Goal: Information Seeking & Learning: Learn about a topic

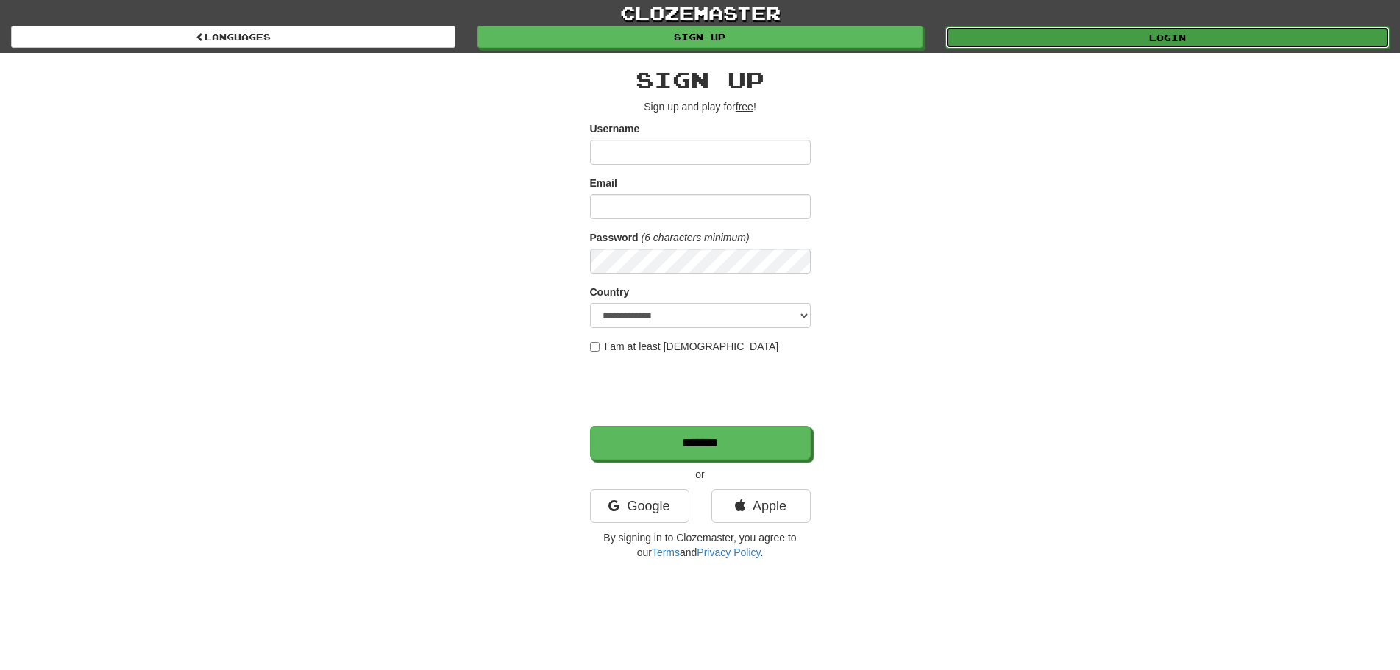
click at [1115, 43] on link "Login" at bounding box center [1167, 37] width 444 height 22
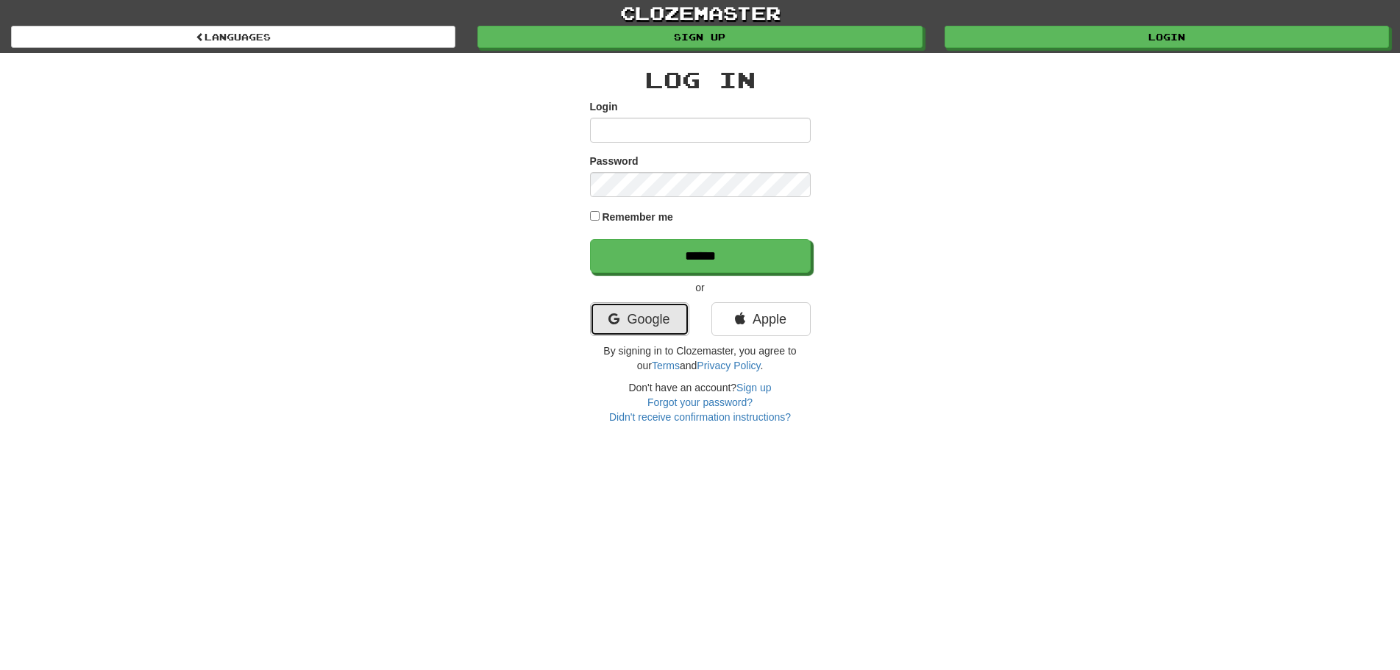
click at [655, 310] on link "Google" at bounding box center [639, 319] width 99 height 34
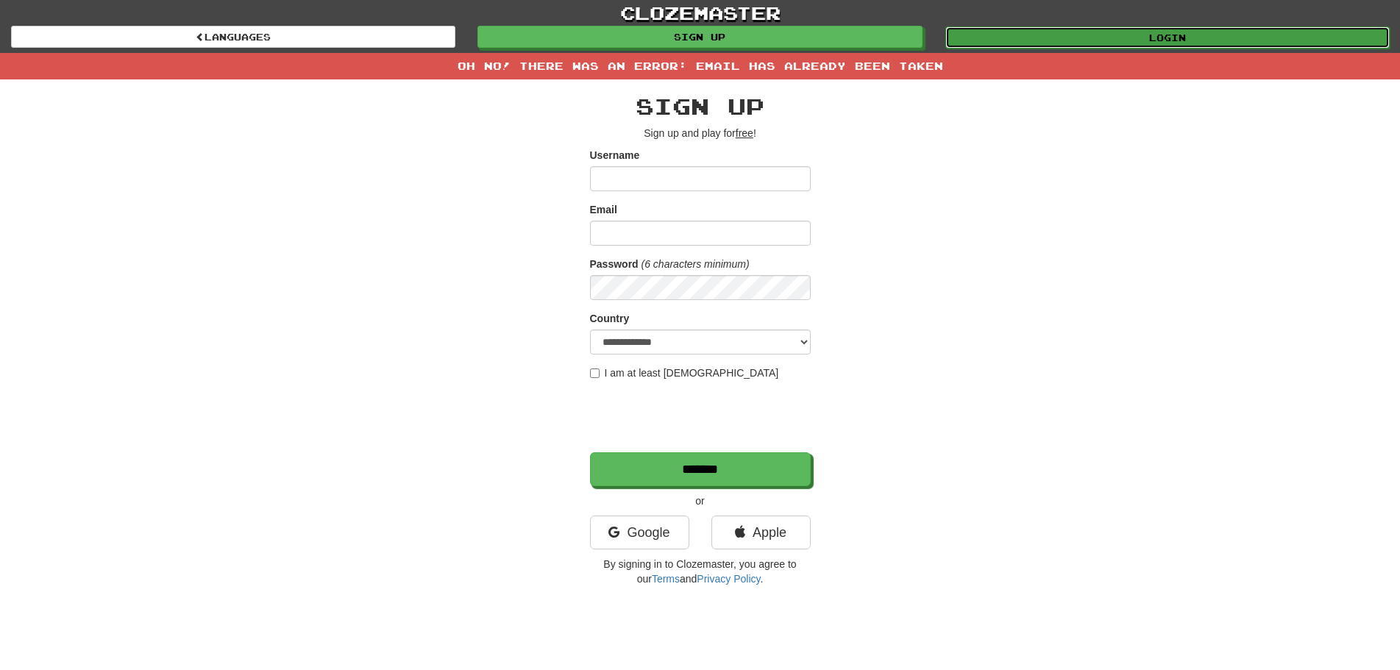
click at [1071, 37] on link "Login" at bounding box center [1167, 37] width 444 height 22
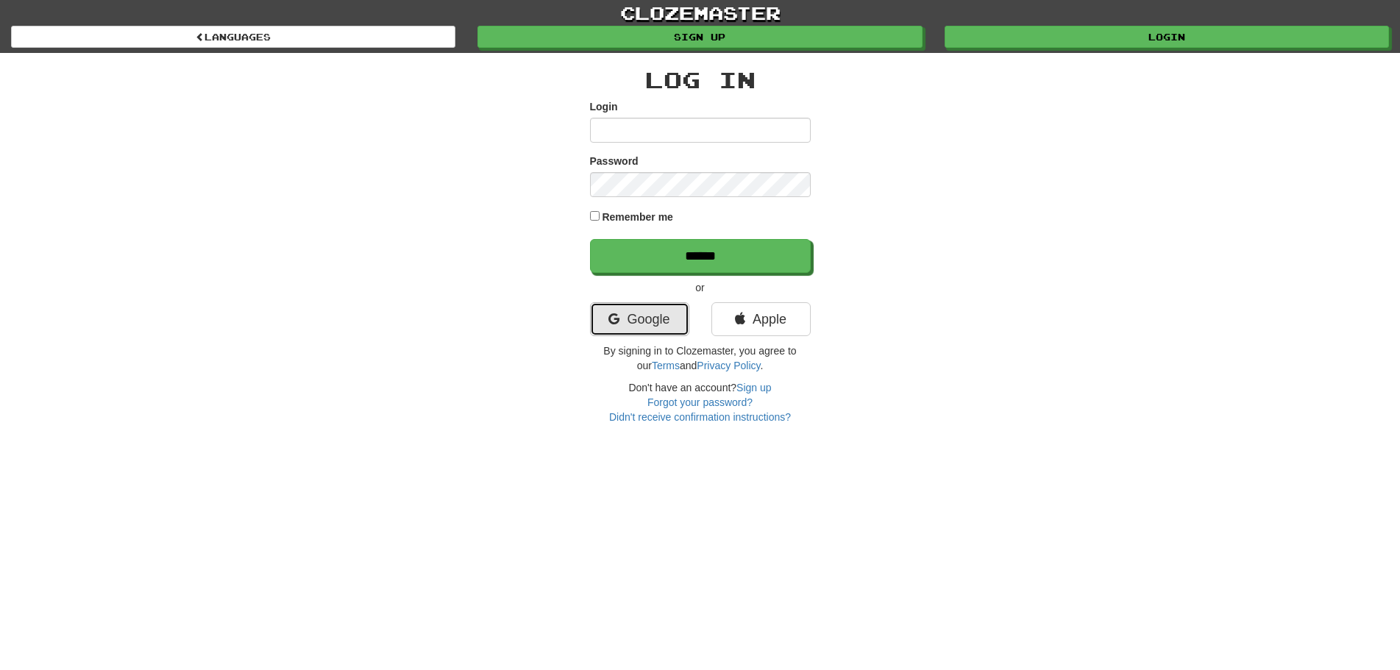
click at [643, 308] on link "Google" at bounding box center [639, 319] width 99 height 34
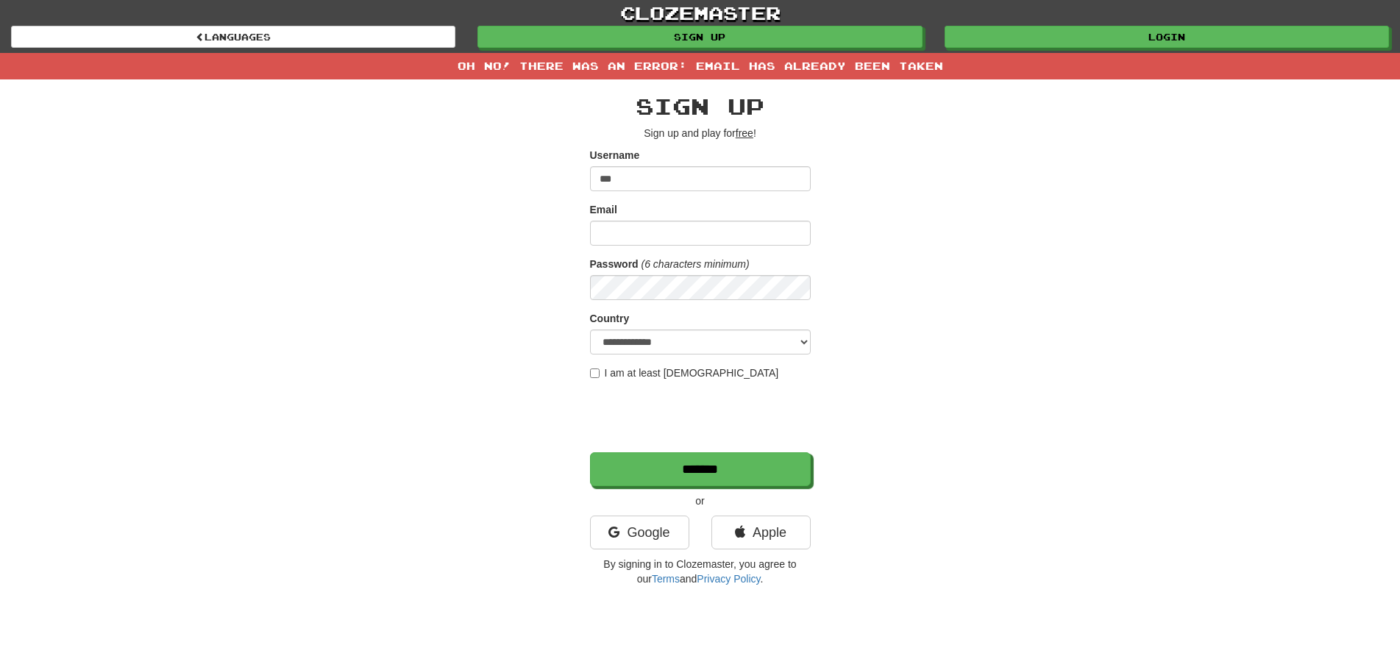
type input "***"
click at [710, 241] on input "Email" at bounding box center [700, 233] width 221 height 25
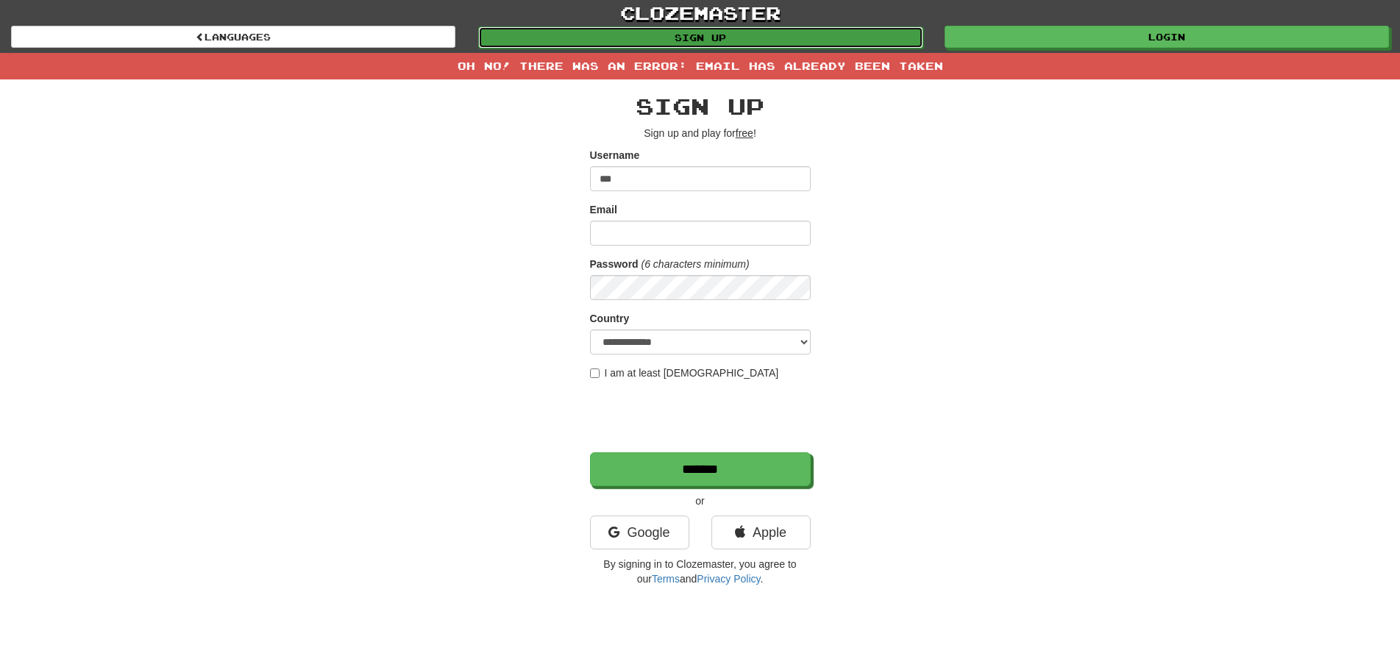
click at [754, 41] on link "Sign up" at bounding box center [700, 37] width 444 height 22
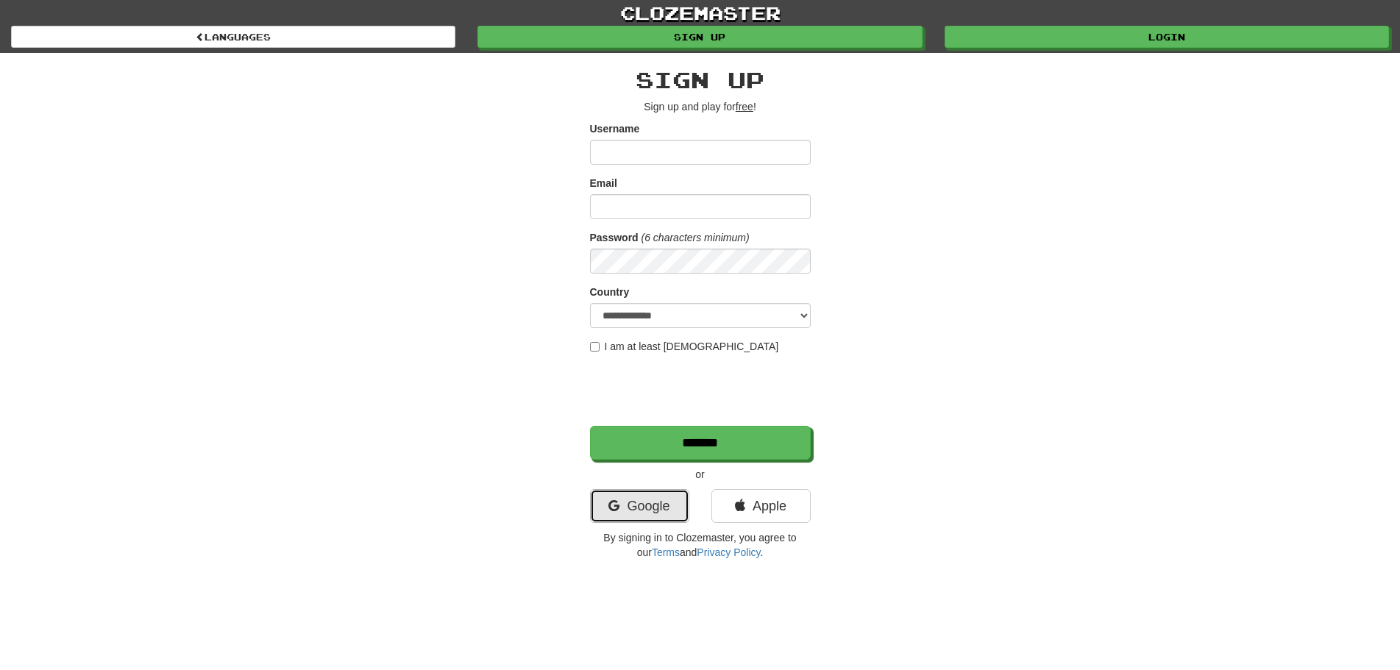
click at [634, 499] on link "Google" at bounding box center [639, 506] width 99 height 34
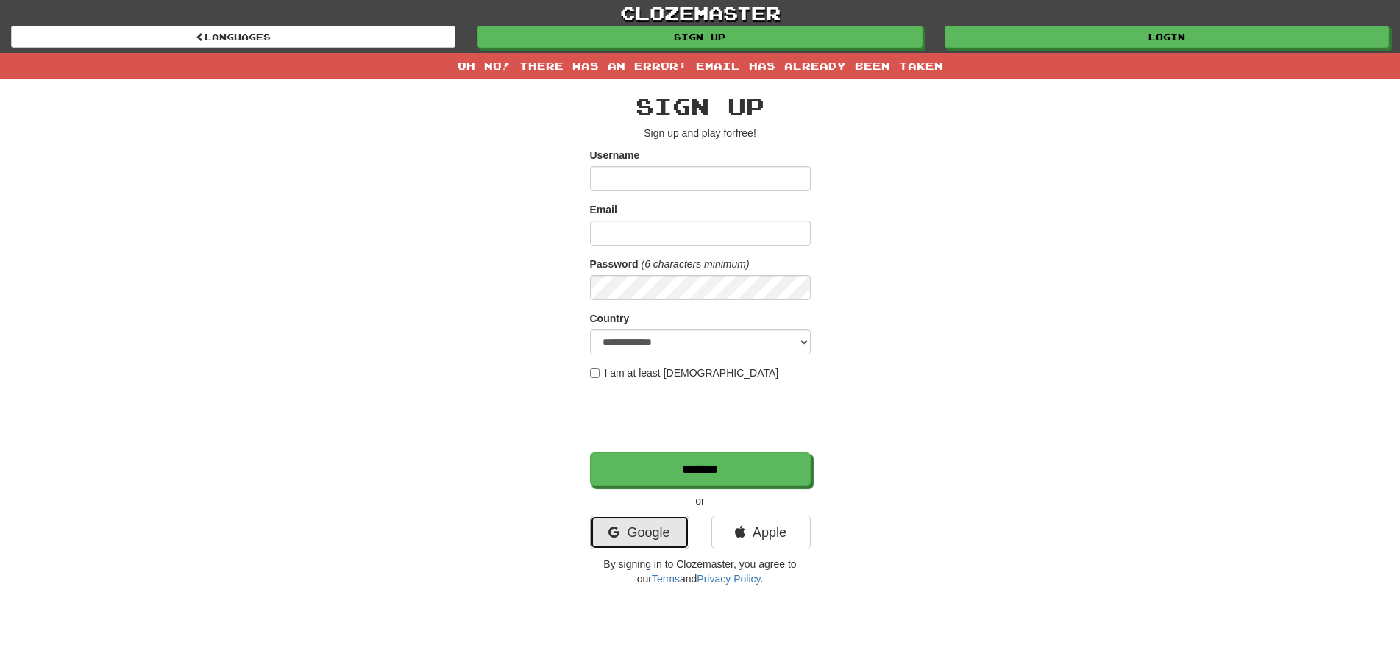
click at [654, 530] on link "Google" at bounding box center [639, 533] width 99 height 34
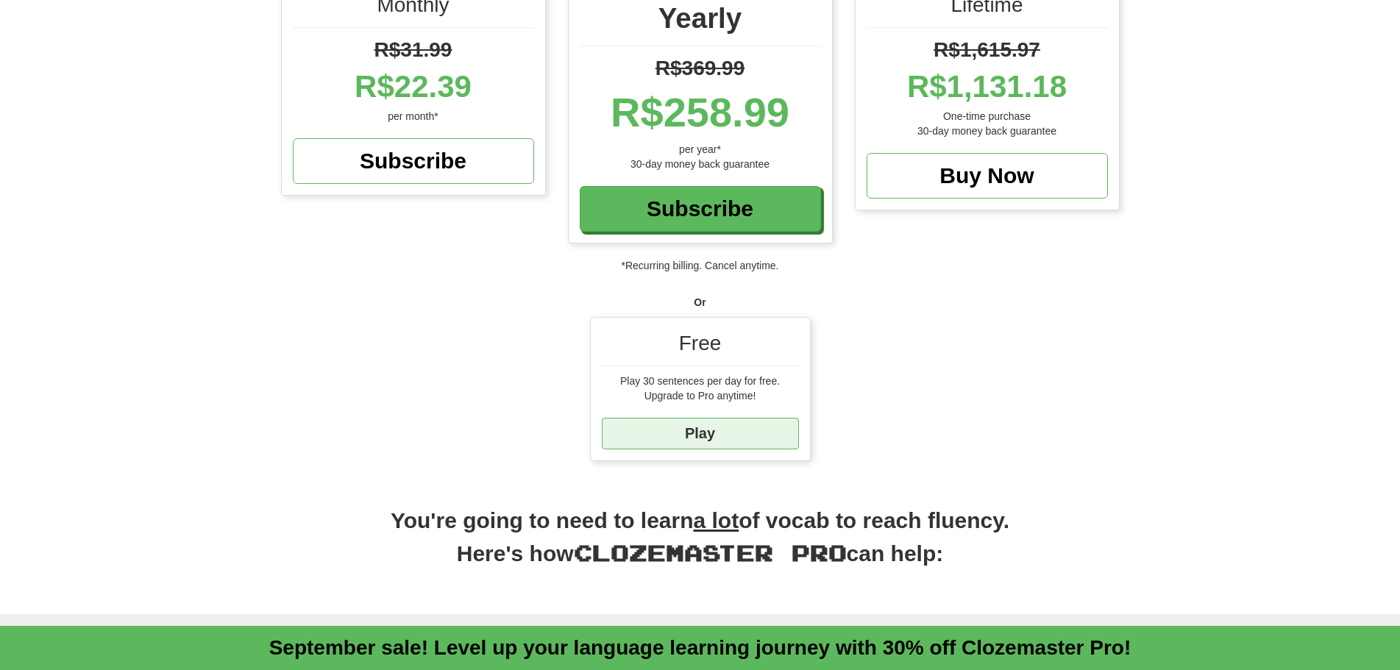
scroll to position [221, 0]
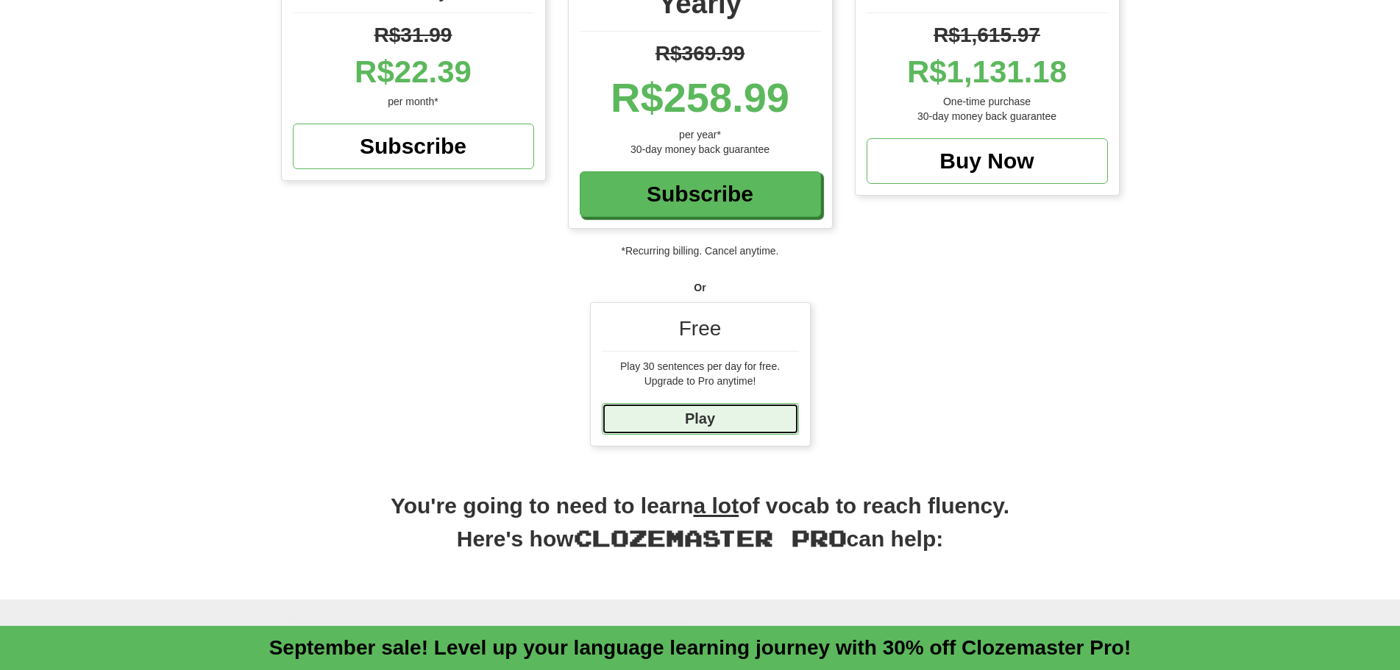
click at [753, 426] on link "Play" at bounding box center [700, 419] width 197 height 32
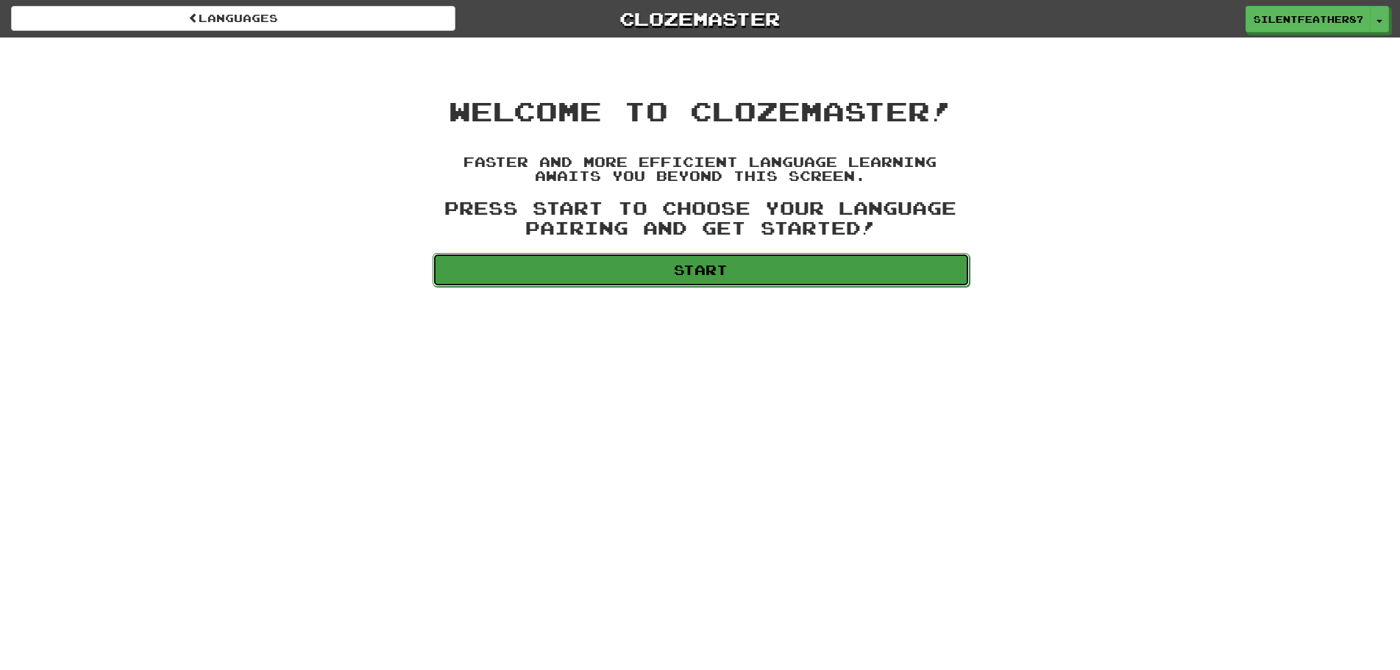
click at [728, 271] on link "Start" at bounding box center [701, 270] width 537 height 34
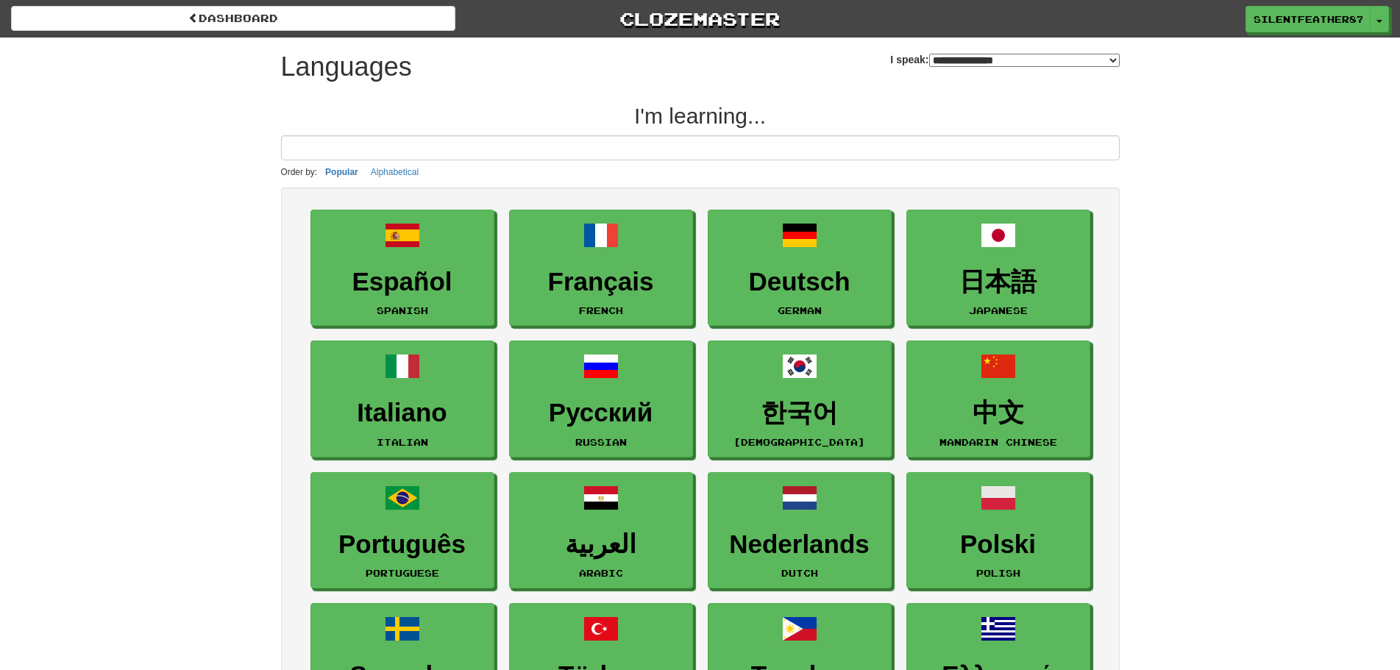
select select "*******"
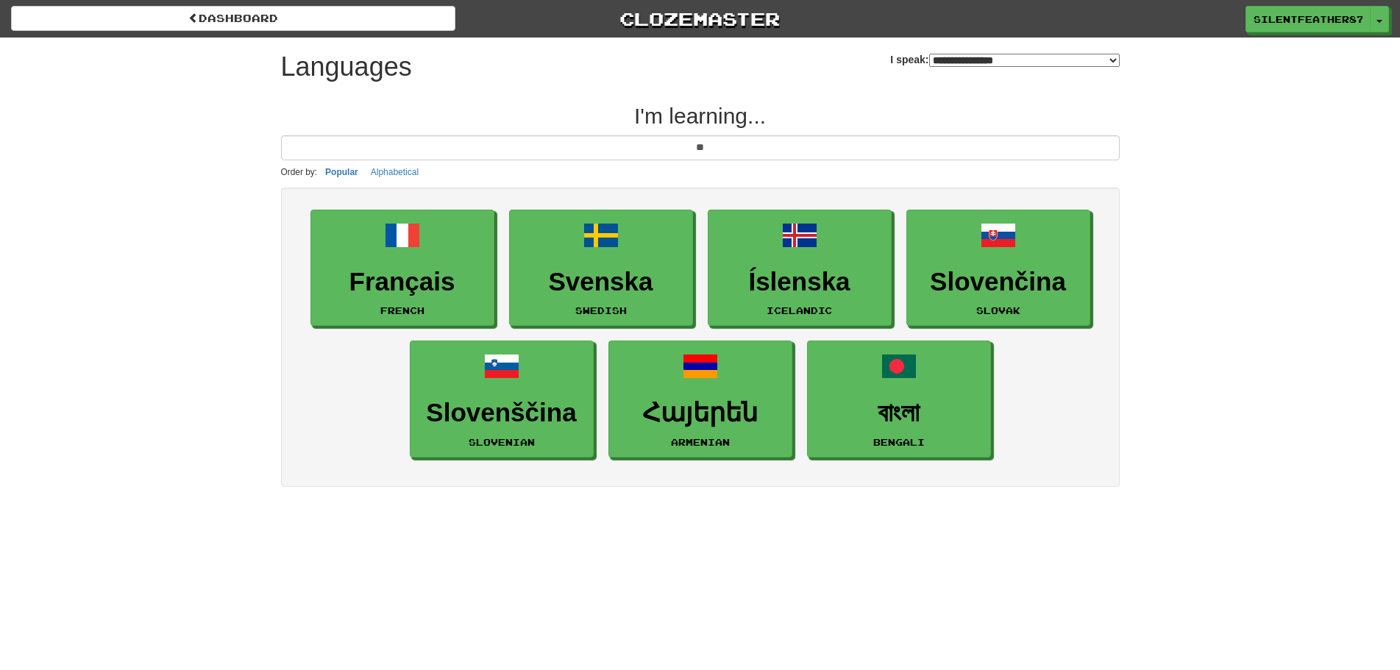
type input "*"
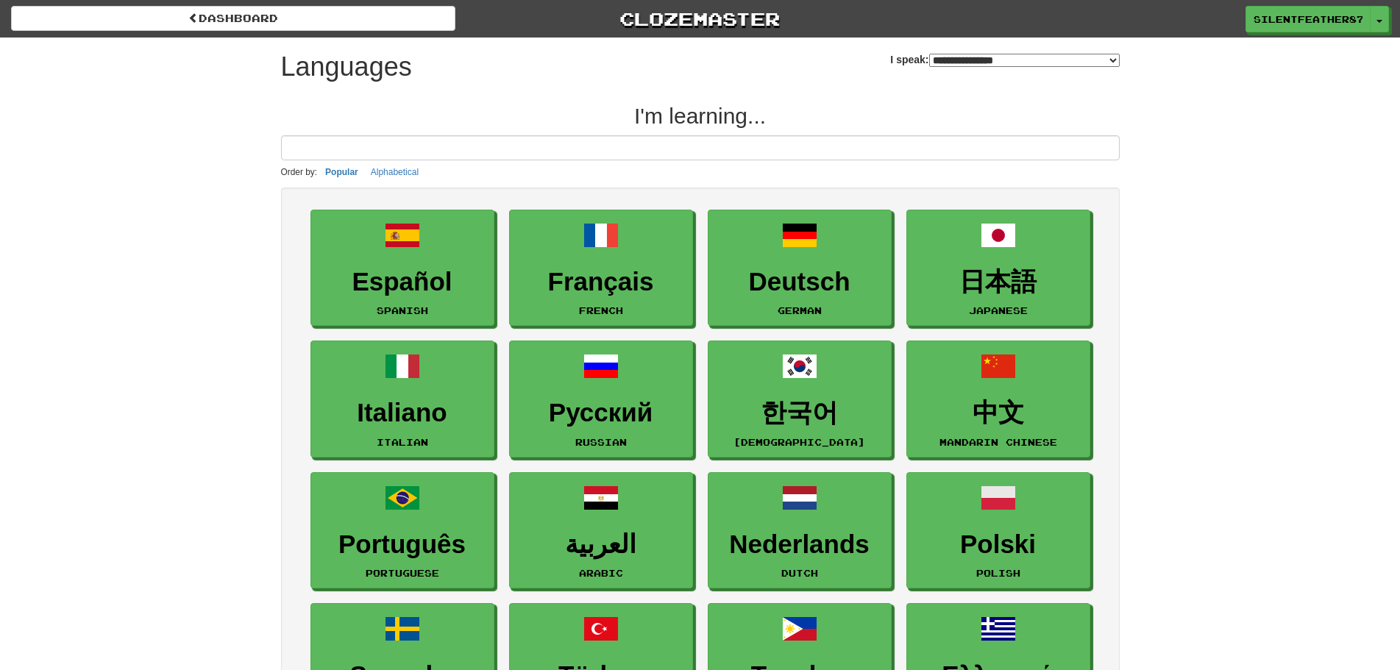
click at [948, 59] on select "**********" at bounding box center [1024, 60] width 191 height 13
select select "*********"
click at [929, 54] on select "**********" at bounding box center [1024, 60] width 191 height 13
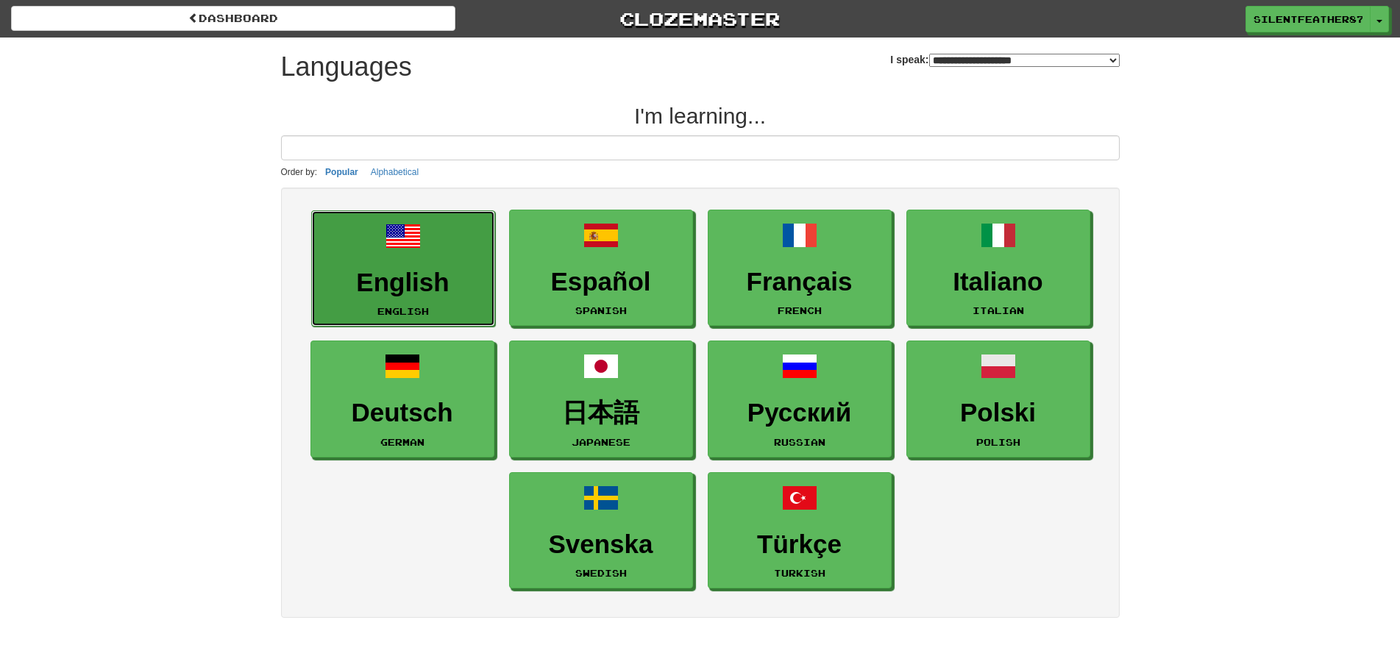
click at [440, 272] on h3 "English" at bounding box center [403, 283] width 168 height 29
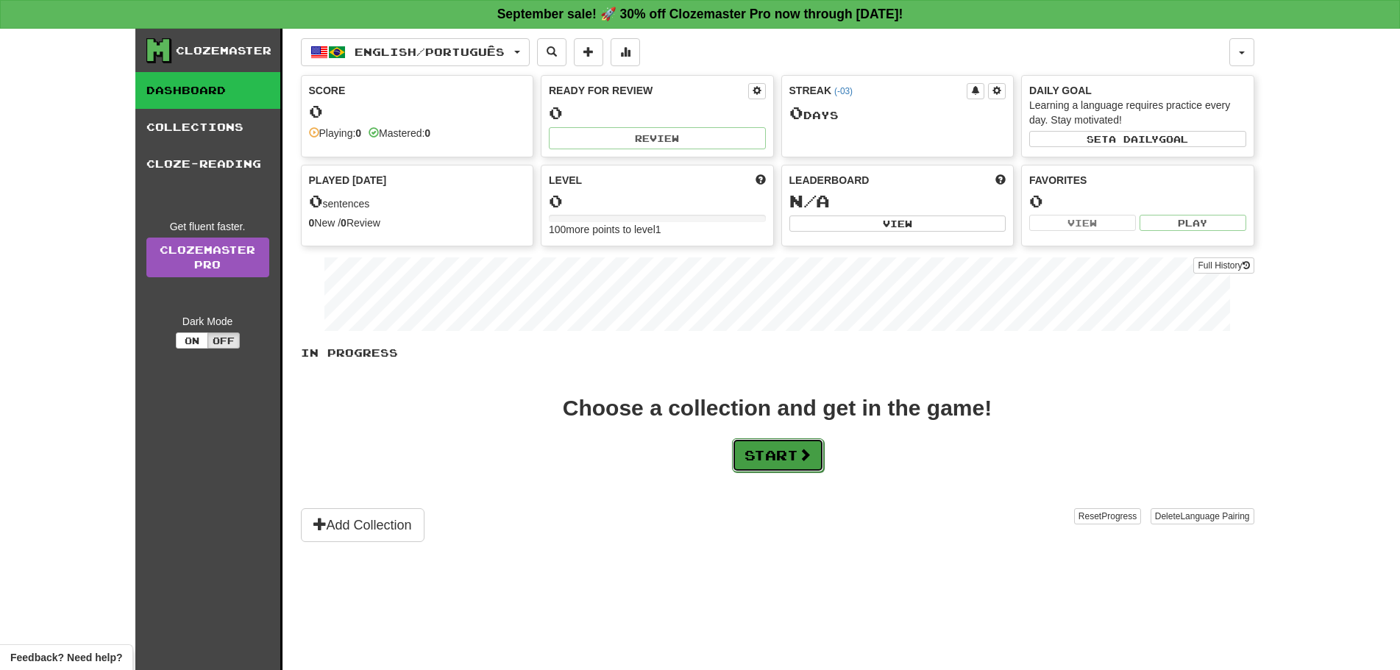
click at [740, 458] on button "Start" at bounding box center [778, 455] width 92 height 34
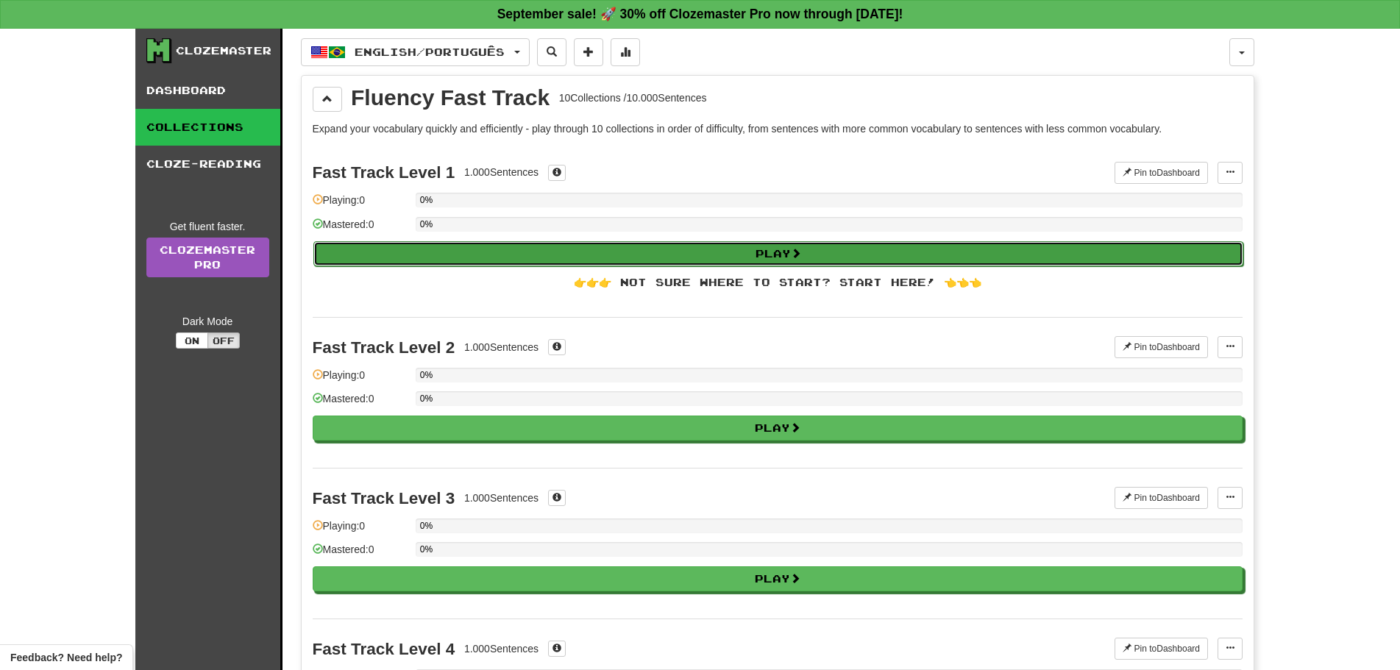
click at [636, 260] on button "Play" at bounding box center [778, 253] width 930 height 25
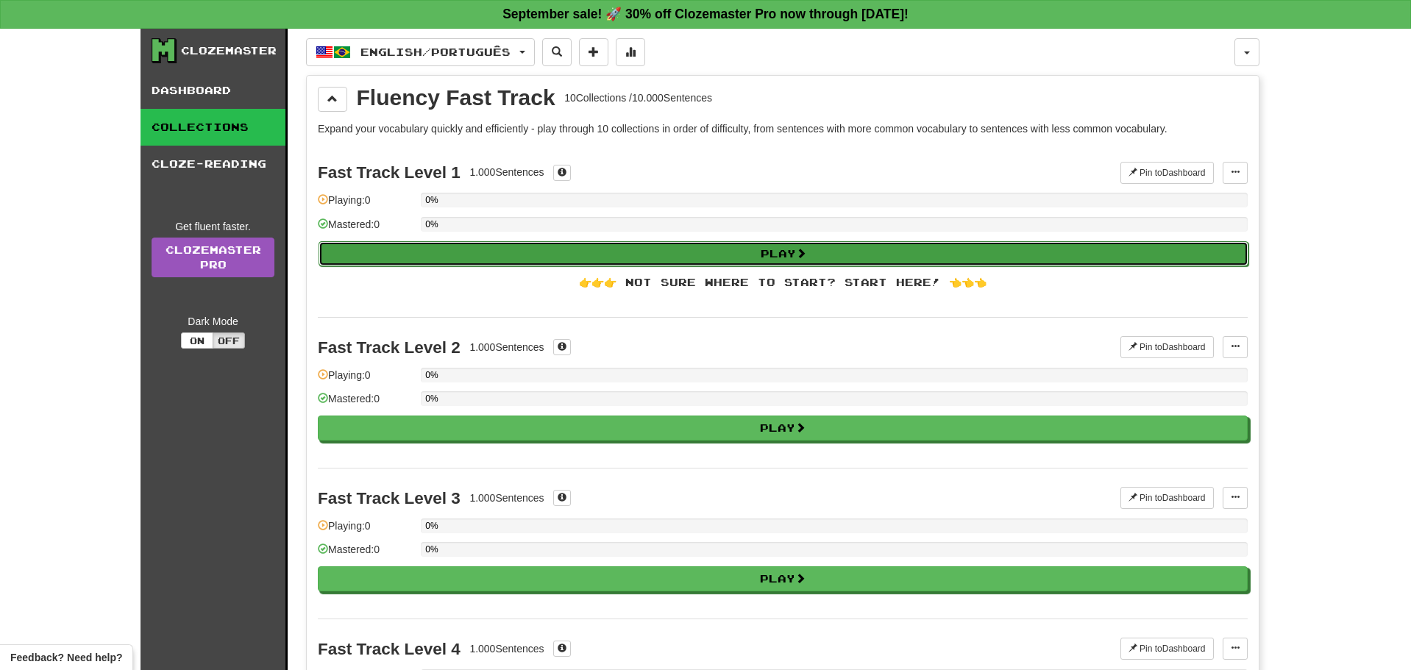
select select "**"
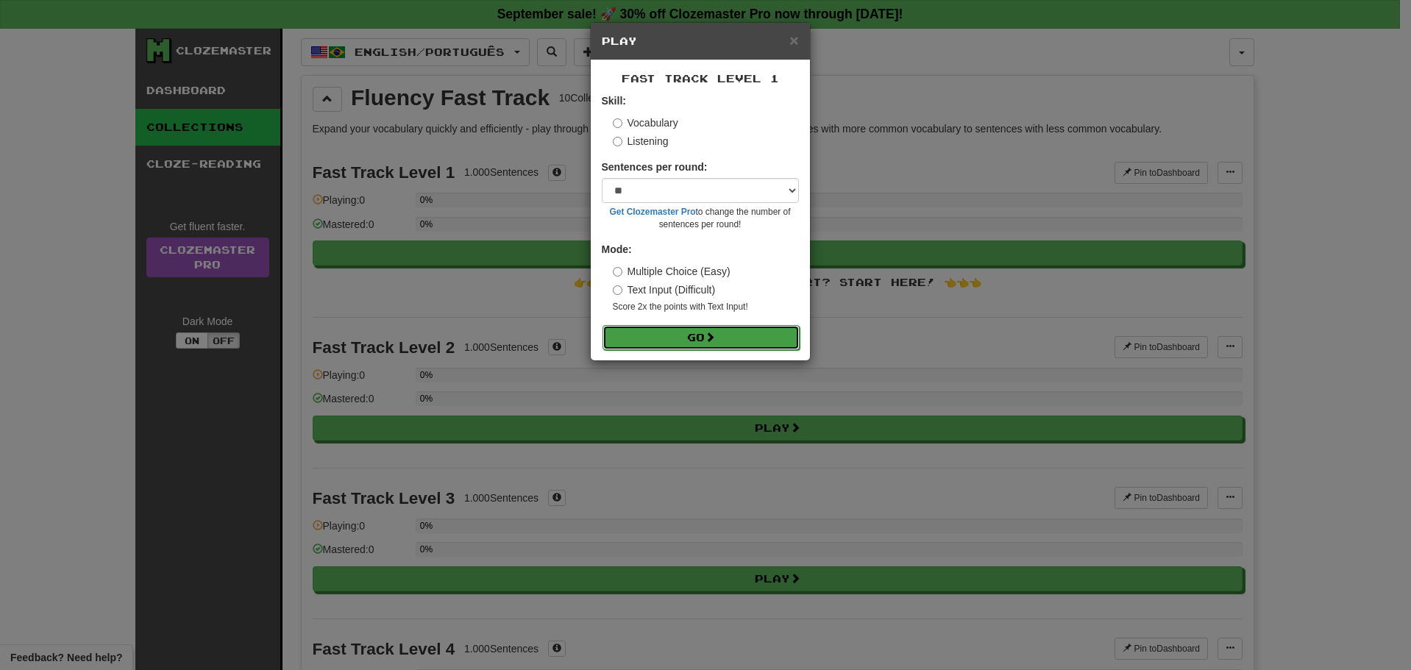
click at [709, 343] on button "Go" at bounding box center [700, 337] width 197 height 25
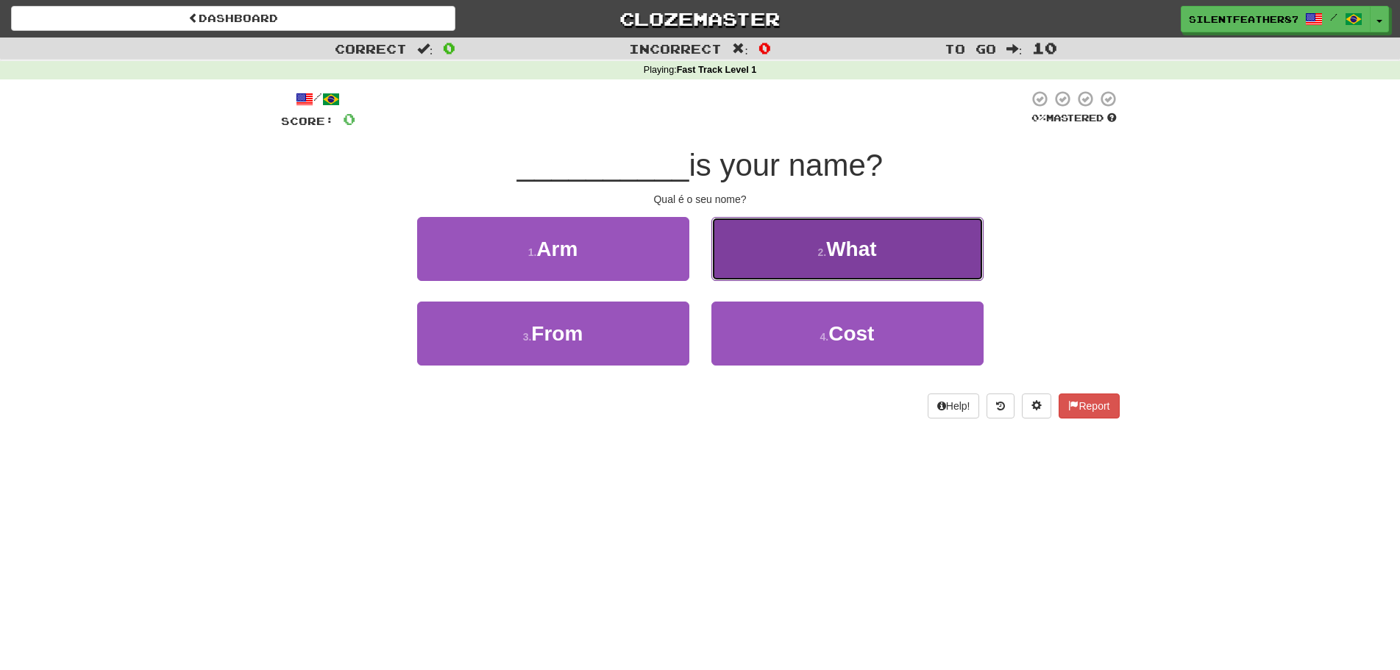
click at [792, 270] on button "2 . What" at bounding box center [847, 249] width 272 height 64
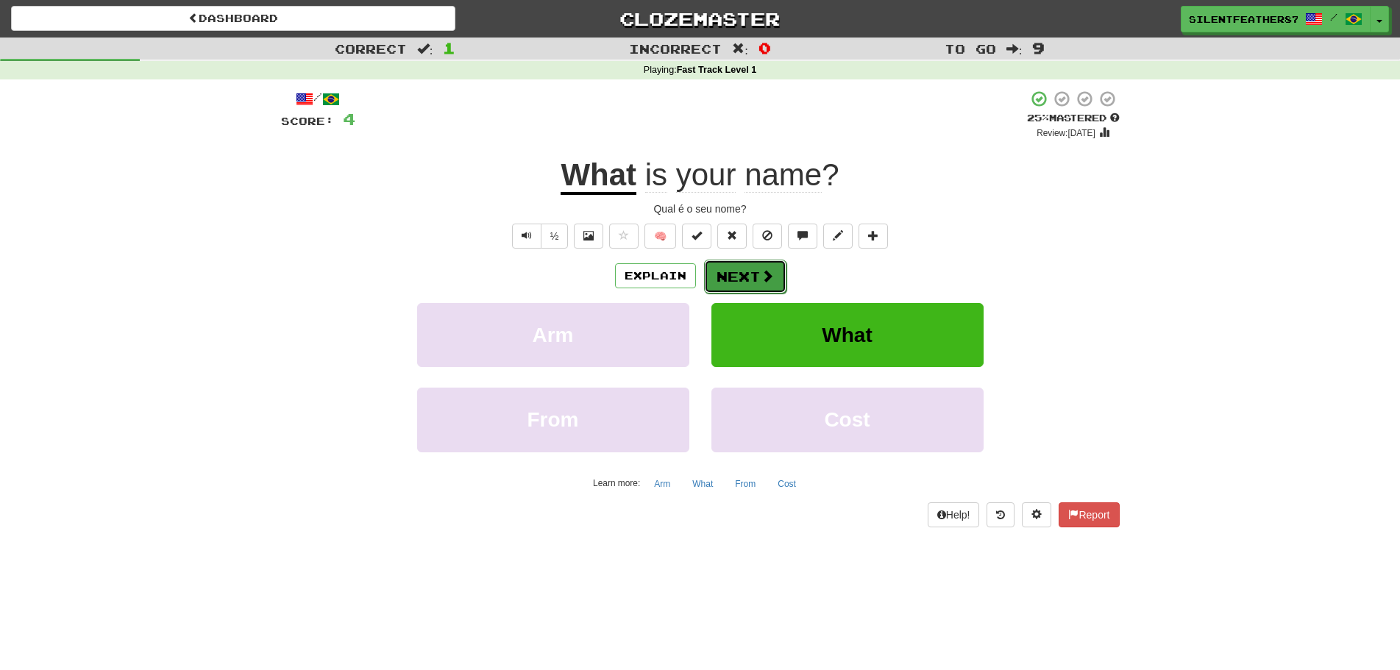
click at [780, 281] on button "Next" at bounding box center [745, 277] width 82 height 34
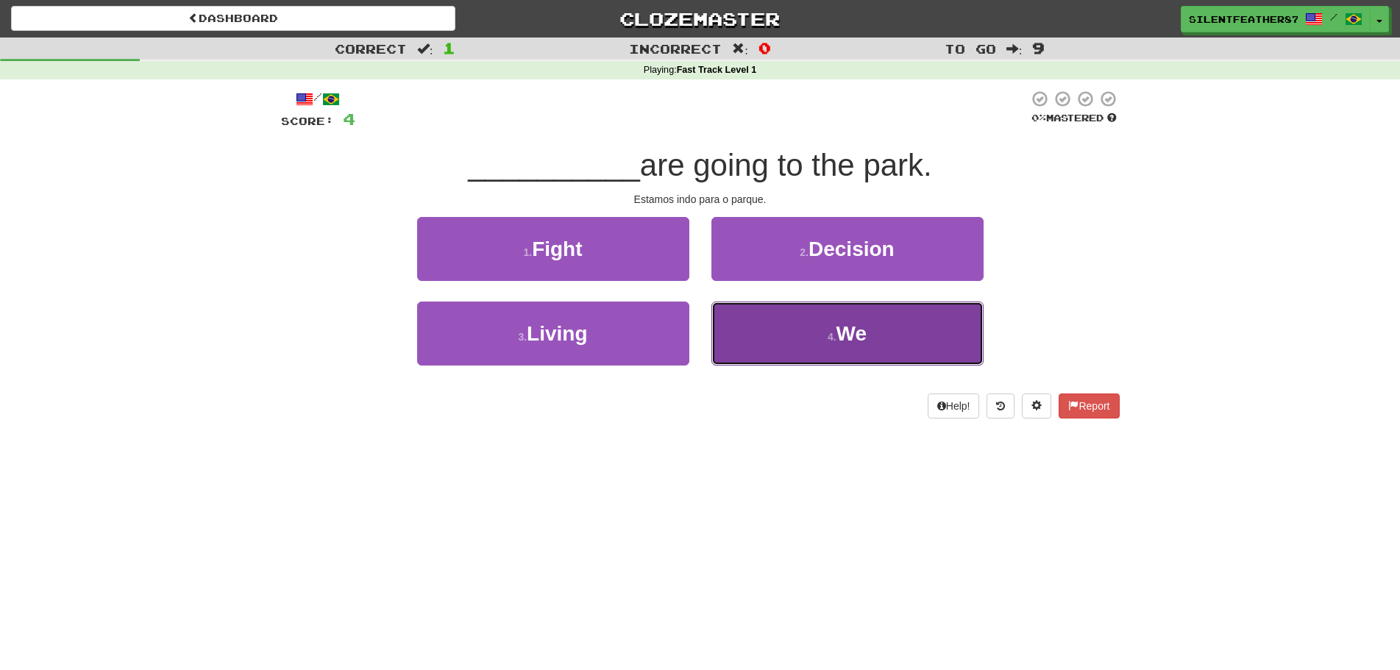
click at [775, 335] on button "4 . We" at bounding box center [847, 334] width 272 height 64
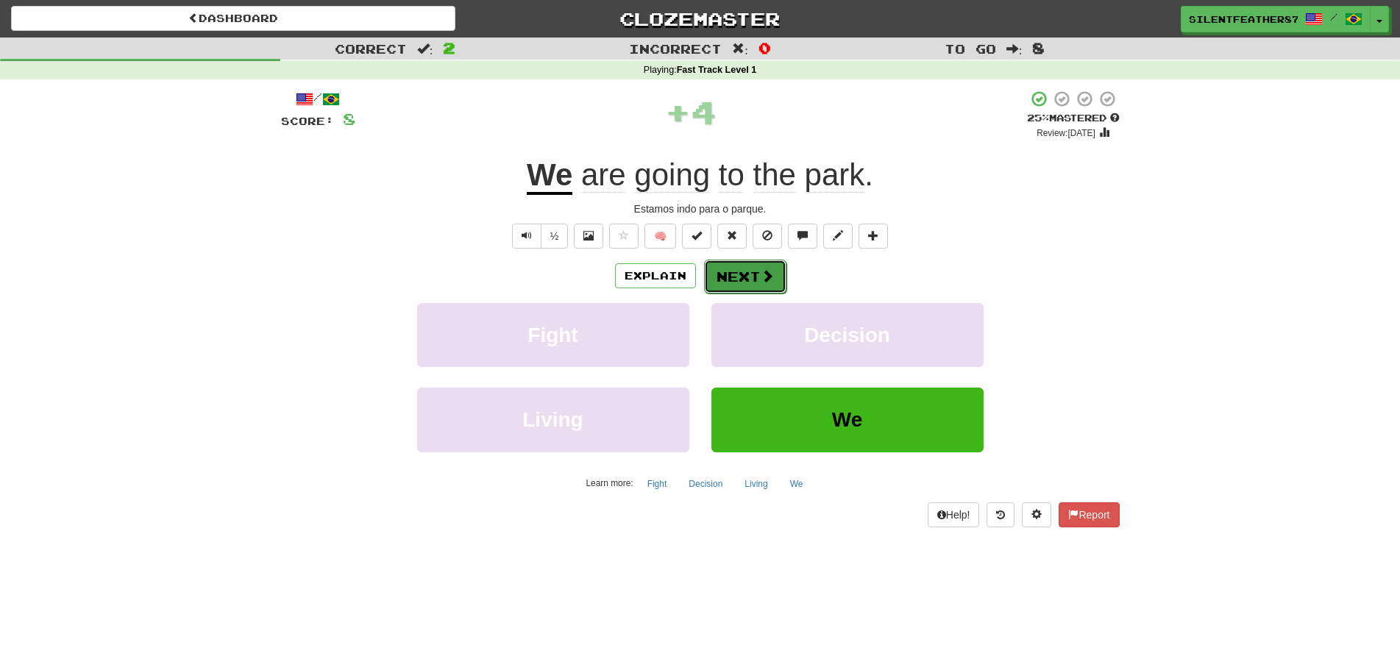
click at [726, 281] on button "Next" at bounding box center [745, 277] width 82 height 34
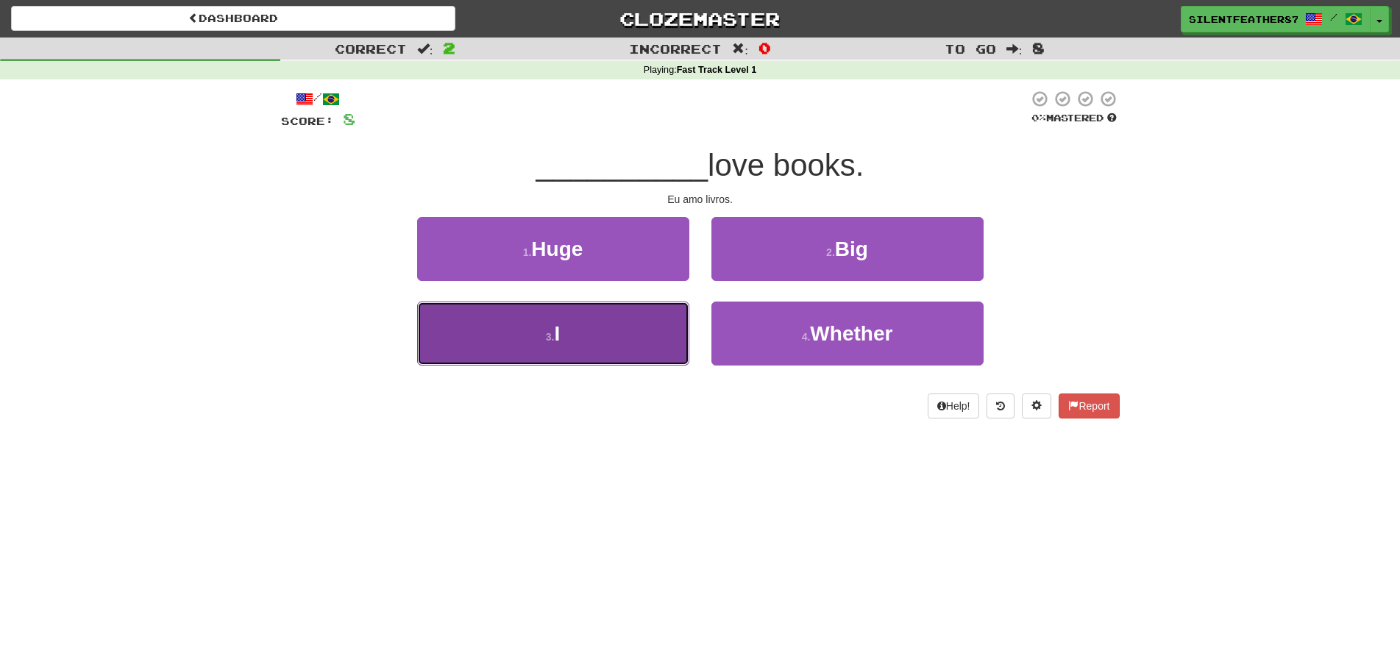
click at [554, 344] on button "3 . I" at bounding box center [553, 334] width 272 height 64
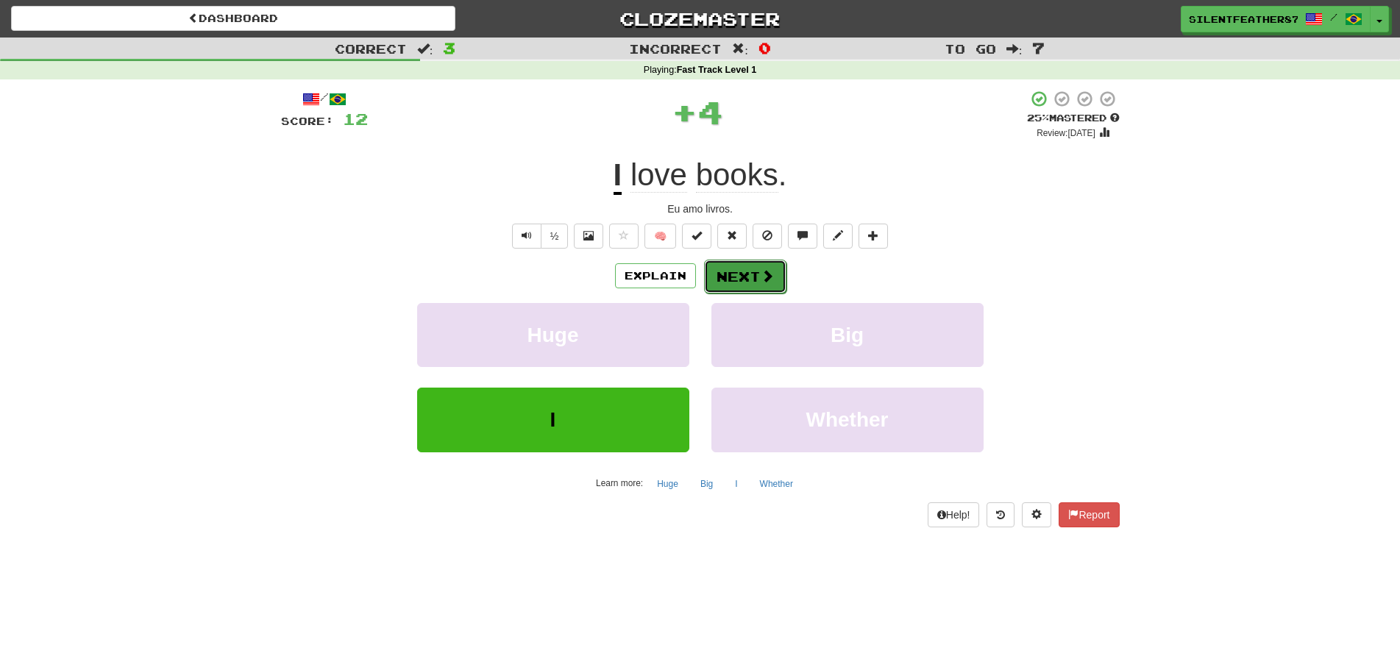
click at [734, 274] on button "Next" at bounding box center [745, 277] width 82 height 34
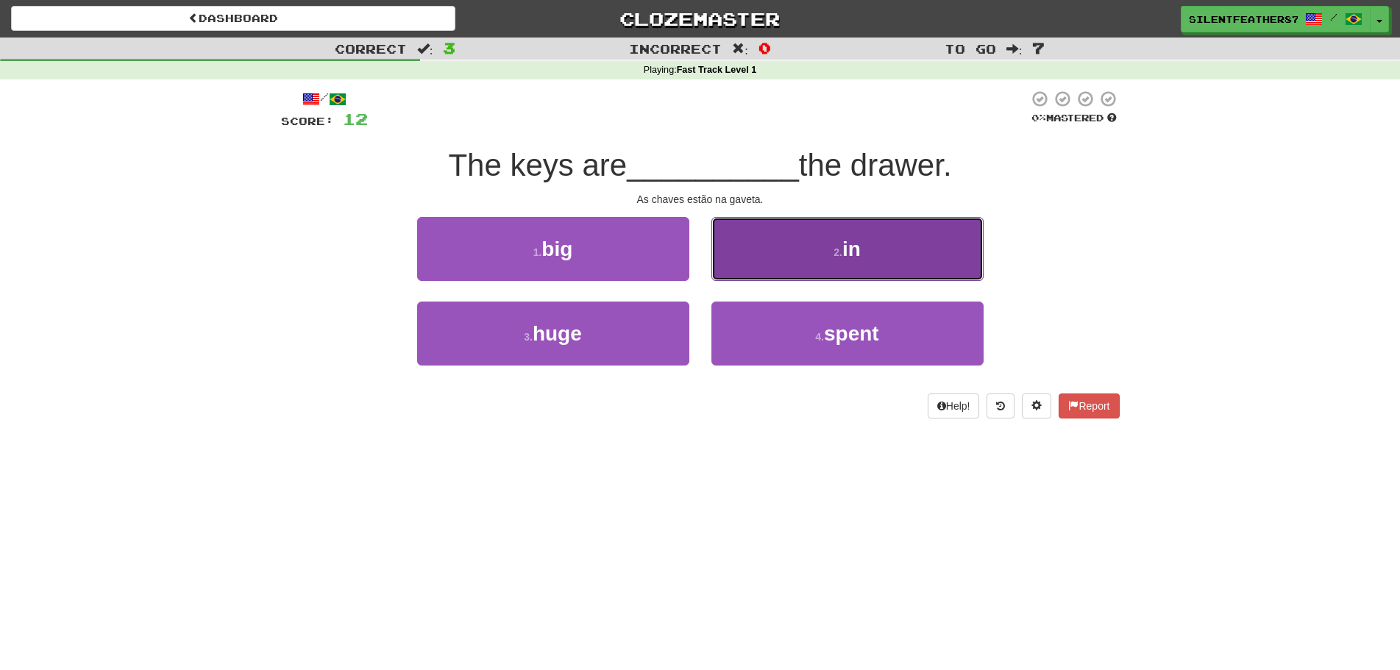
click at [744, 257] on button "2 . in" at bounding box center [847, 249] width 272 height 64
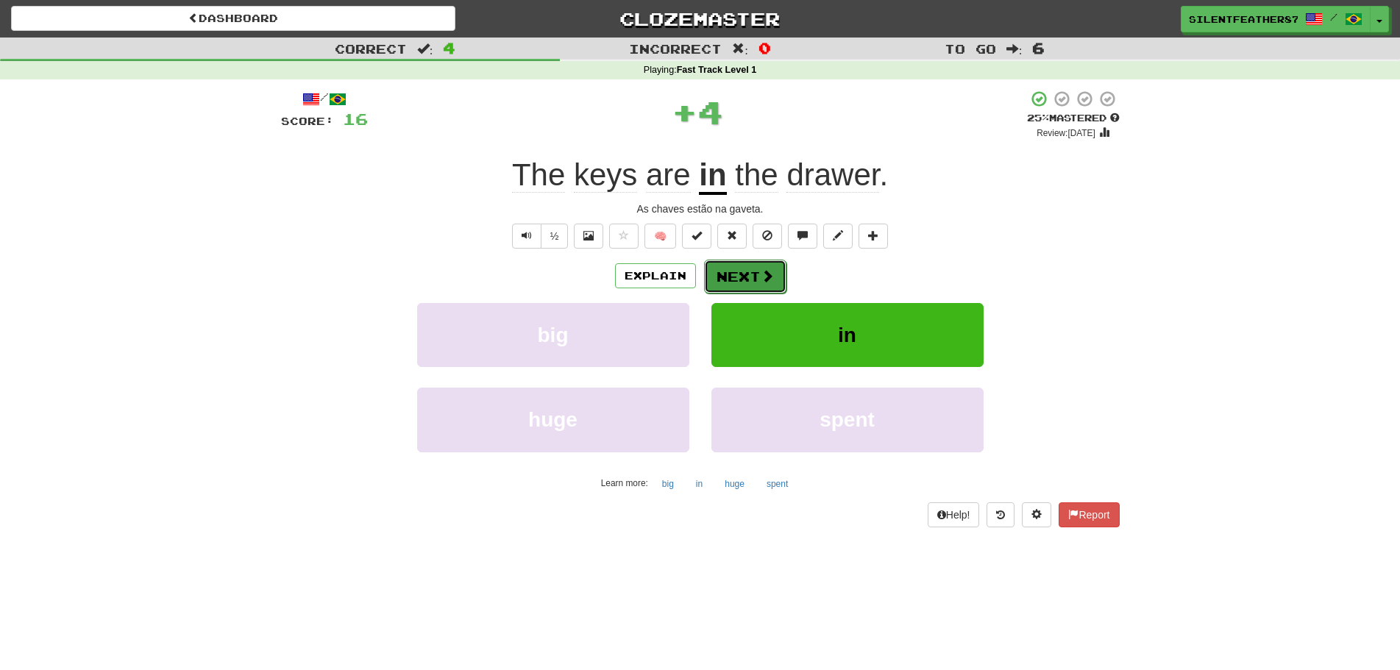
click at [733, 284] on button "Next" at bounding box center [745, 277] width 82 height 34
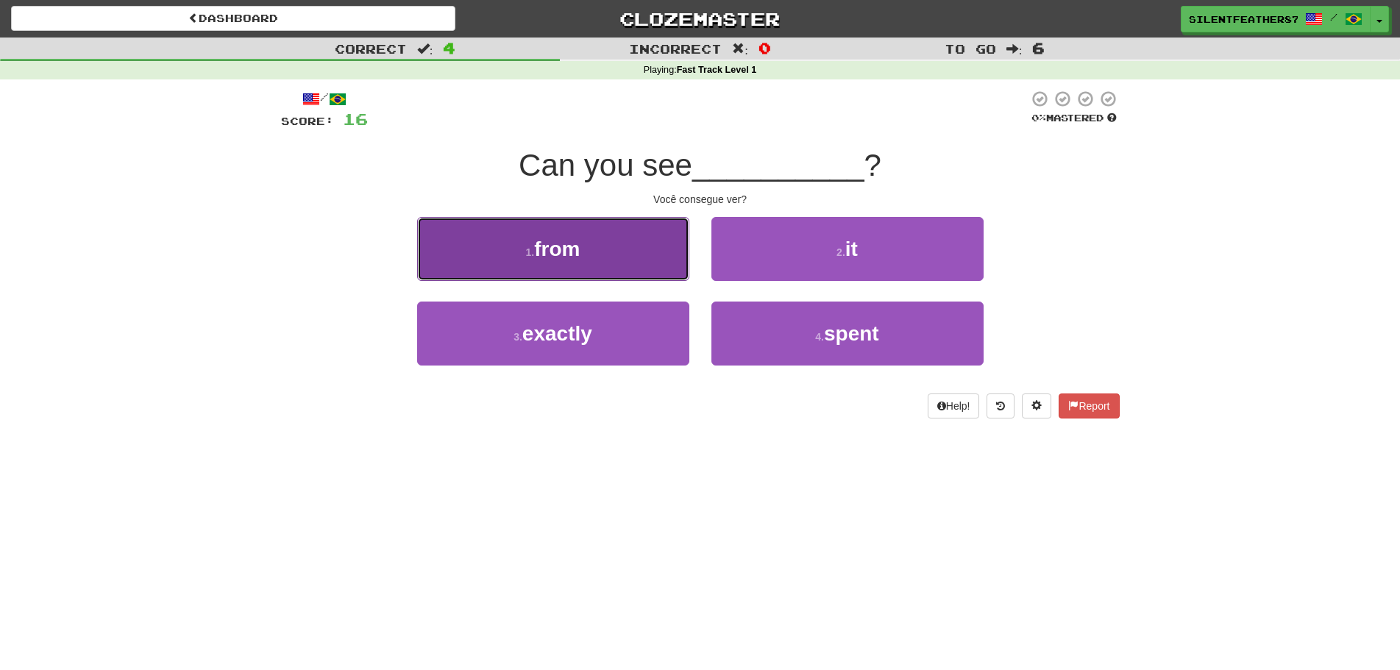
click at [570, 273] on button "1 . from" at bounding box center [553, 249] width 272 height 64
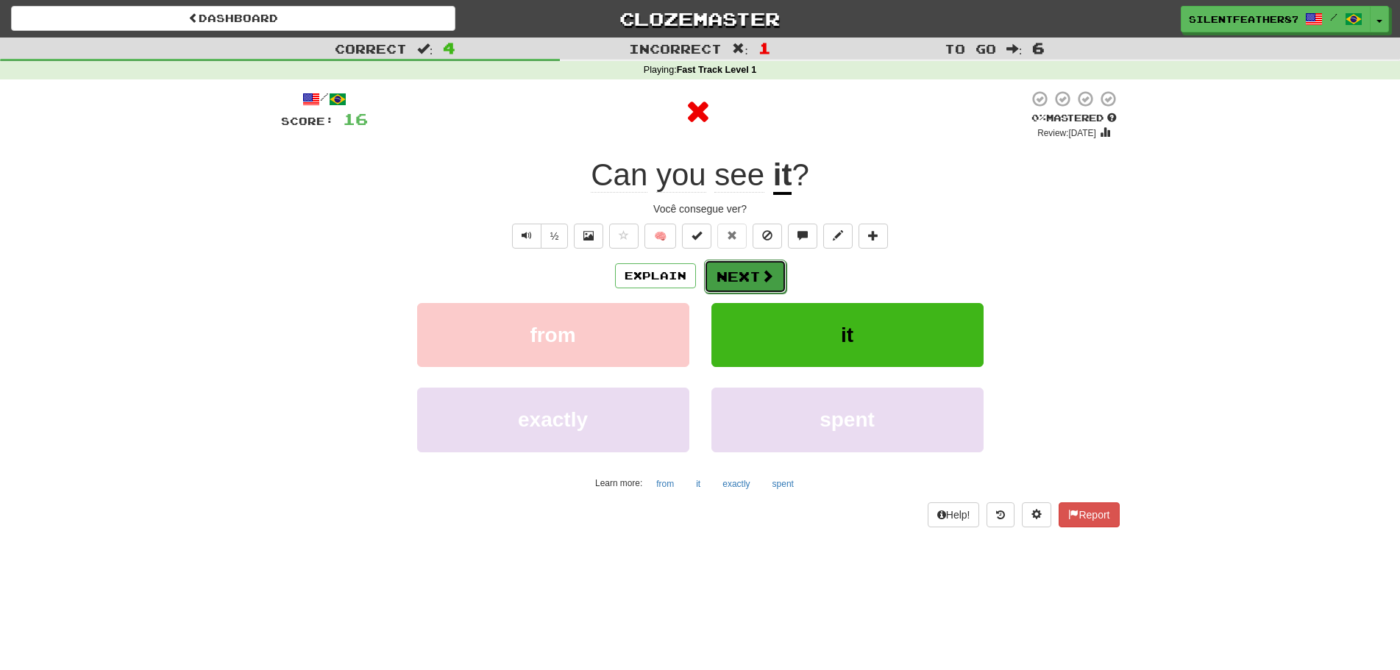
click at [715, 280] on button "Next" at bounding box center [745, 277] width 82 height 34
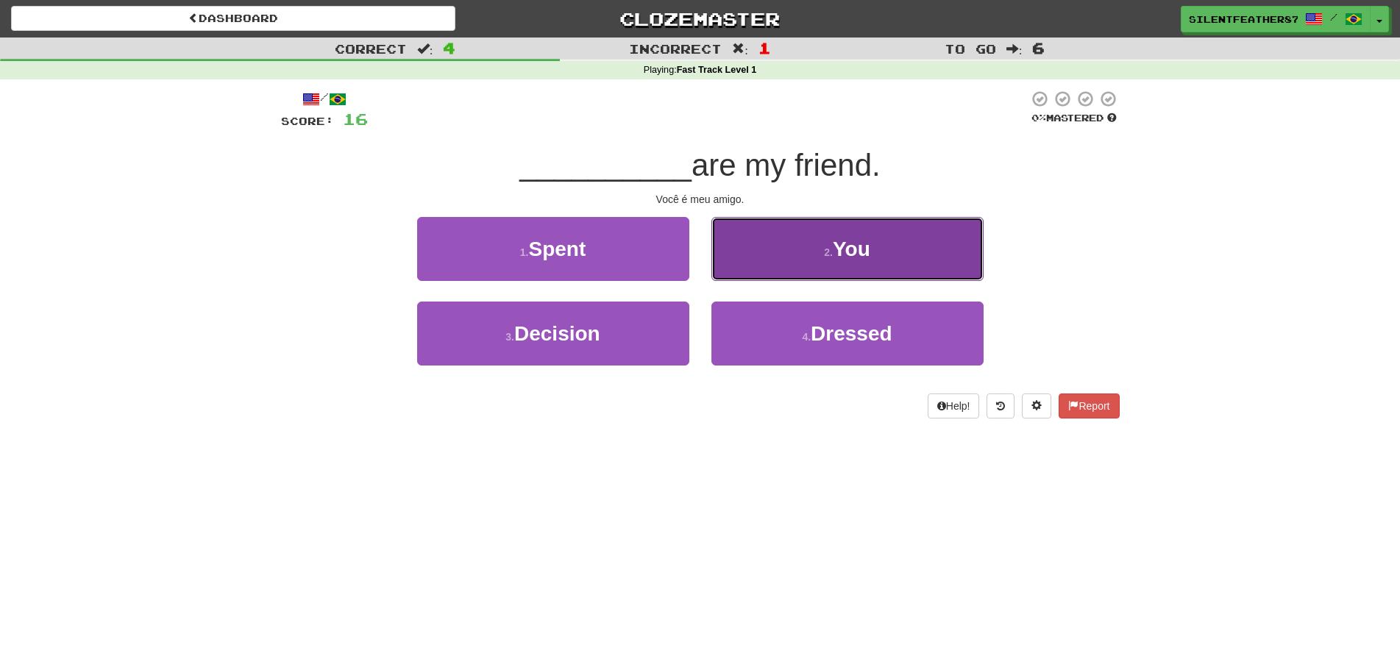
click at [795, 260] on button "2 . You" at bounding box center [847, 249] width 272 height 64
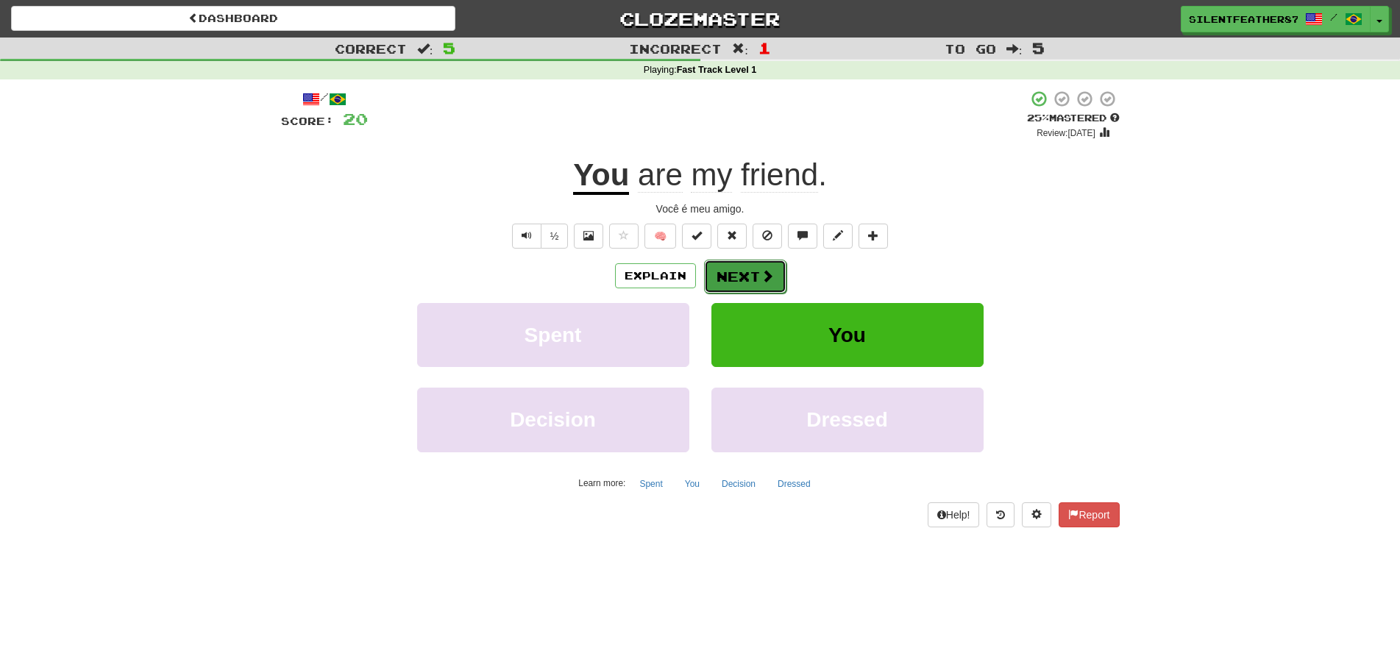
click at [761, 282] on span at bounding box center [767, 275] width 13 height 13
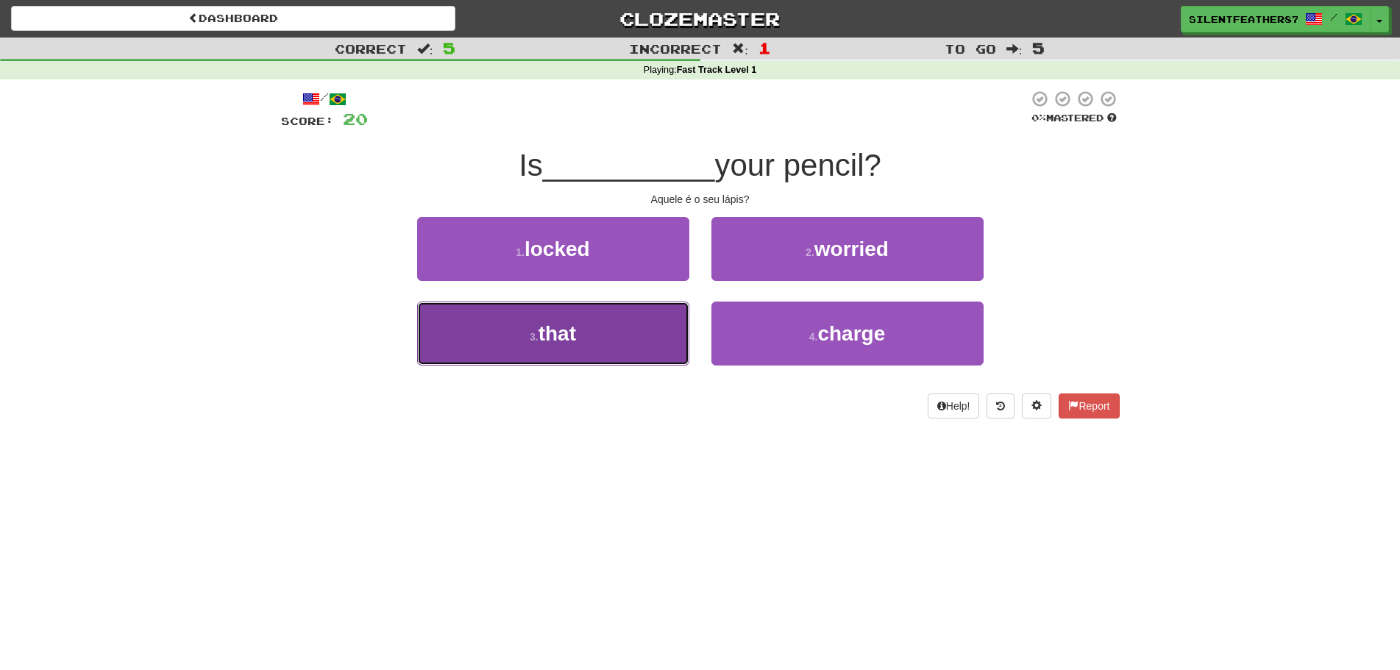
click at [619, 335] on button "3 . that" at bounding box center [553, 334] width 272 height 64
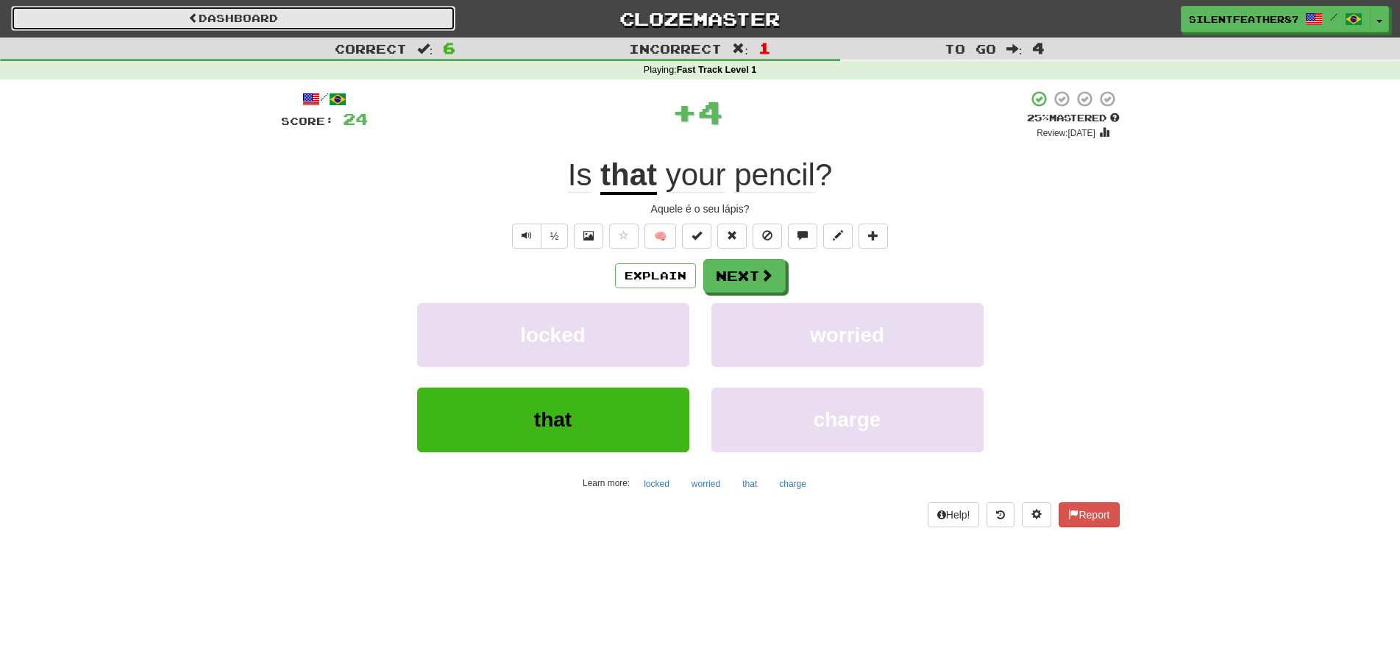
click at [252, 23] on link "Dashboard" at bounding box center [233, 18] width 444 height 25
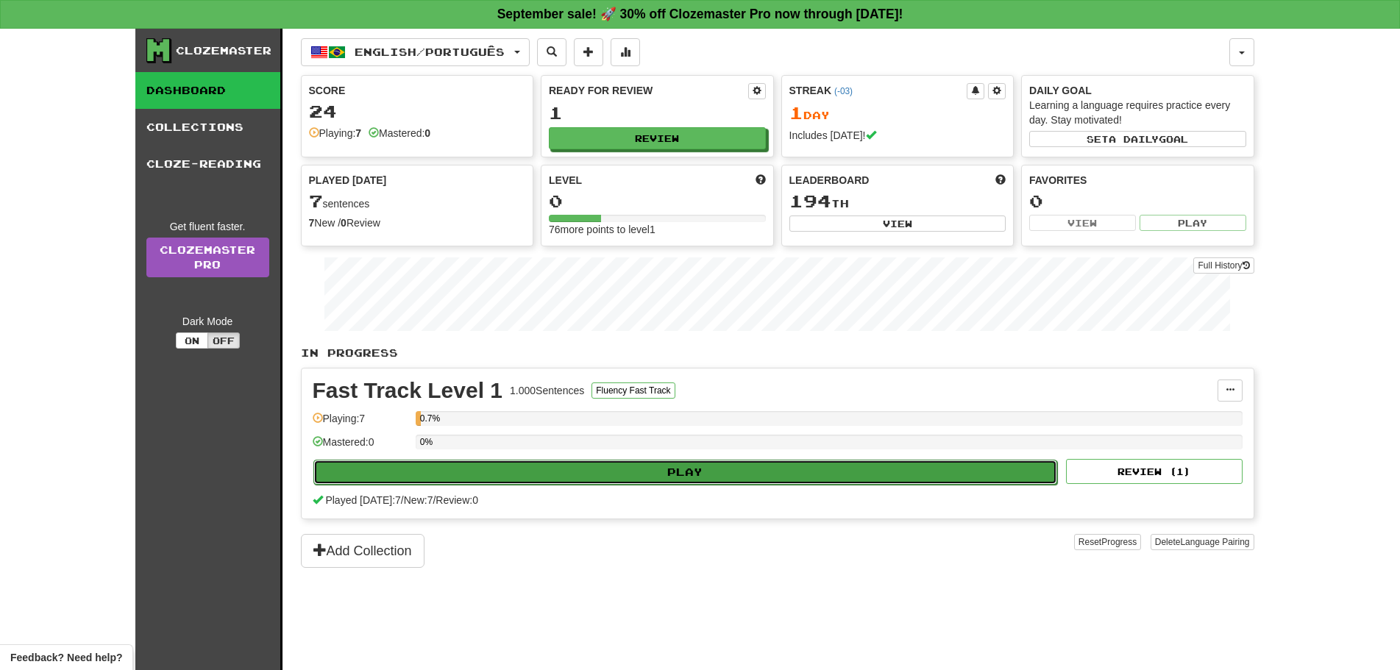
click at [623, 470] on button "Play" at bounding box center [685, 472] width 744 height 25
select select "**"
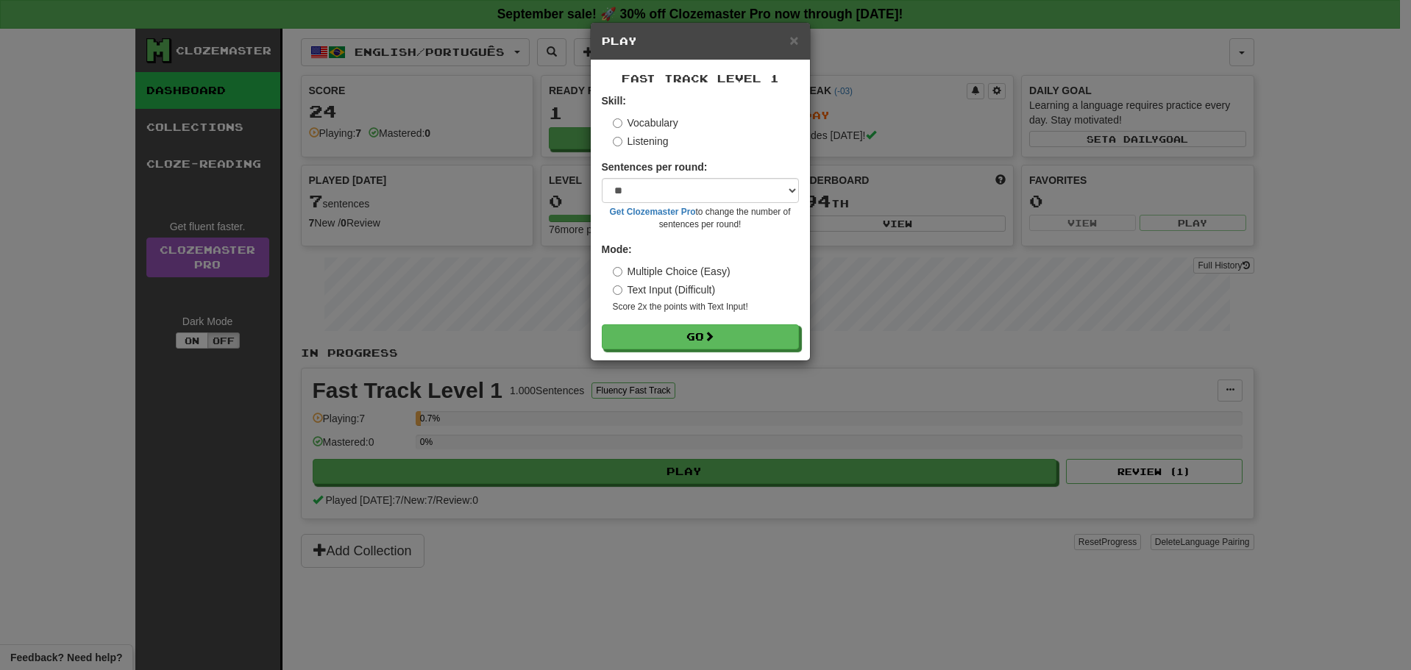
click at [661, 138] on label "Listening" at bounding box center [641, 141] width 56 height 15
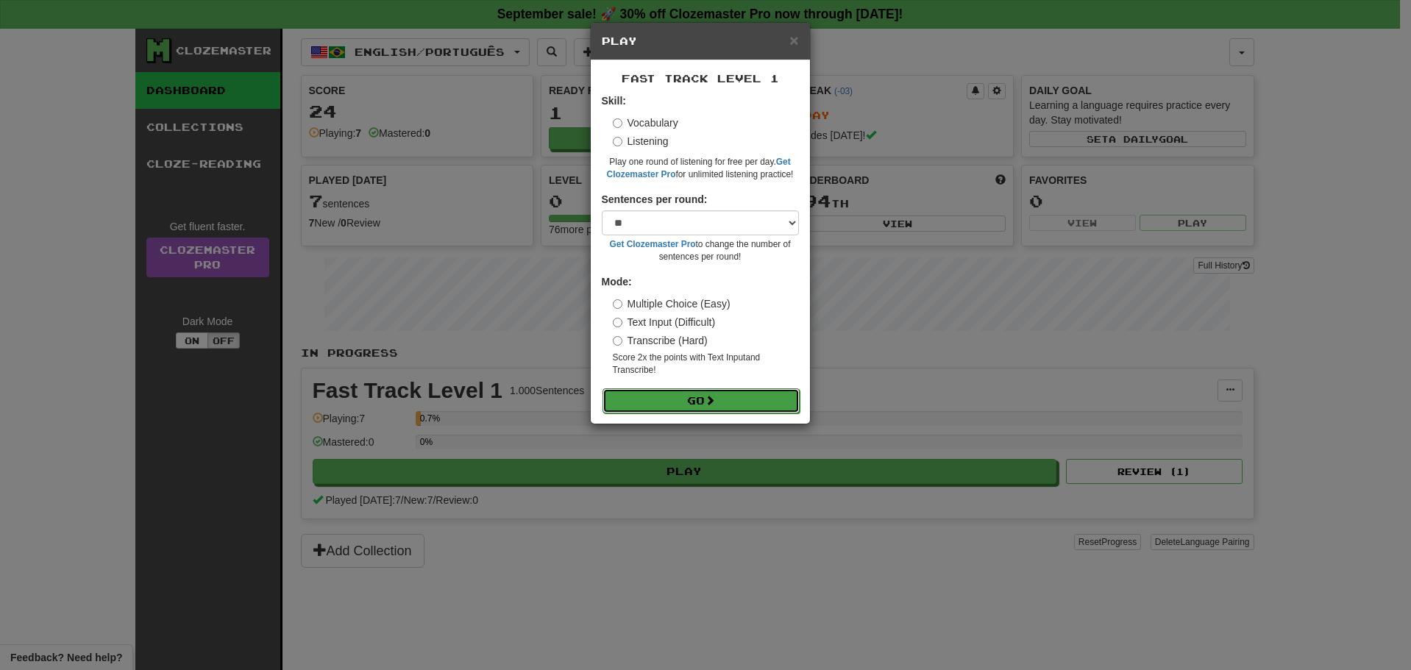
click at [686, 410] on button "Go" at bounding box center [700, 400] width 197 height 25
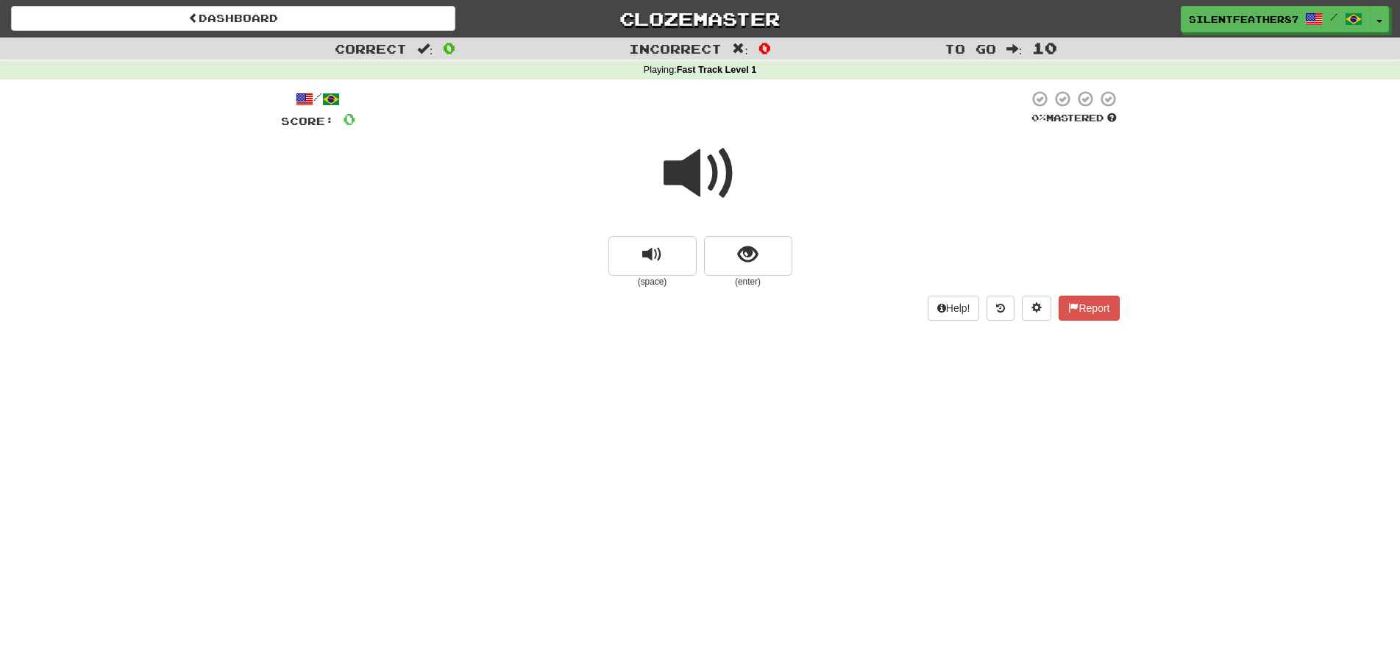
click at [687, 406] on div "Dashboard Clozemaster SilentFeather8706 / Toggle Dropdown Dashboard Leaderboard…" at bounding box center [700, 335] width 1400 height 670
click at [721, 250] on button "show sentence" at bounding box center [748, 256] width 88 height 40
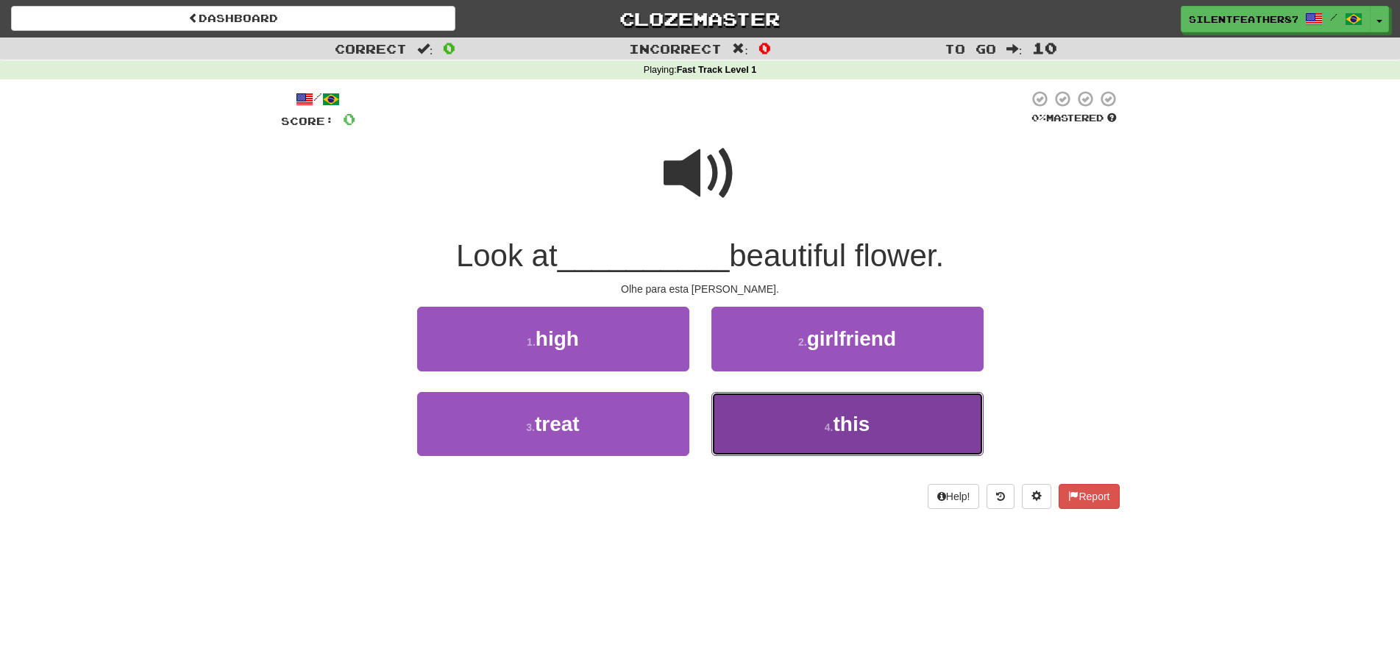
click at [765, 405] on button "4 . this" at bounding box center [847, 424] width 272 height 64
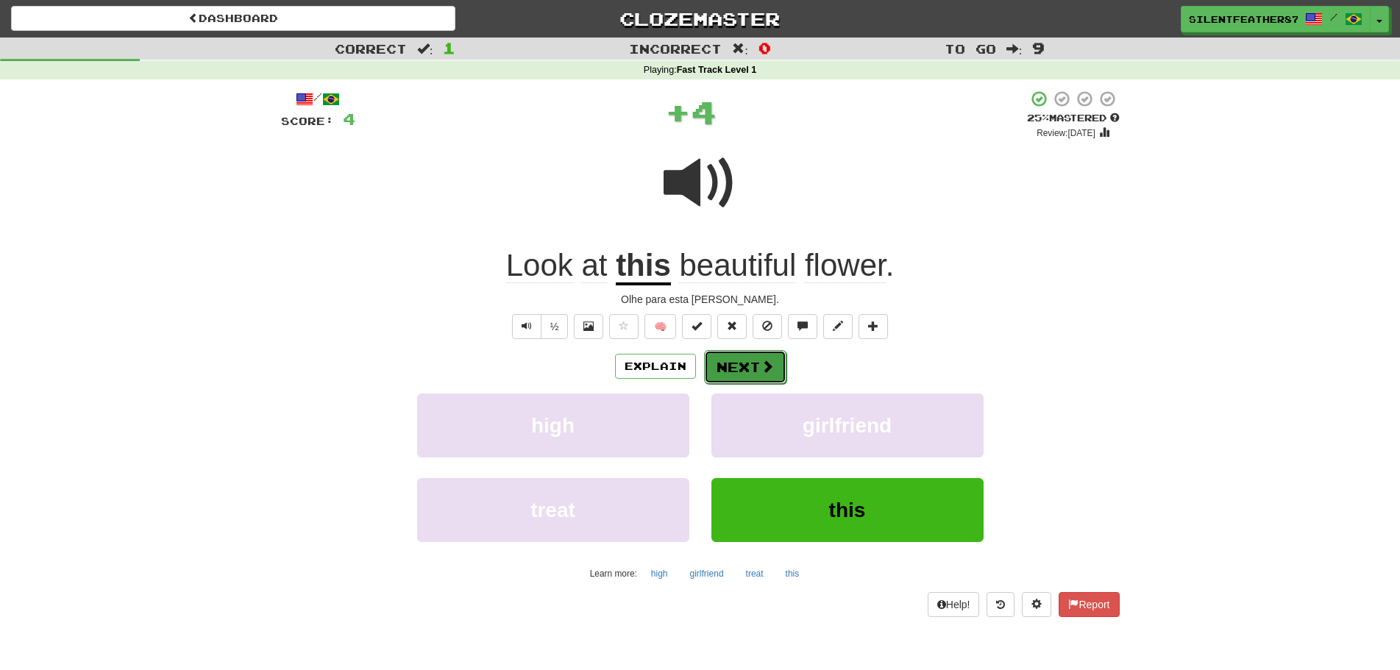
click at [756, 358] on button "Next" at bounding box center [745, 367] width 82 height 34
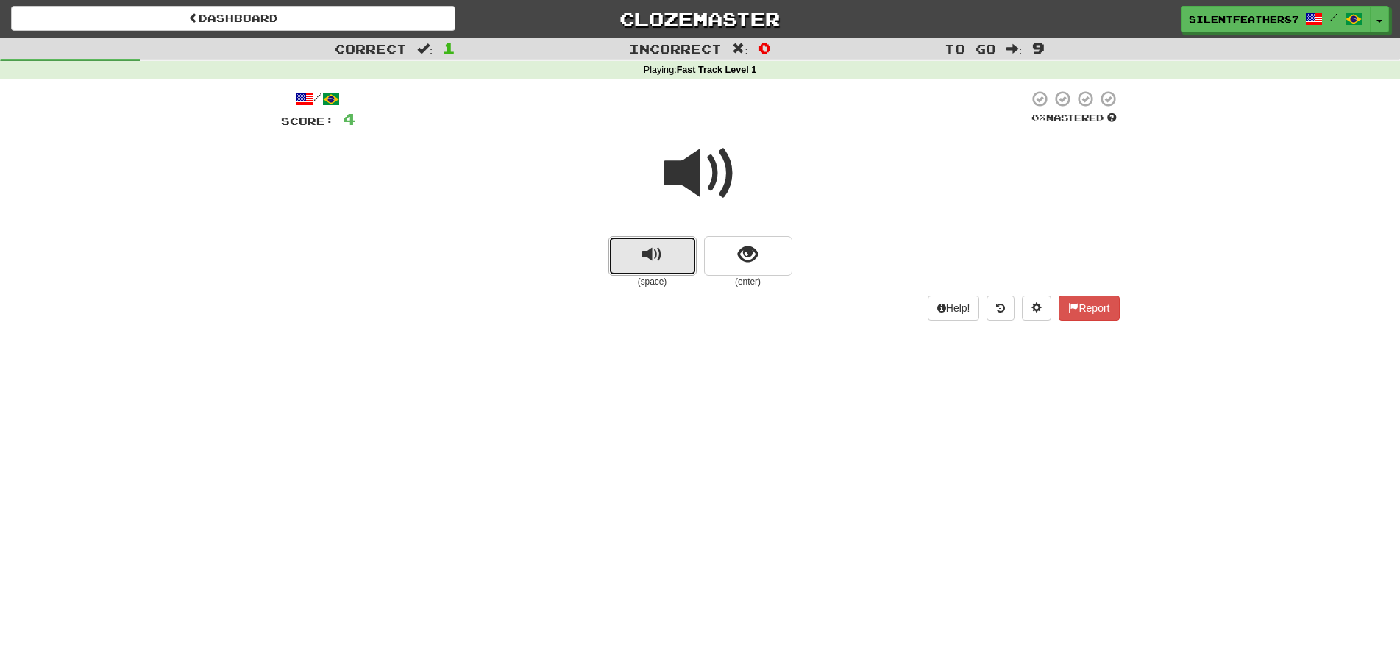
click at [670, 257] on button "replay audio" at bounding box center [652, 256] width 88 height 40
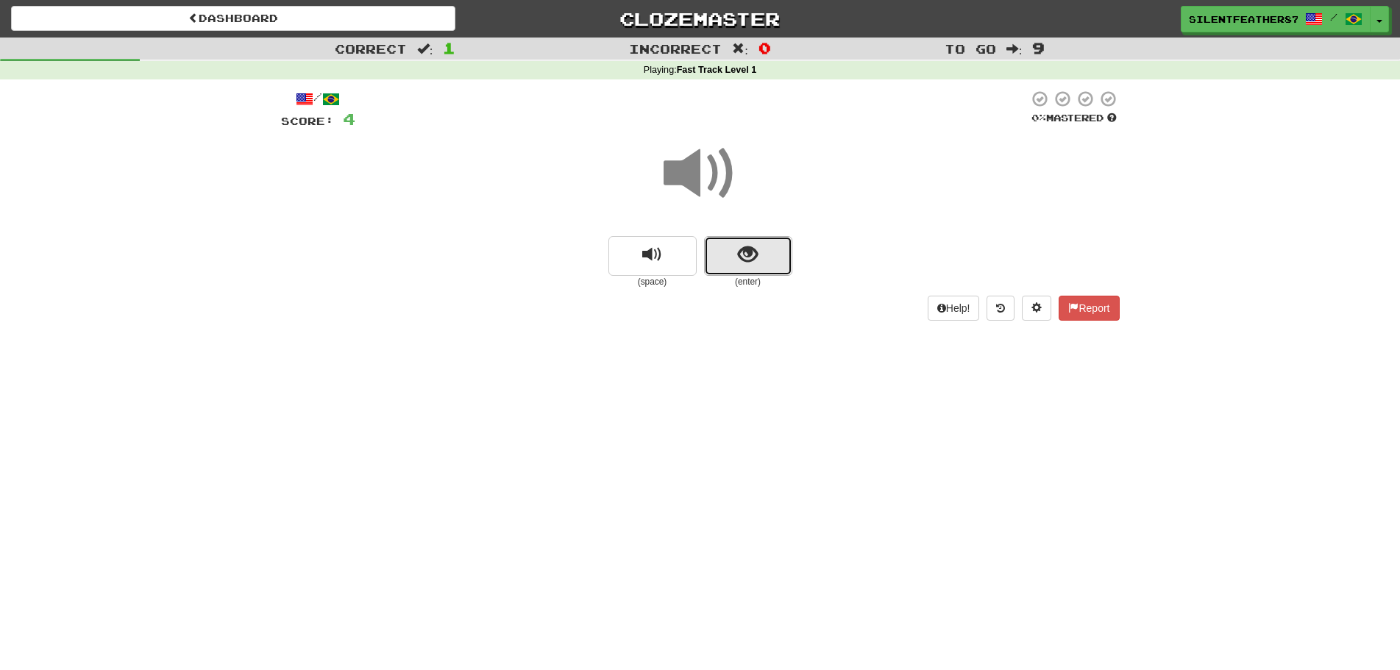
click at [753, 249] on span "show sentence" at bounding box center [748, 255] width 20 height 20
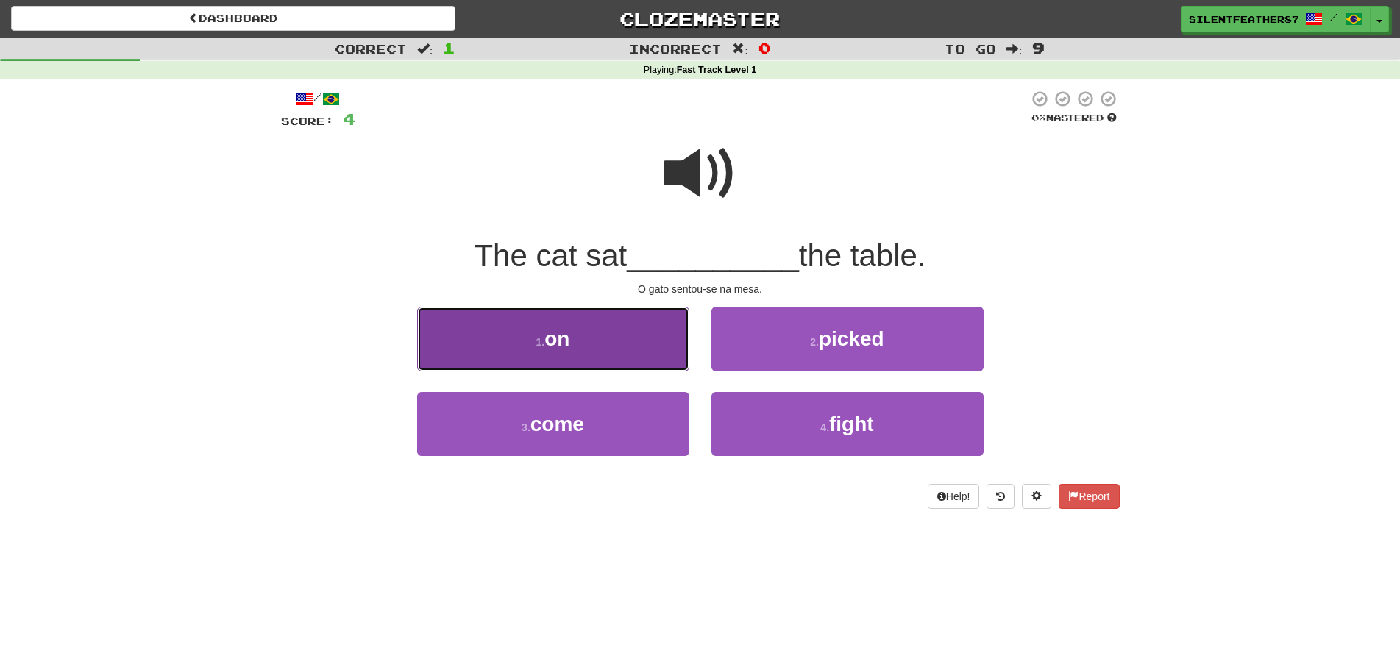
click at [633, 349] on button "1 . on" at bounding box center [553, 339] width 272 height 64
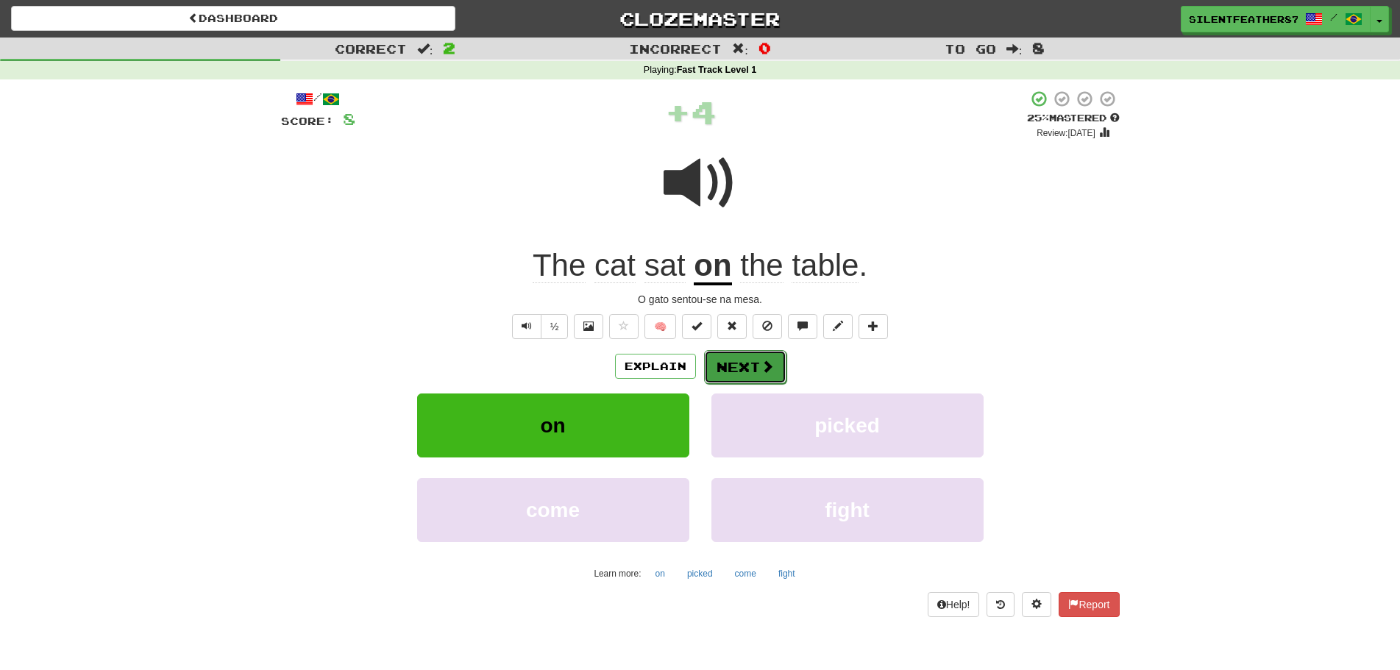
click at [755, 356] on button "Next" at bounding box center [745, 367] width 82 height 34
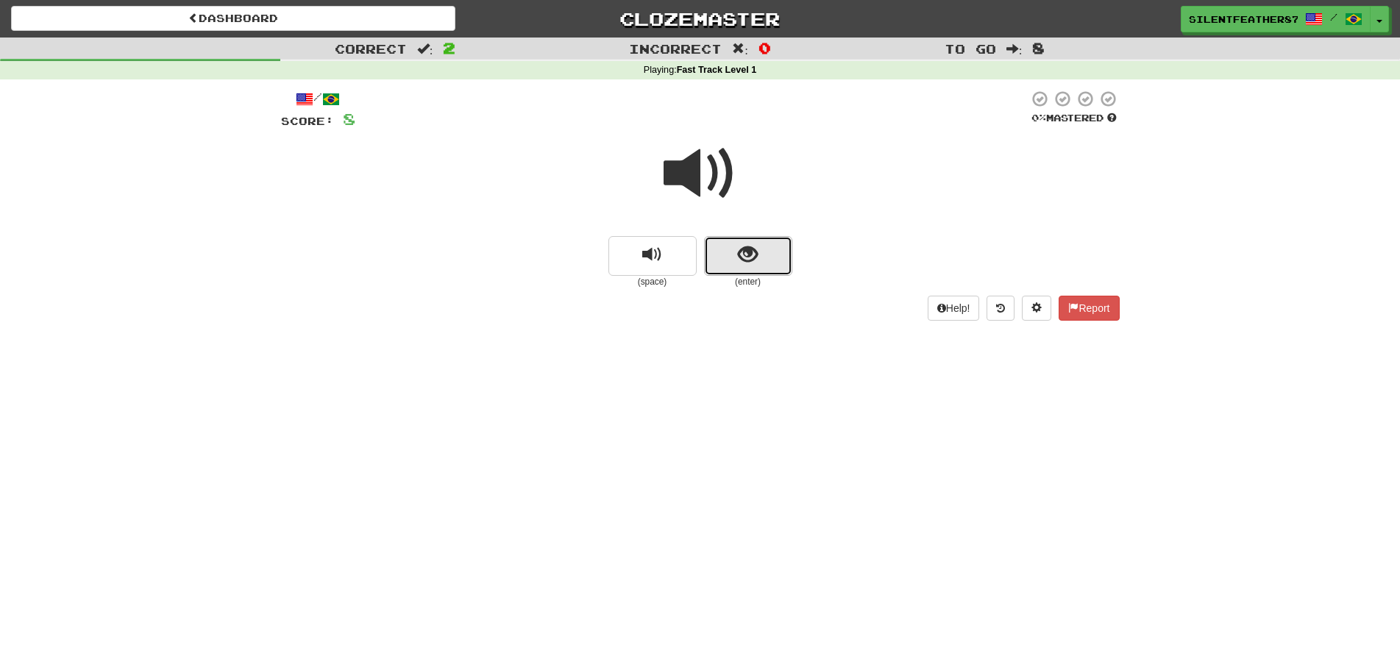
click at [753, 273] on button "show sentence" at bounding box center [748, 256] width 88 height 40
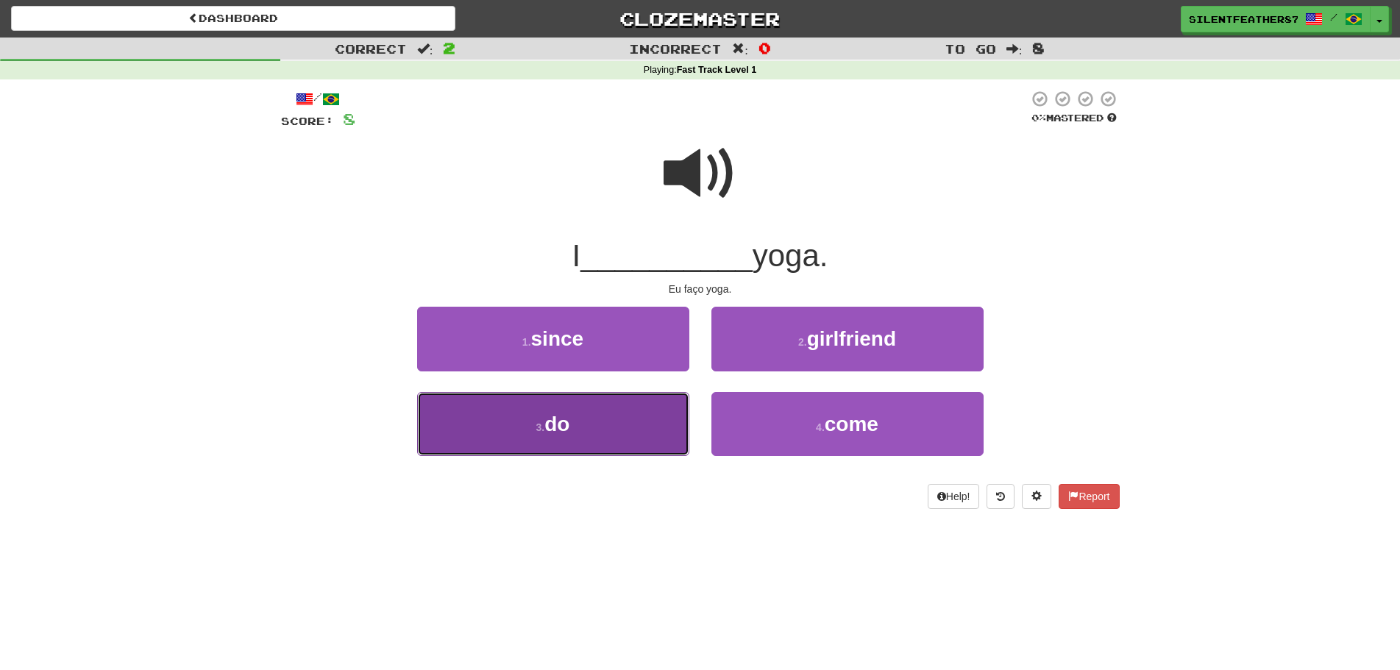
click at [642, 410] on button "3 . do" at bounding box center [553, 424] width 272 height 64
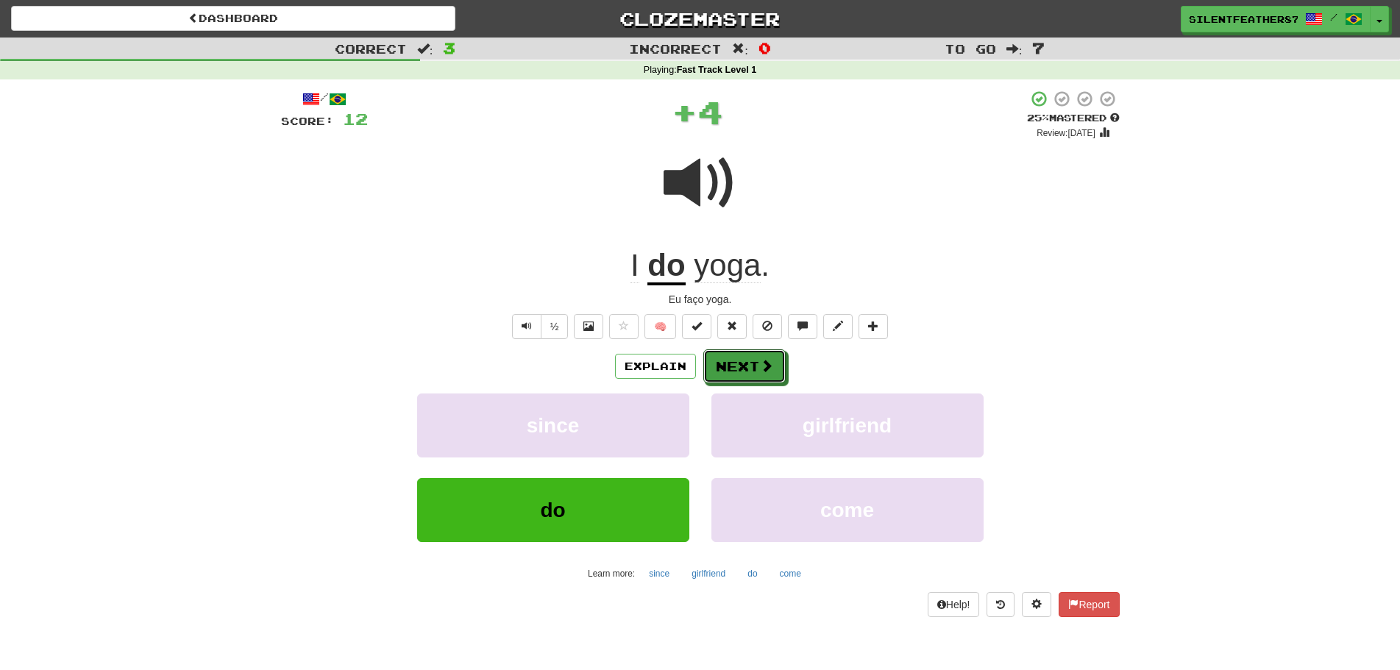
click at [747, 359] on button "Next" at bounding box center [744, 366] width 82 height 34
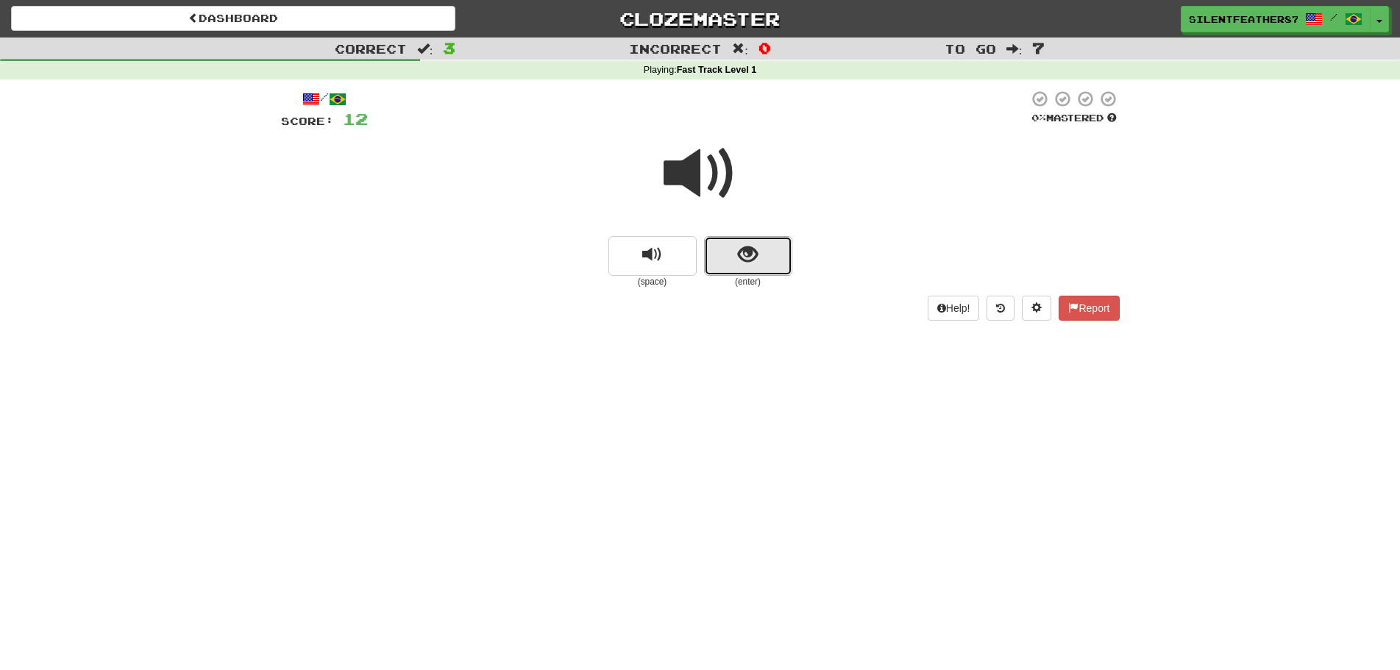
click at [742, 263] on span "show sentence" at bounding box center [748, 255] width 20 height 20
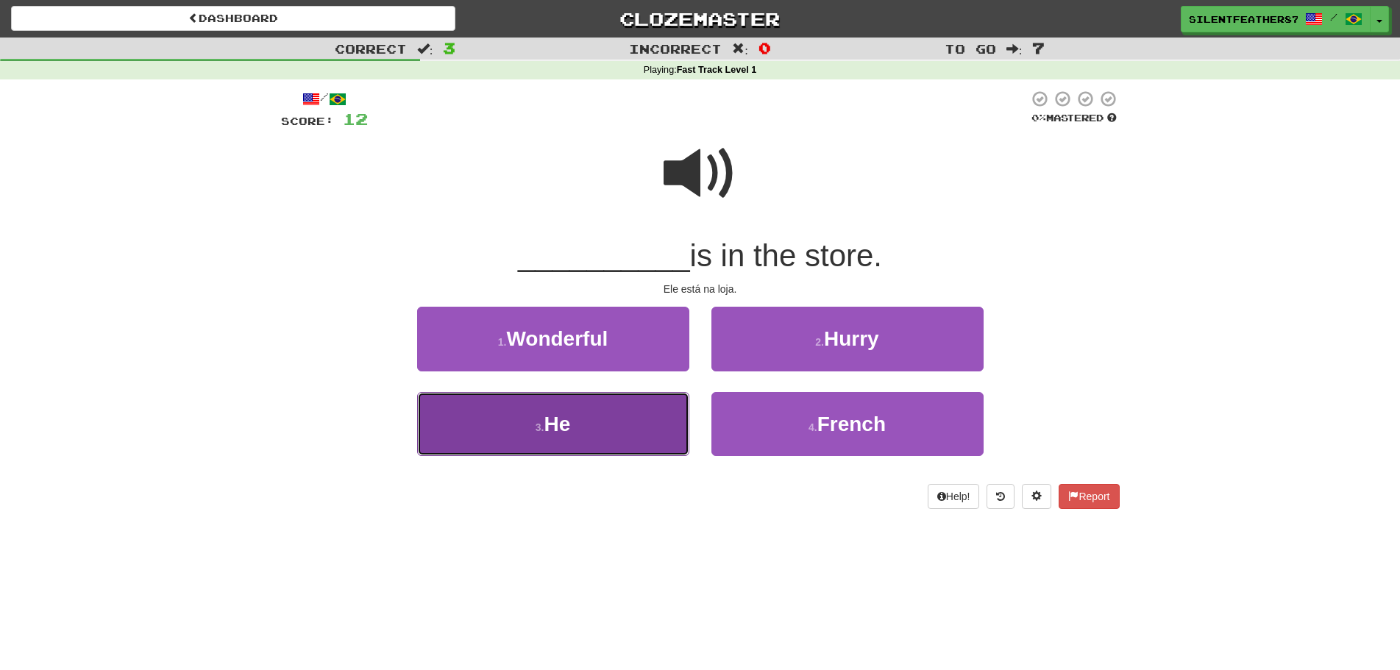
click at [628, 413] on button "3 . He" at bounding box center [553, 424] width 272 height 64
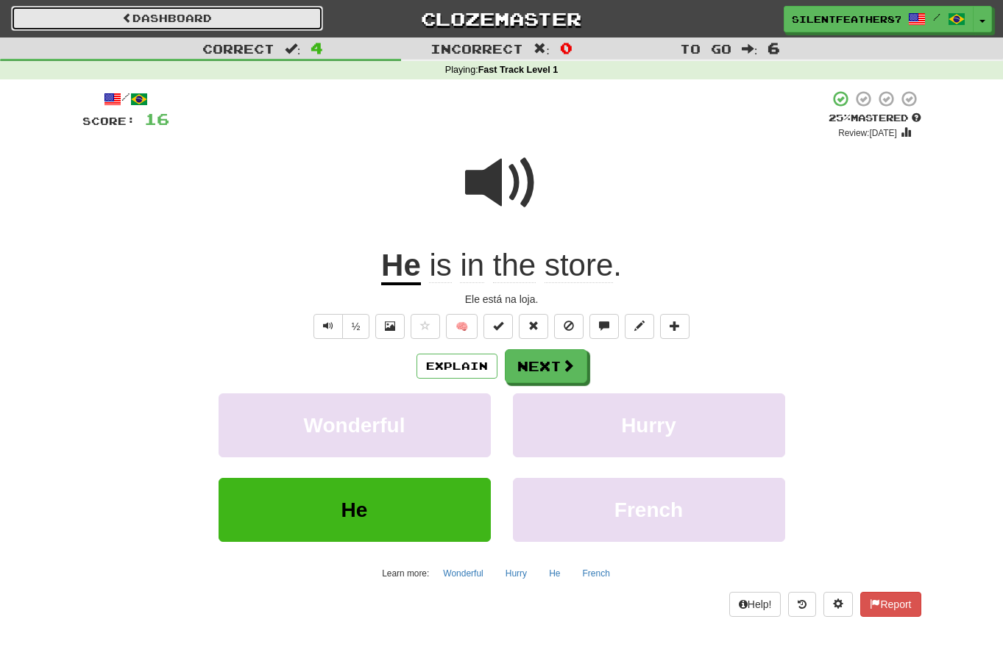
click at [215, 29] on link "Dashboard" at bounding box center [167, 18] width 312 height 25
click at [219, 16] on link "Dashboard" at bounding box center [167, 18] width 312 height 25
click at [263, 17] on link "Dashboard" at bounding box center [167, 18] width 312 height 25
click at [259, 15] on link "Dashboard" at bounding box center [167, 18] width 312 height 25
click at [260, 15] on link "Dashboard" at bounding box center [167, 18] width 312 height 25
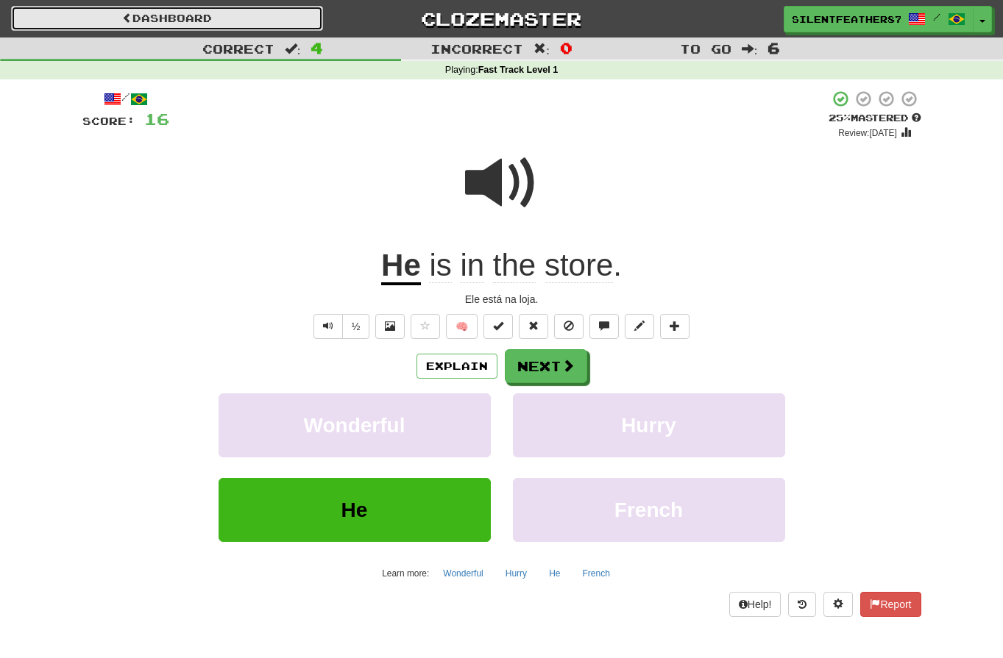
click at [261, 15] on link "Dashboard" at bounding box center [167, 18] width 312 height 25
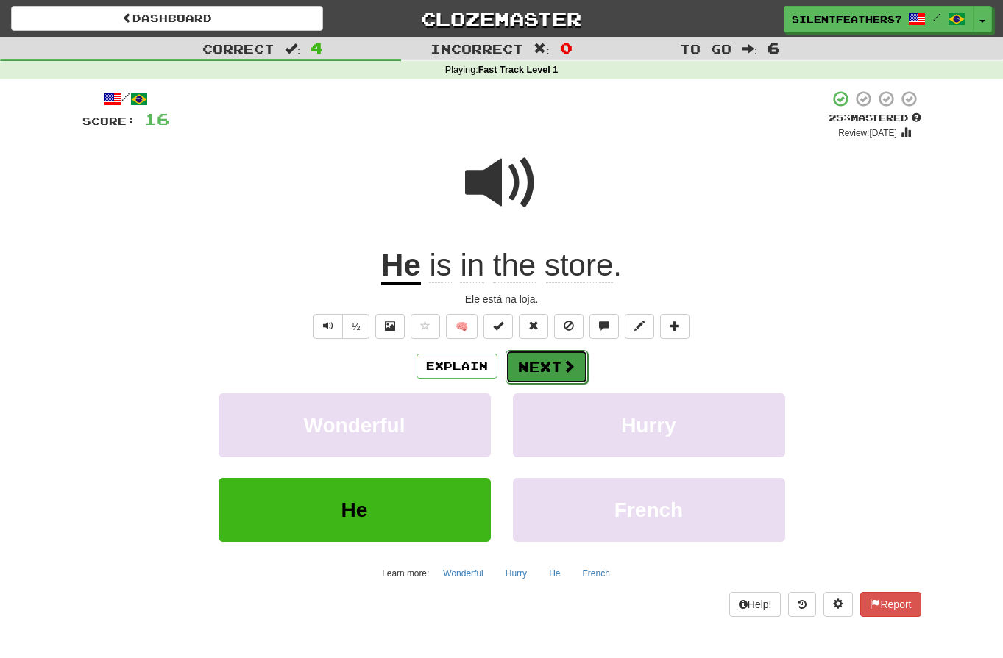
click at [562, 360] on span at bounding box center [568, 366] width 13 height 13
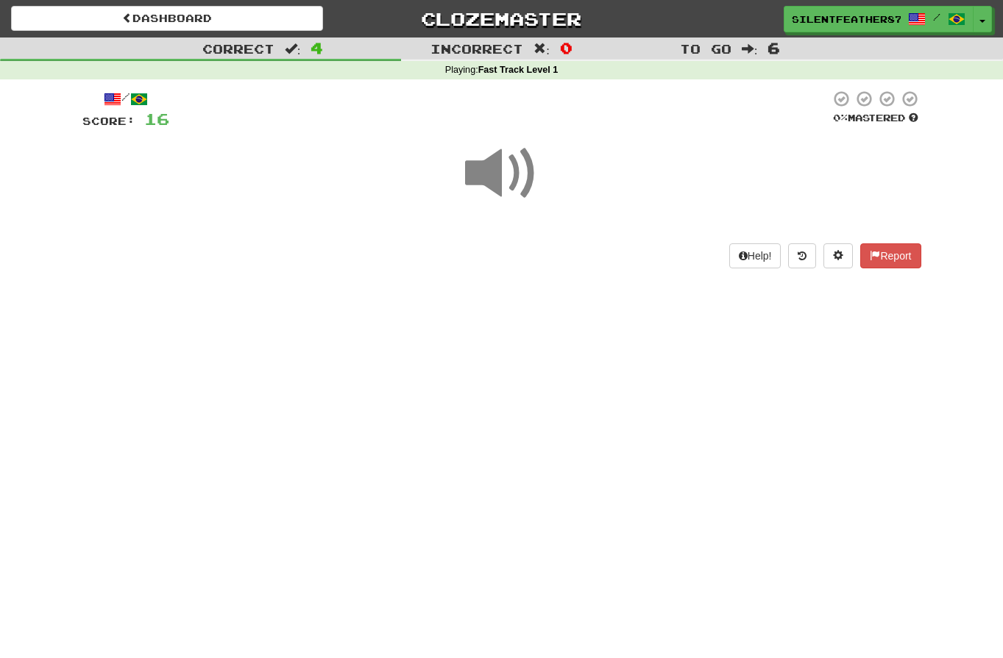
click at [251, 3] on div "Dashboard Clozemaster SilentFeather8706 / Toggle Dropdown Dashboard Leaderboard…" at bounding box center [501, 16] width 1003 height 32
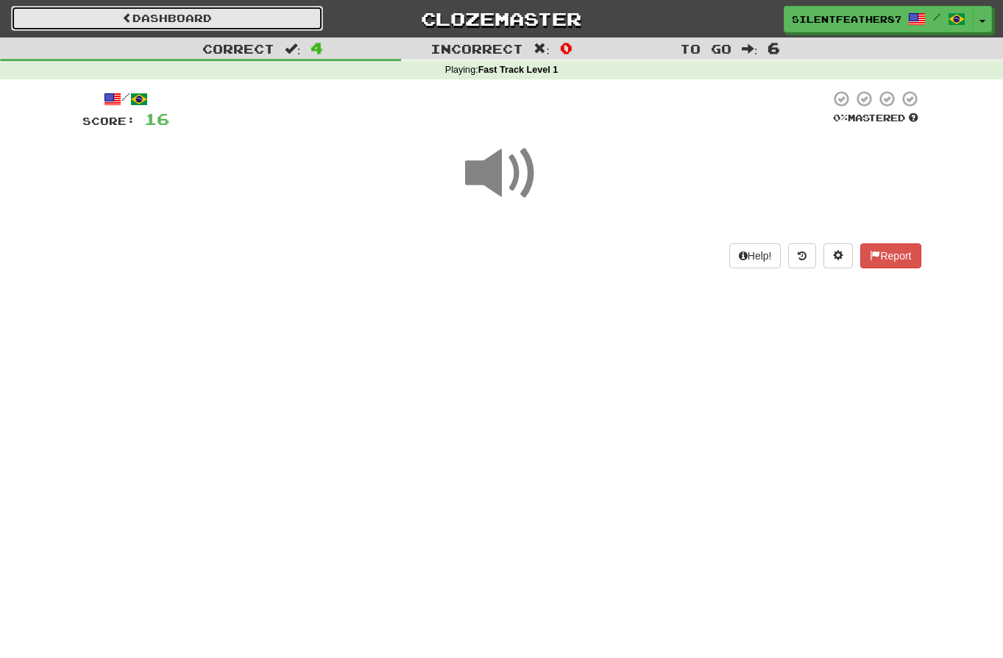
click at [251, 12] on link "Dashboard" at bounding box center [167, 18] width 312 height 25
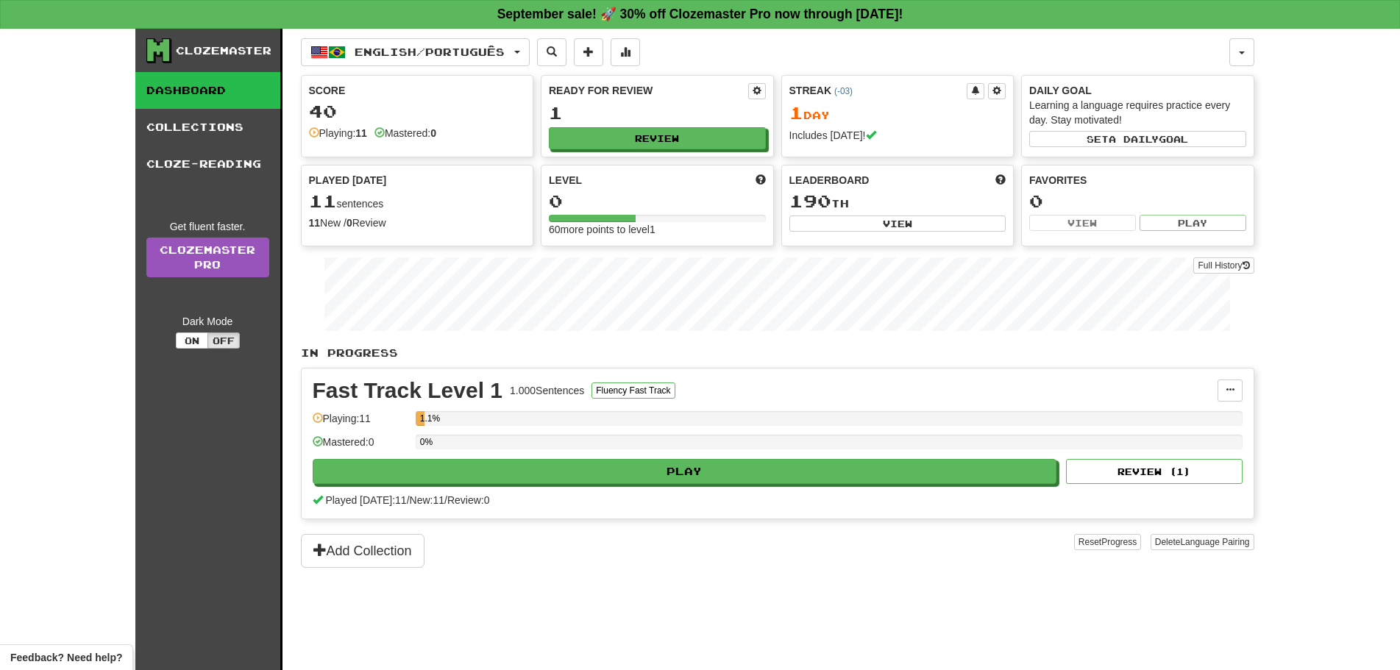
click at [413, 198] on div "11 sentences" at bounding box center [417, 201] width 217 height 19
click at [386, 109] on div "40" at bounding box center [417, 111] width 217 height 18
click at [644, 136] on button "Review" at bounding box center [658, 139] width 217 height 22
select select "**"
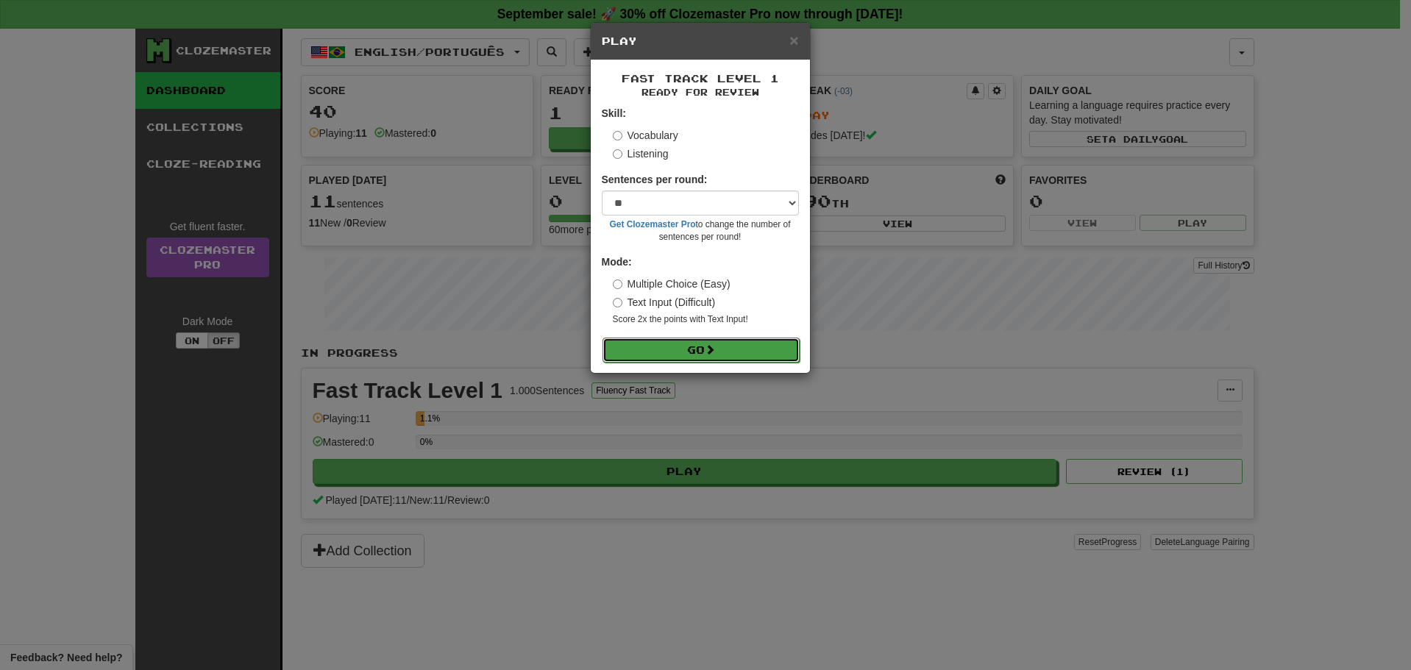
click at [705, 339] on button "Go" at bounding box center [700, 350] width 197 height 25
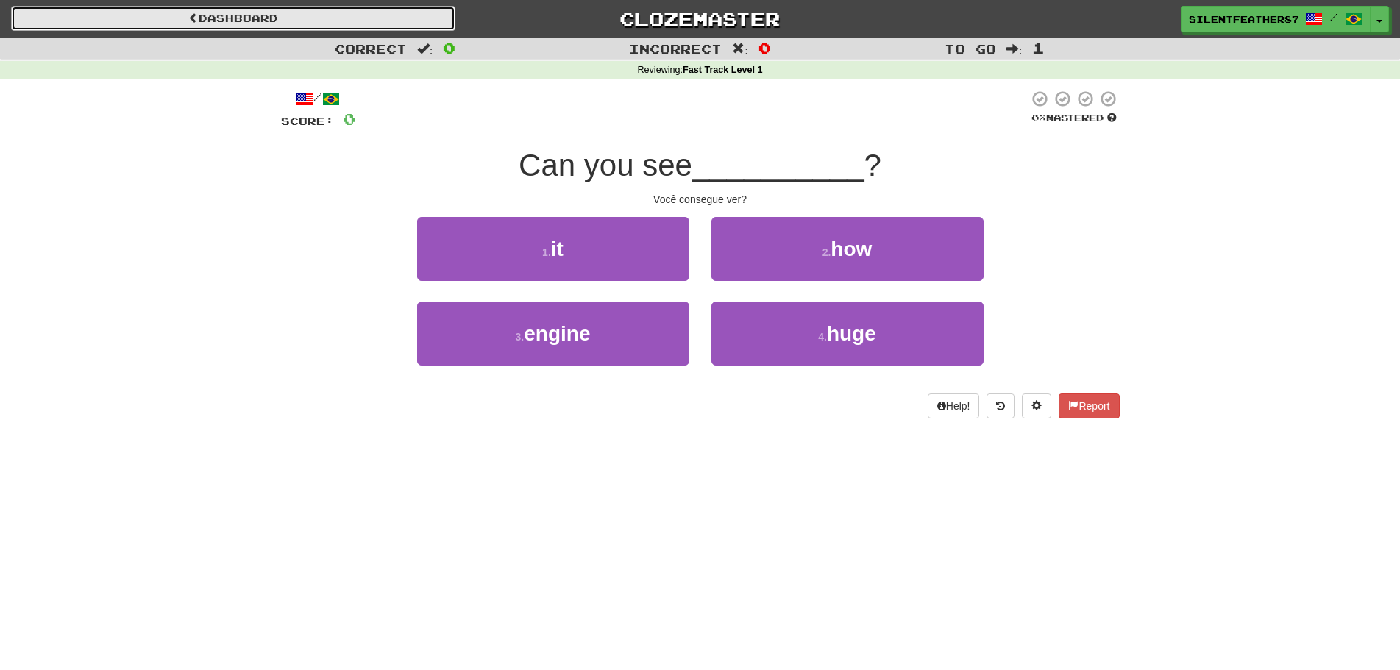
click at [227, 26] on link "Dashboard" at bounding box center [233, 18] width 444 height 25
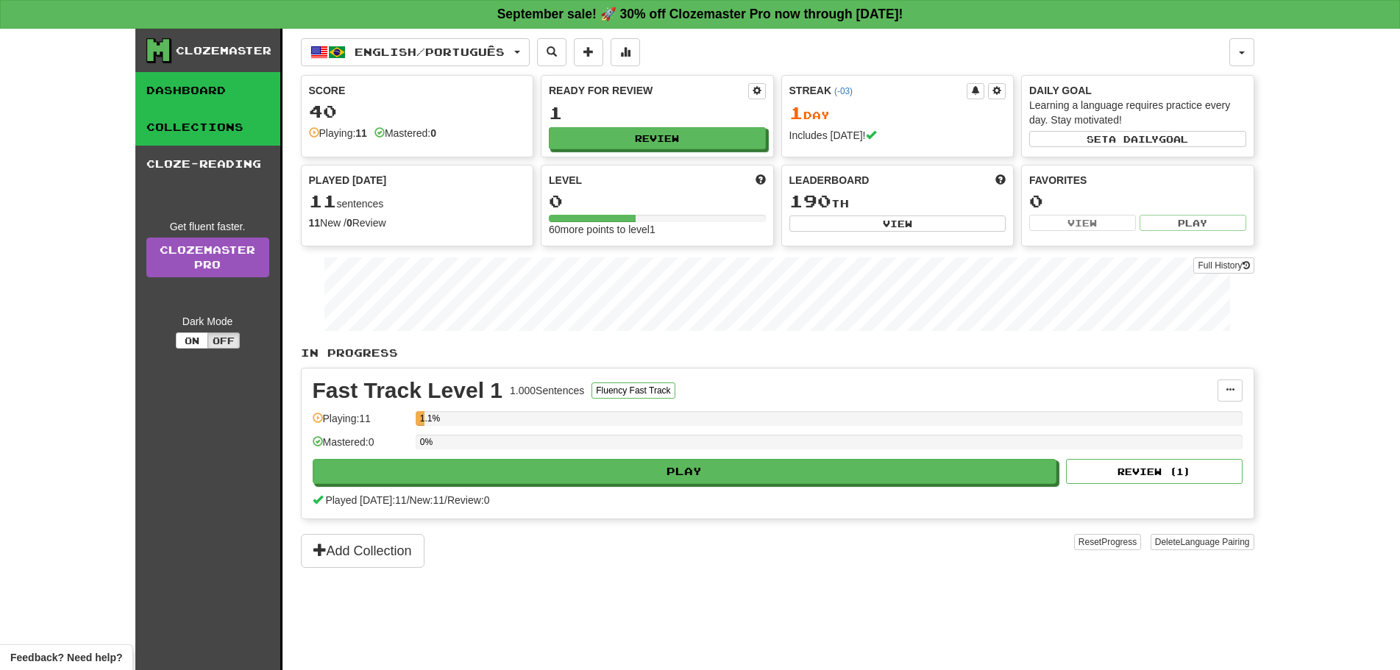
click at [185, 131] on link "Collections" at bounding box center [207, 127] width 145 height 37
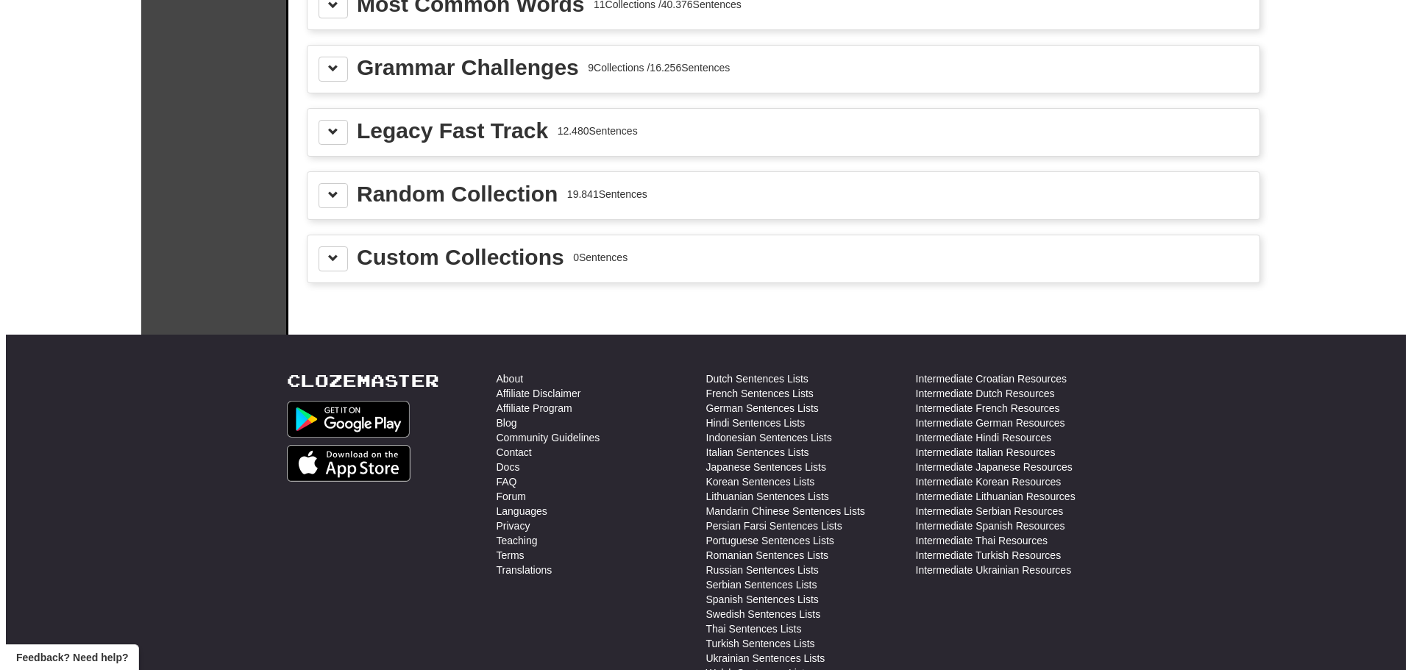
scroll to position [1419, 0]
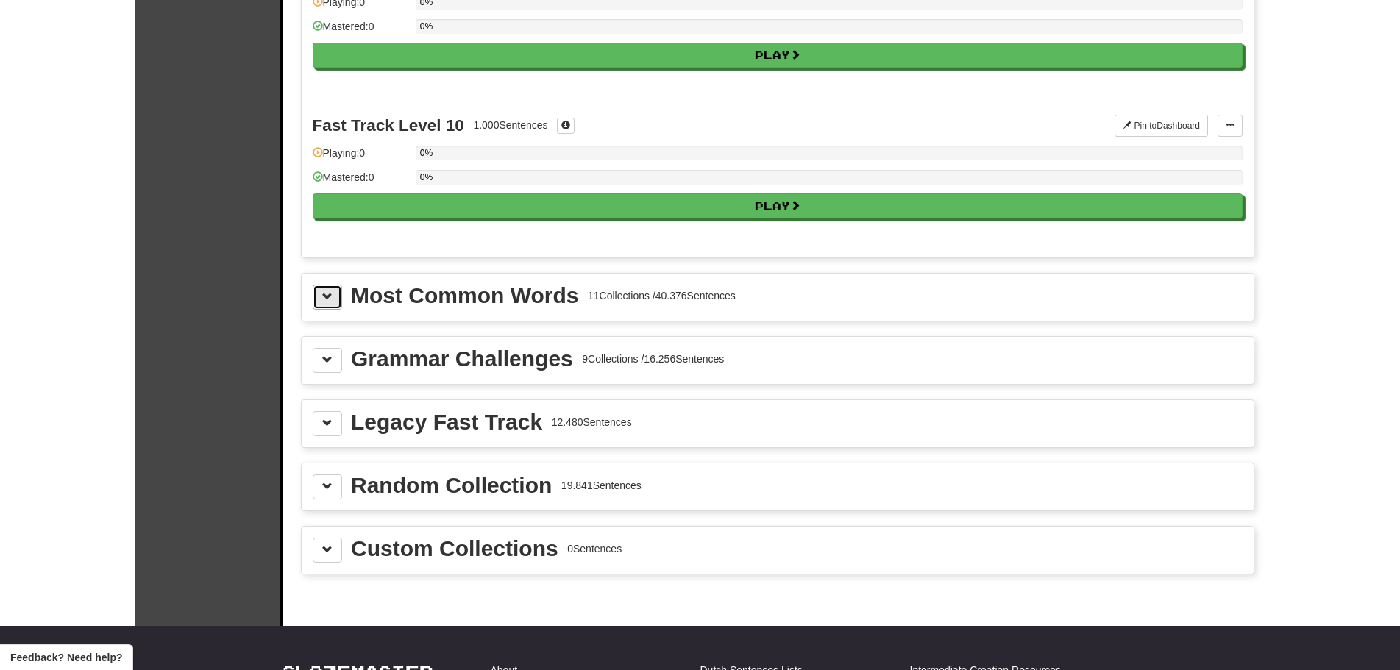
click at [324, 301] on span at bounding box center [327, 296] width 10 height 10
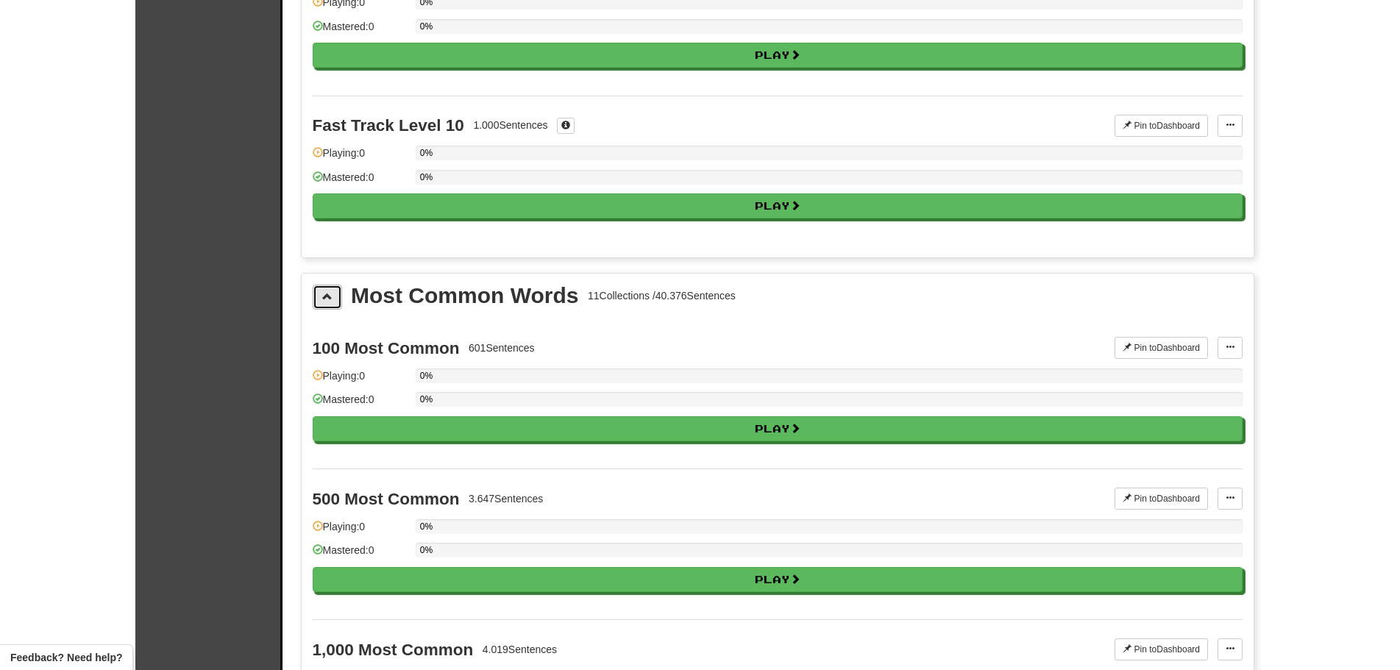
click at [324, 305] on button at bounding box center [327, 297] width 29 height 25
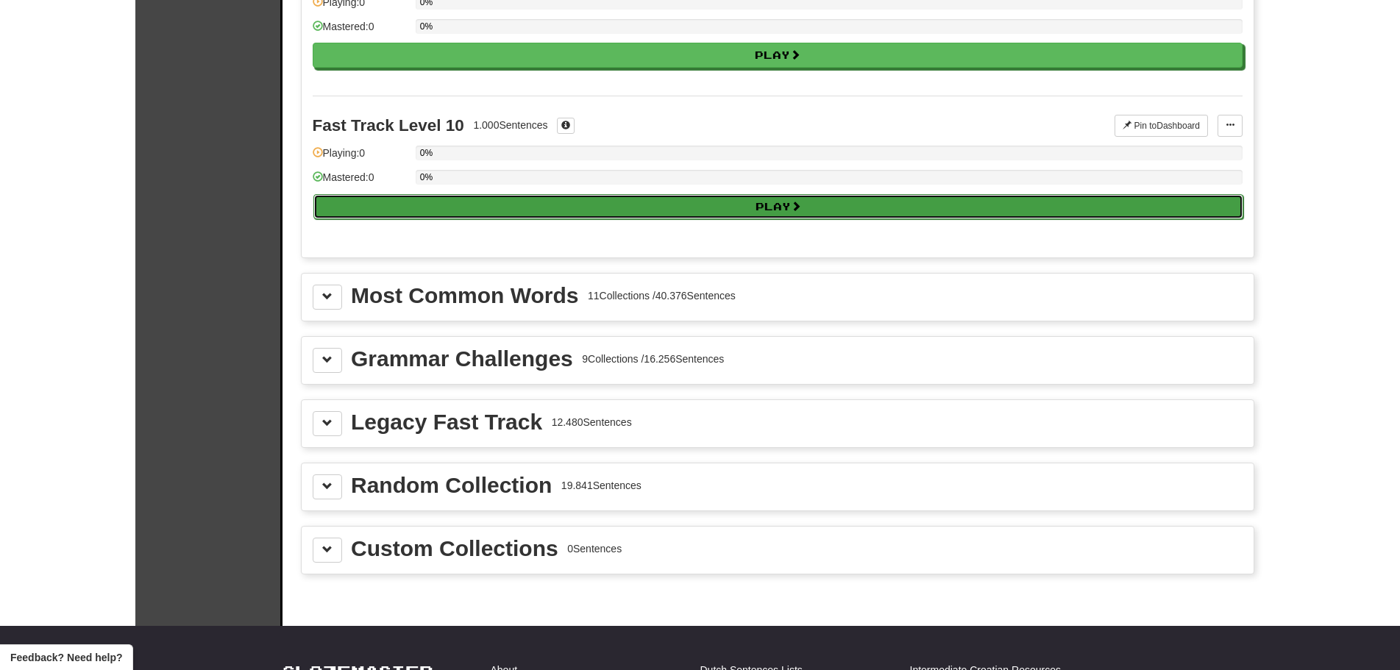
click at [451, 196] on button "Play" at bounding box center [778, 206] width 930 height 25
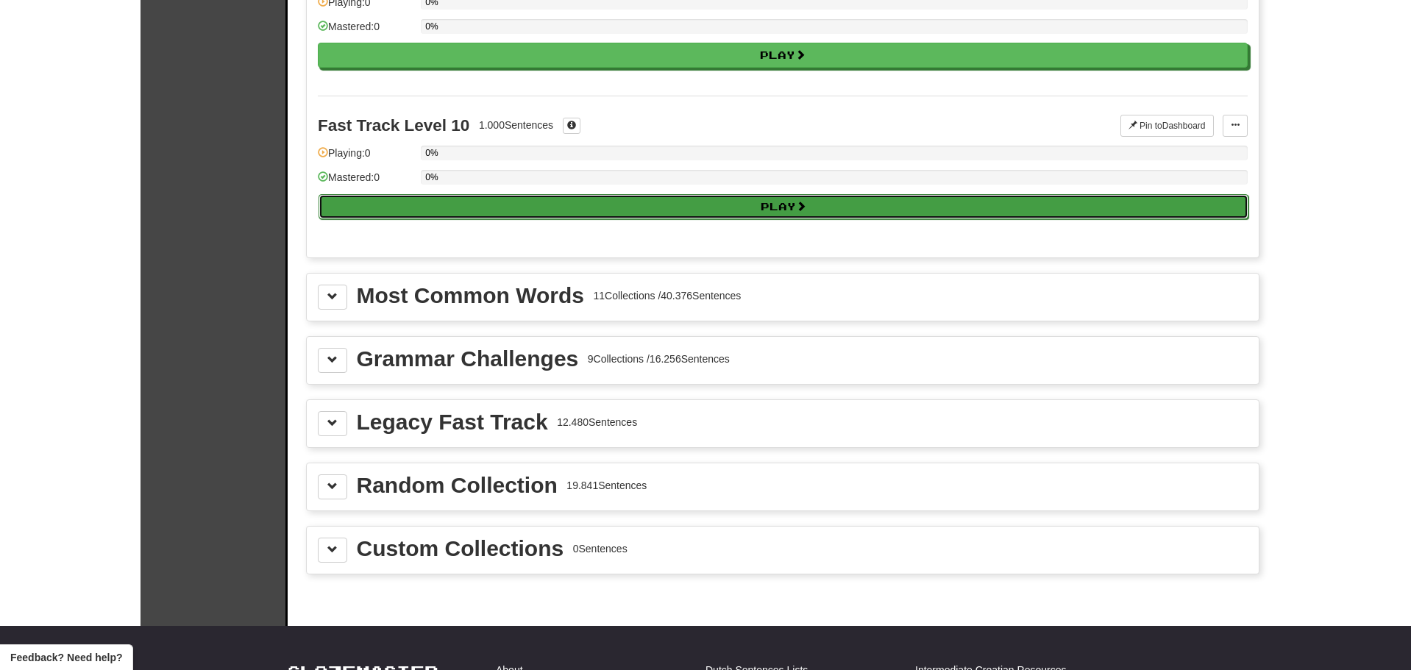
select select "**"
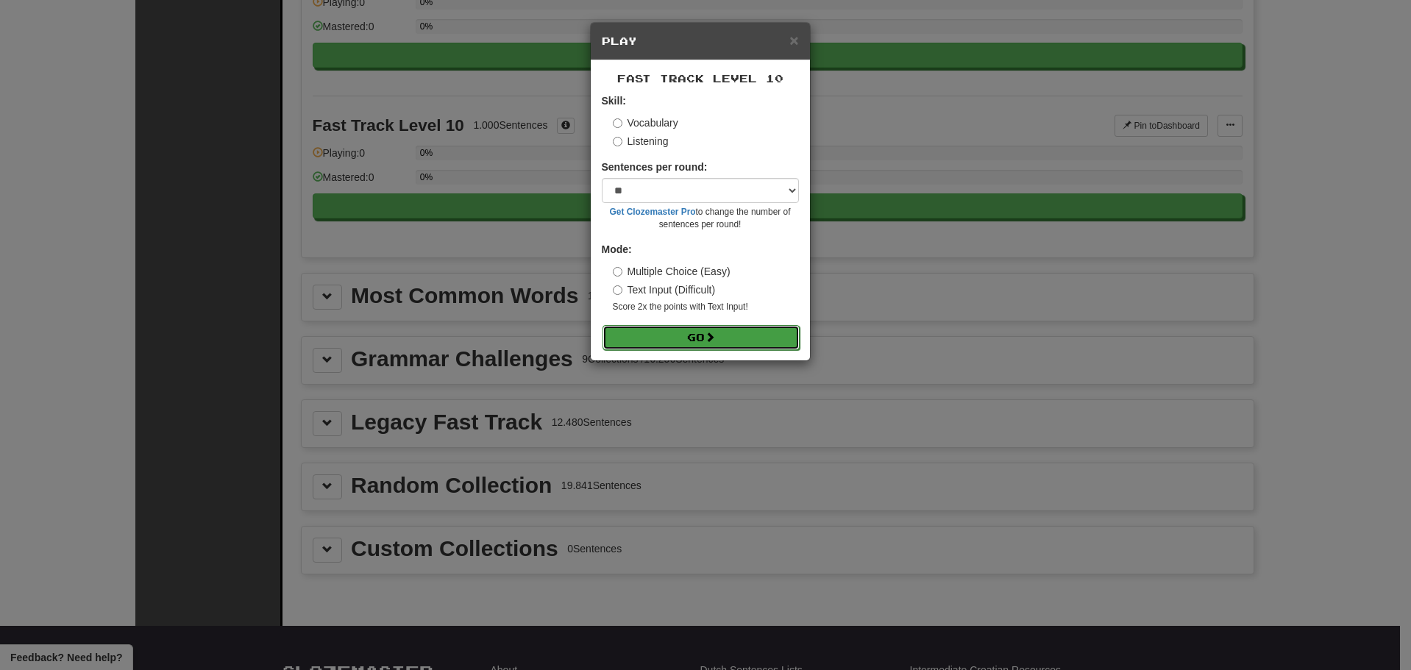
click at [636, 331] on button "Go" at bounding box center [700, 337] width 197 height 25
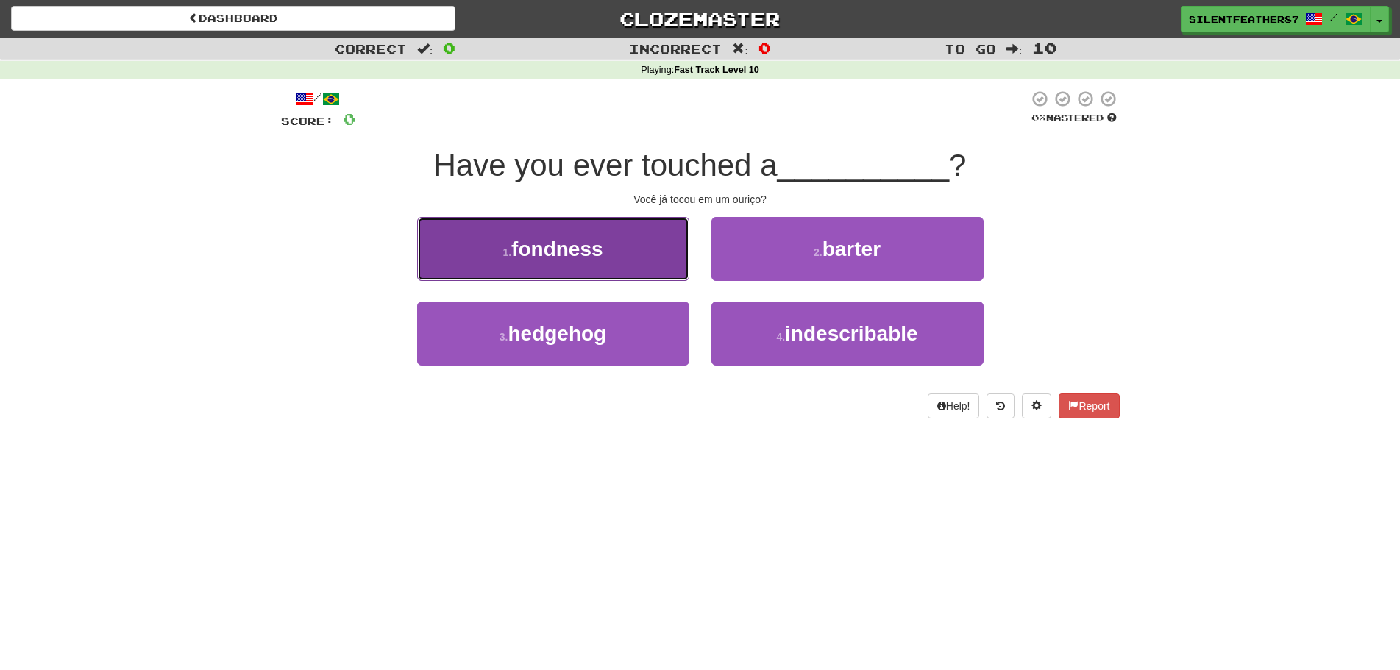
click at [618, 266] on button "1 . fondness" at bounding box center [553, 249] width 272 height 64
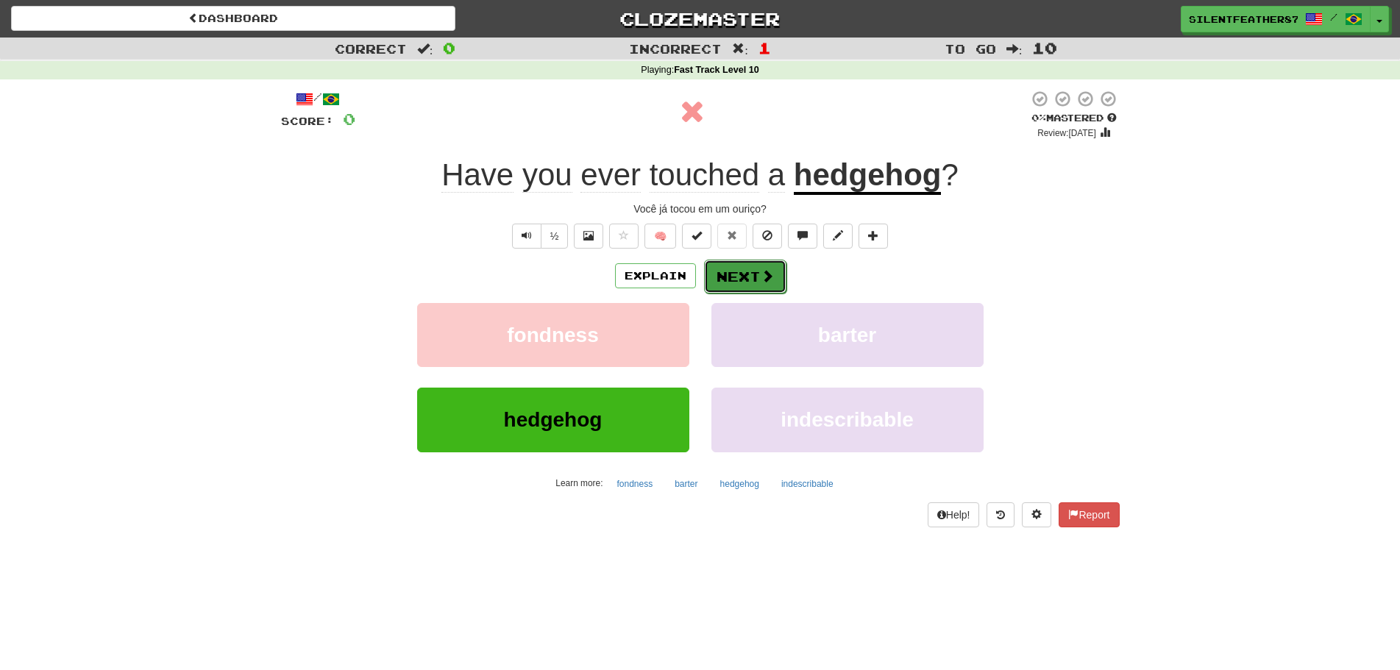
click at [709, 276] on button "Next" at bounding box center [745, 277] width 82 height 34
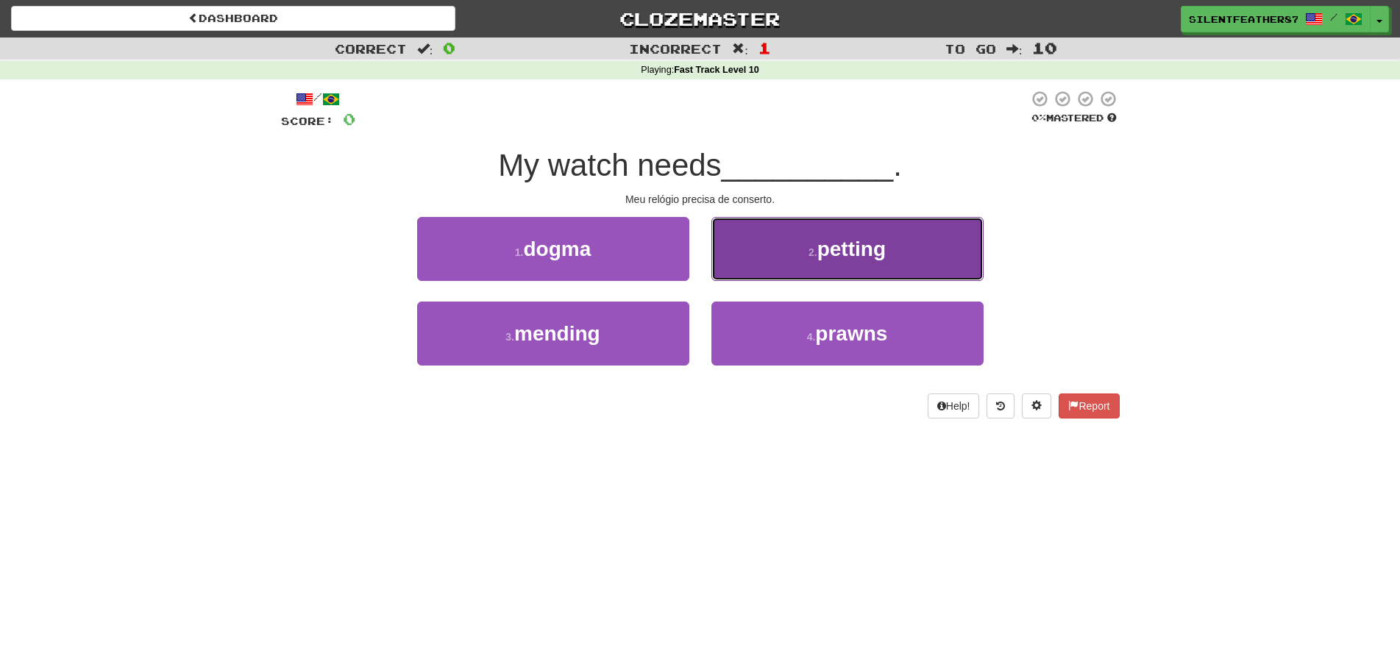
click at [793, 271] on button "2 . petting" at bounding box center [847, 249] width 272 height 64
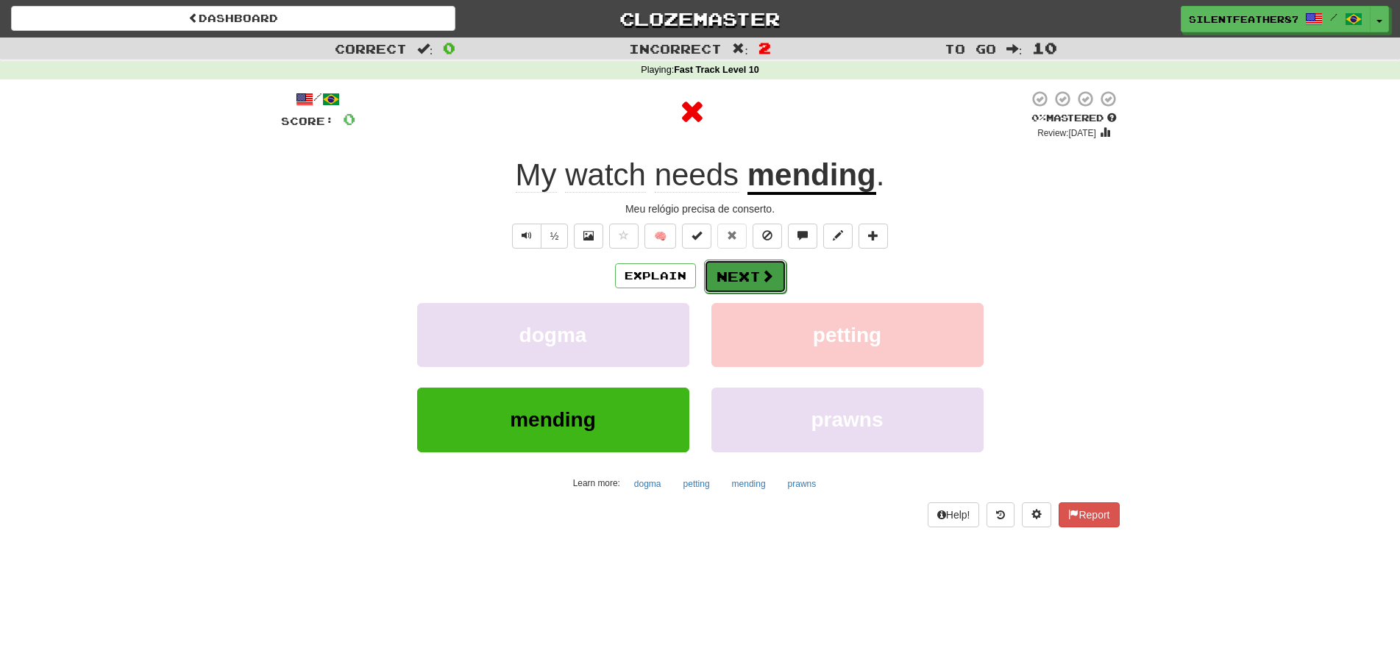
click at [761, 272] on span at bounding box center [767, 275] width 13 height 13
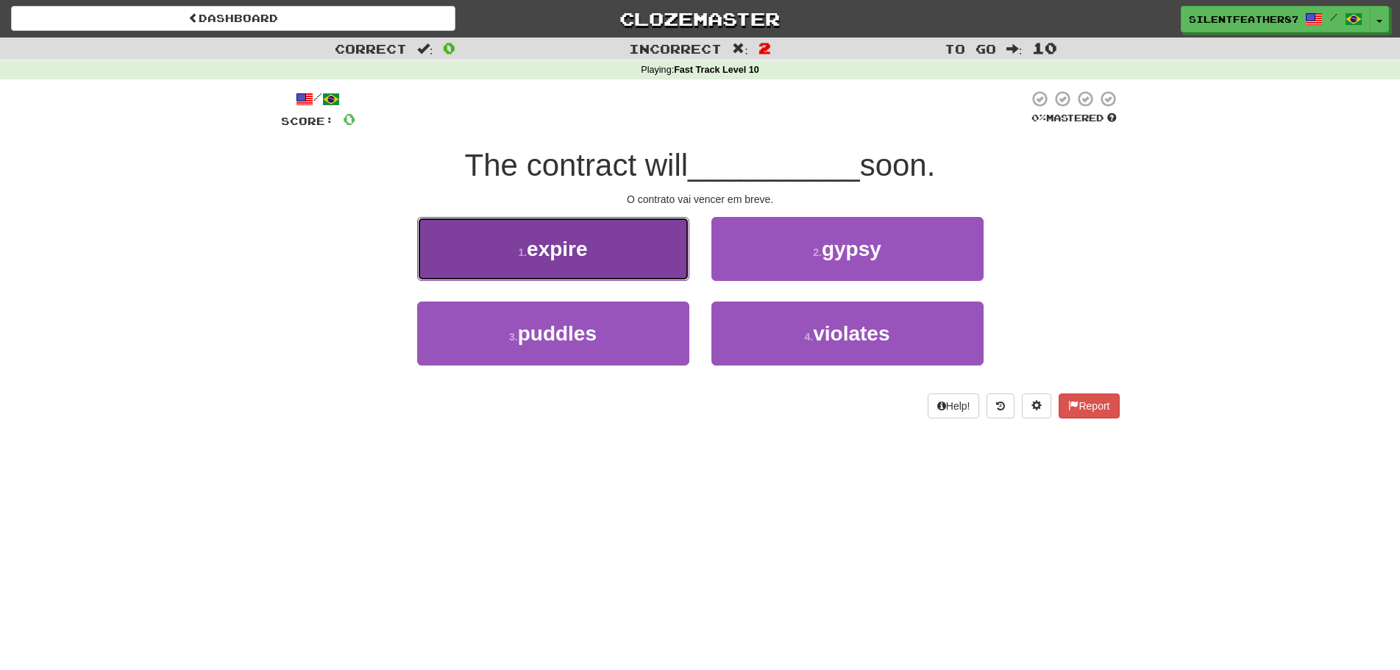
click at [588, 243] on span "expire" at bounding box center [557, 249] width 61 height 23
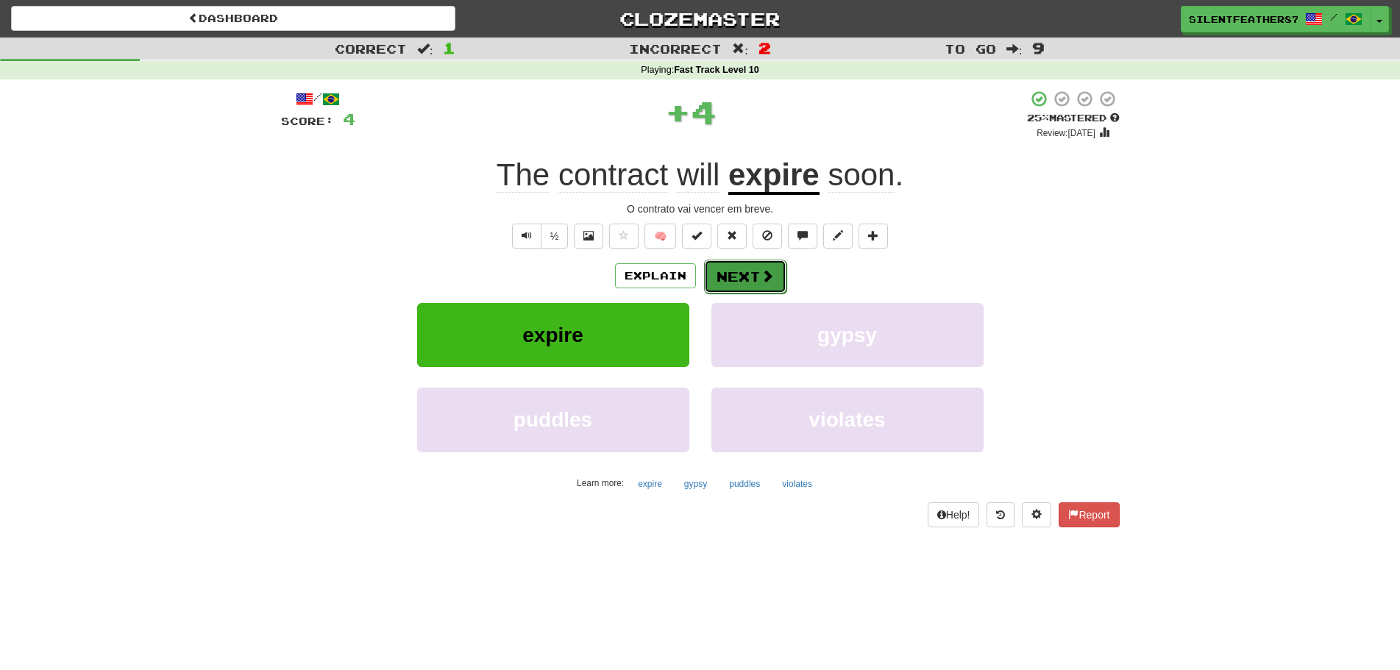
click at [739, 270] on button "Next" at bounding box center [745, 277] width 82 height 34
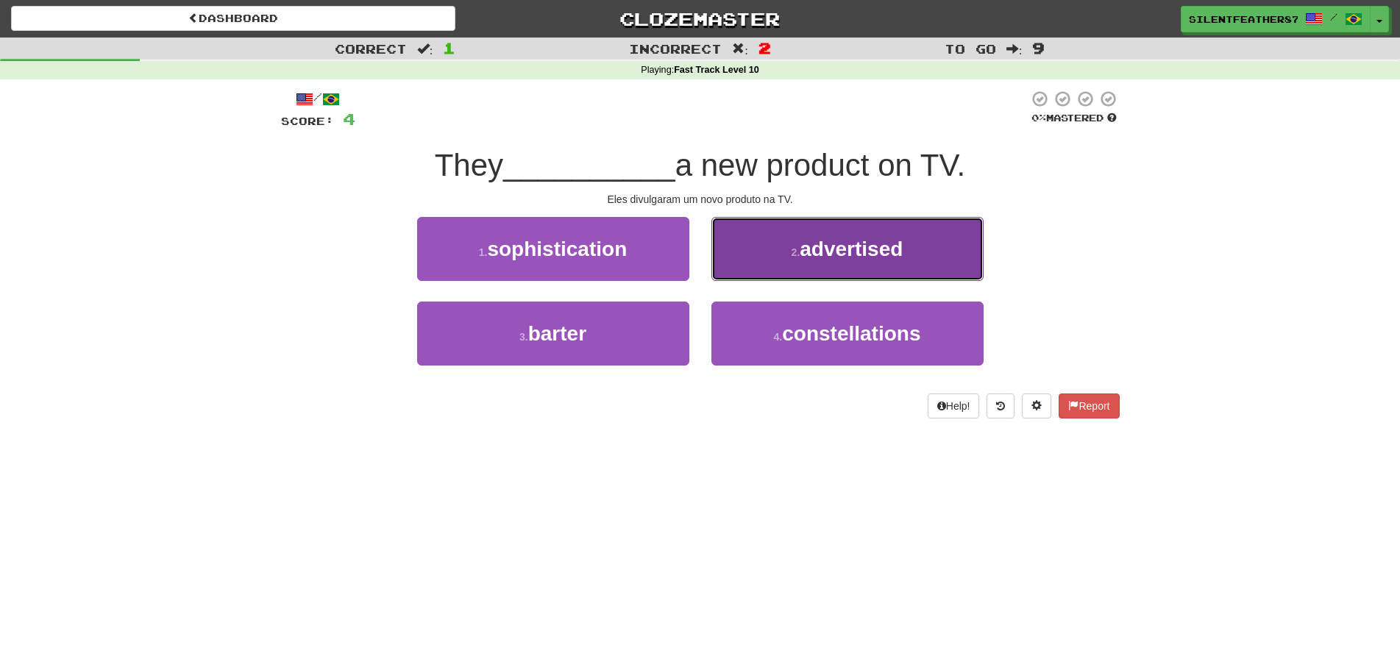
click at [769, 263] on button "2 . advertised" at bounding box center [847, 249] width 272 height 64
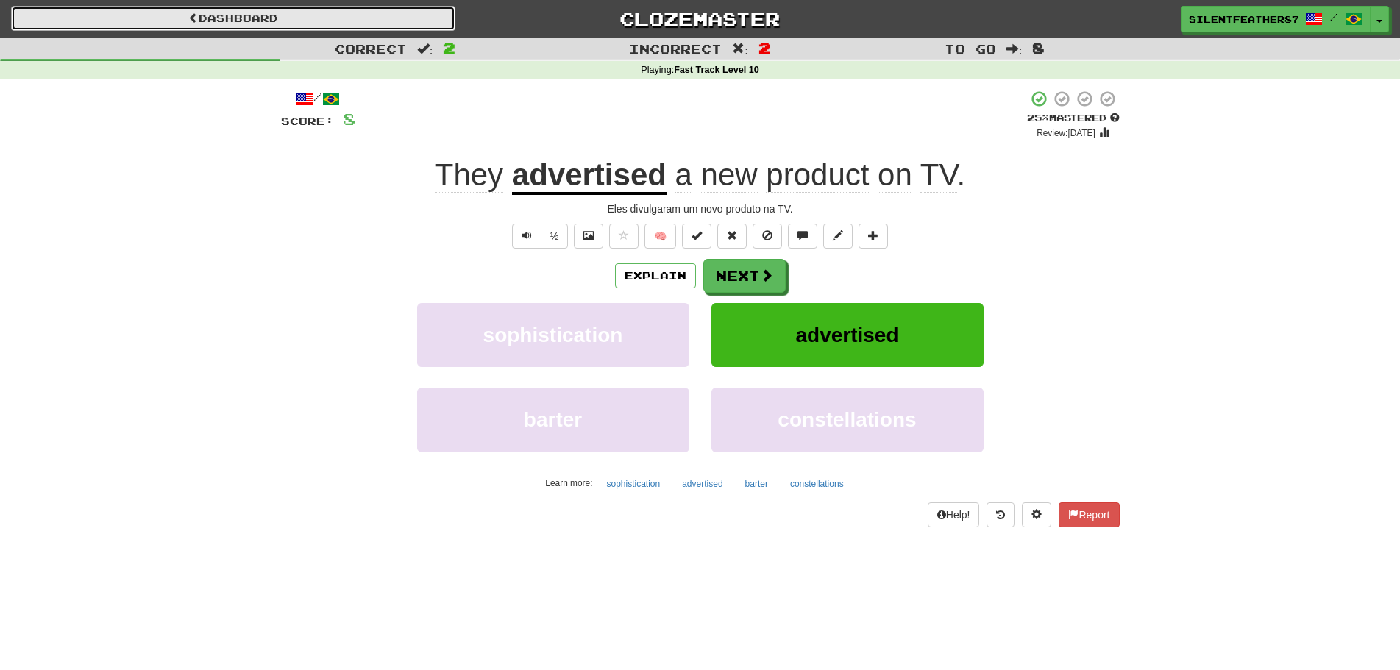
click at [228, 11] on link "Dashboard" at bounding box center [233, 18] width 444 height 25
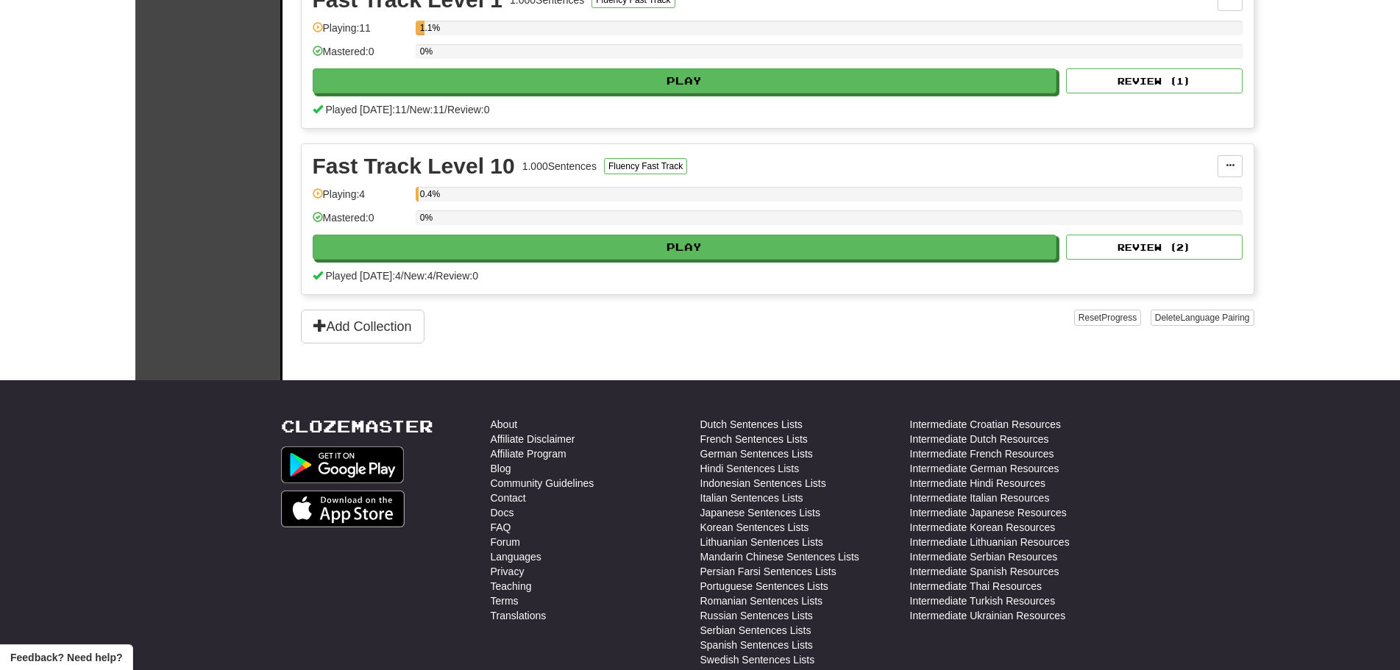
scroll to position [441, 0]
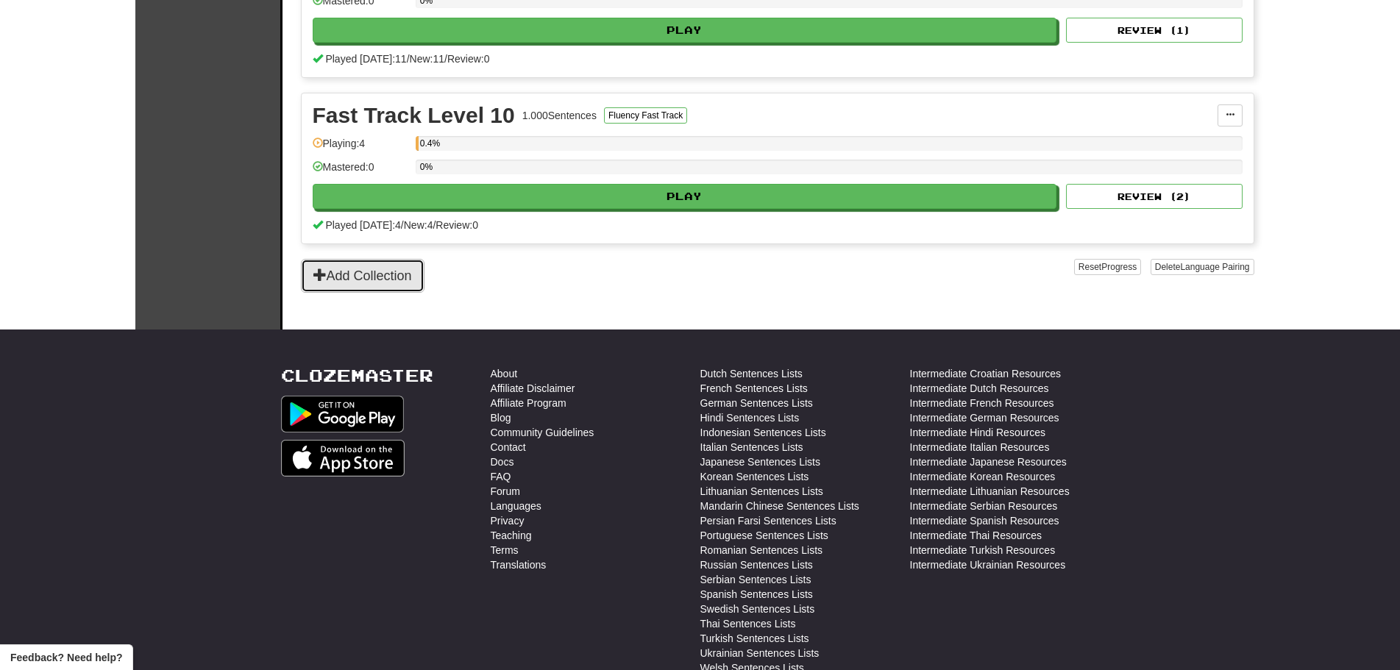
click at [392, 279] on button "Add Collection" at bounding box center [363, 276] width 124 height 34
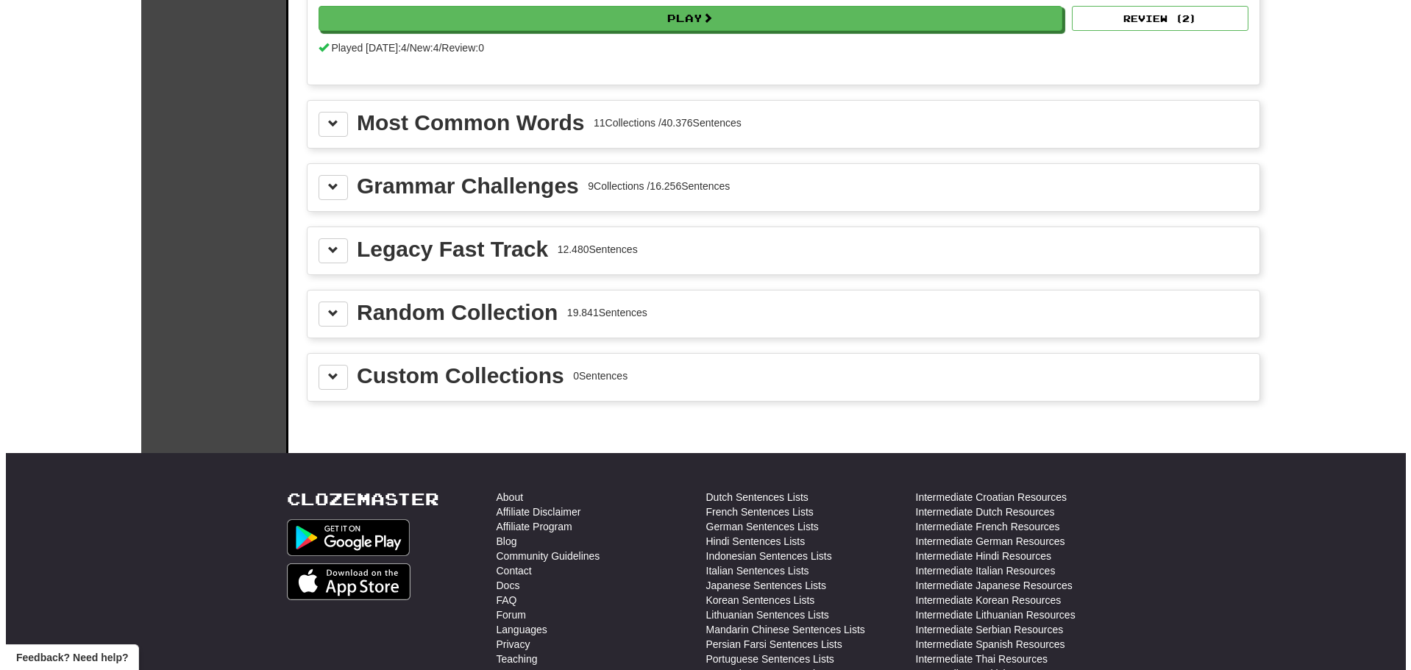
scroll to position [1581, 0]
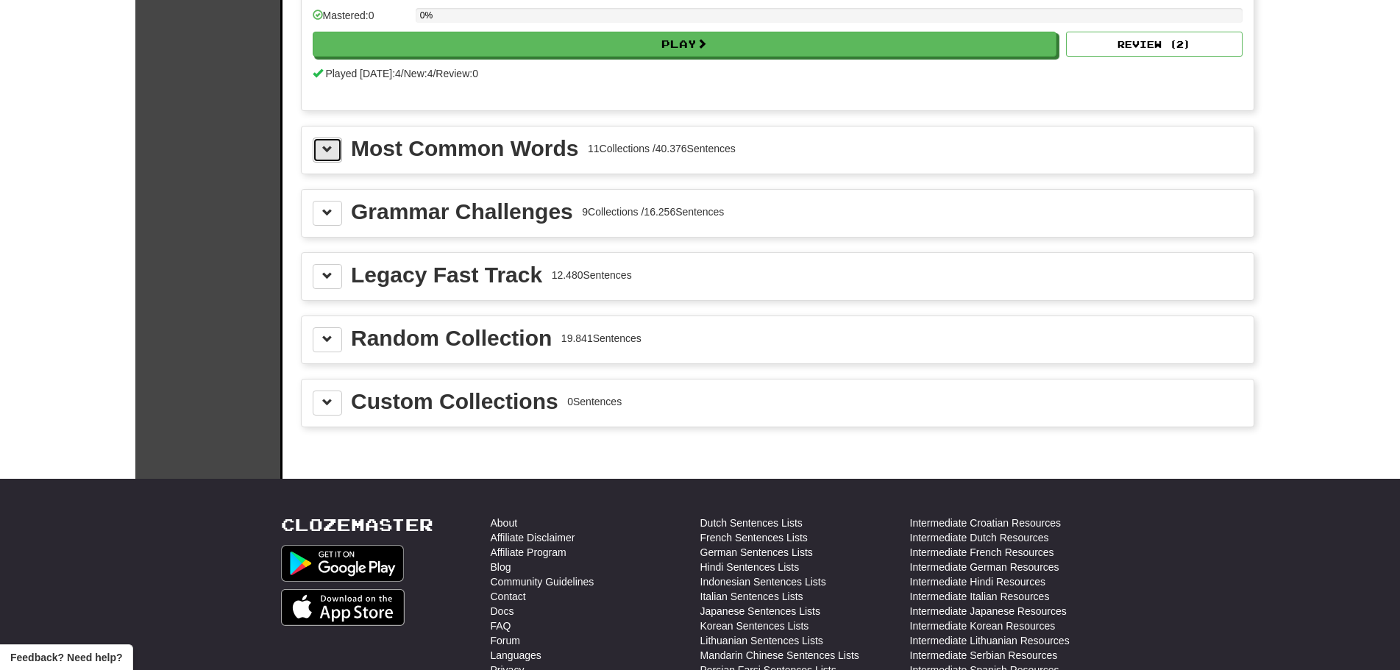
click at [326, 149] on span at bounding box center [327, 149] width 10 height 10
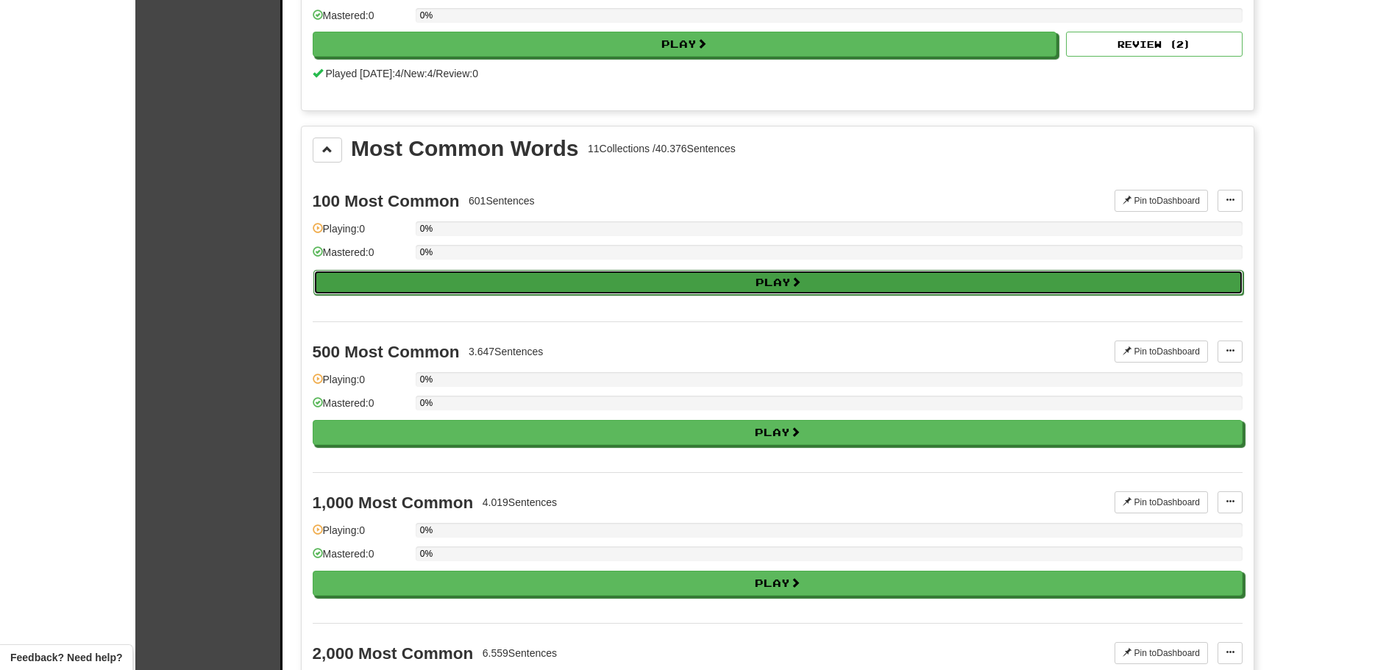
click at [411, 282] on button "Play" at bounding box center [778, 282] width 930 height 25
select select "**"
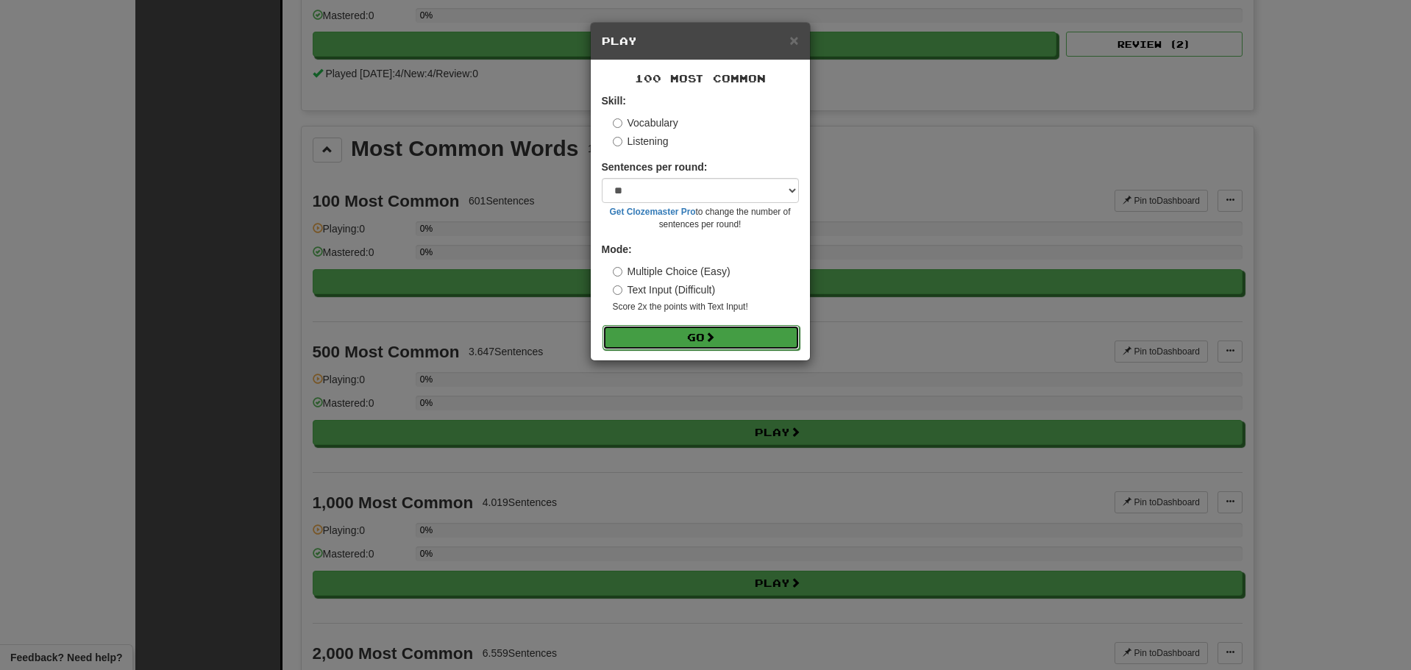
click at [632, 335] on button "Go" at bounding box center [700, 337] width 197 height 25
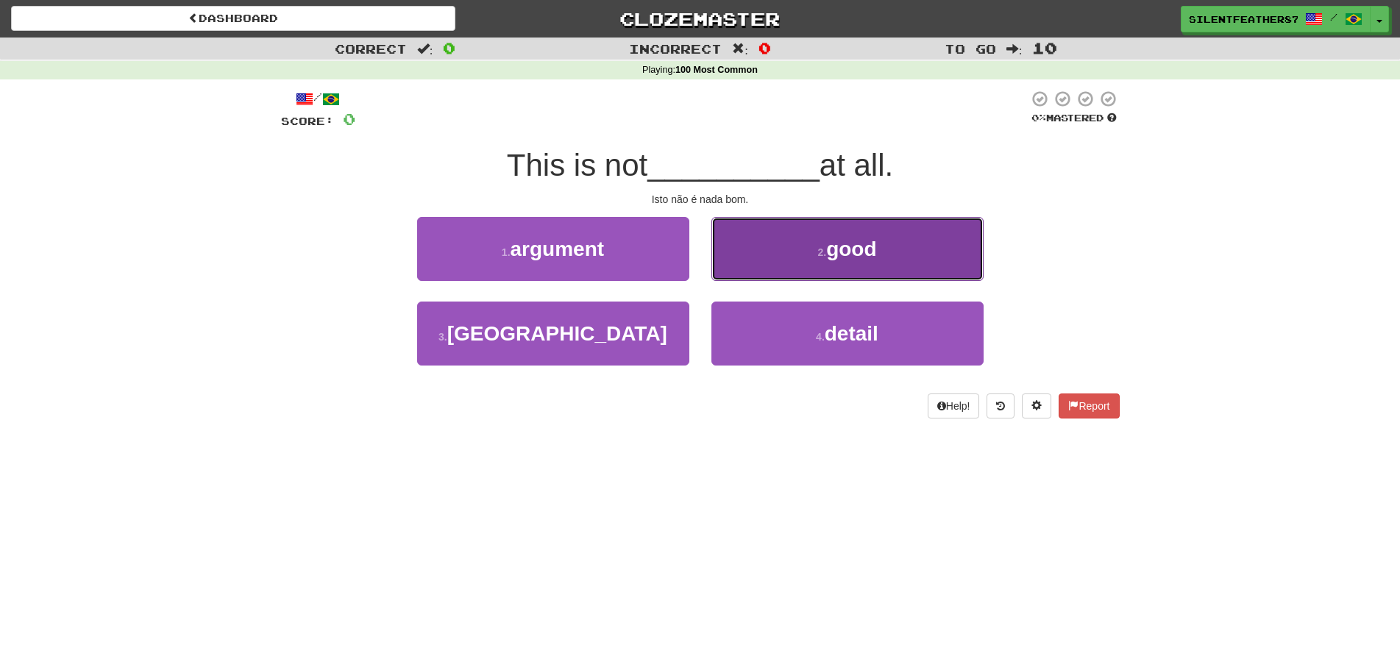
click at [822, 232] on button "2 . good" at bounding box center [847, 249] width 272 height 64
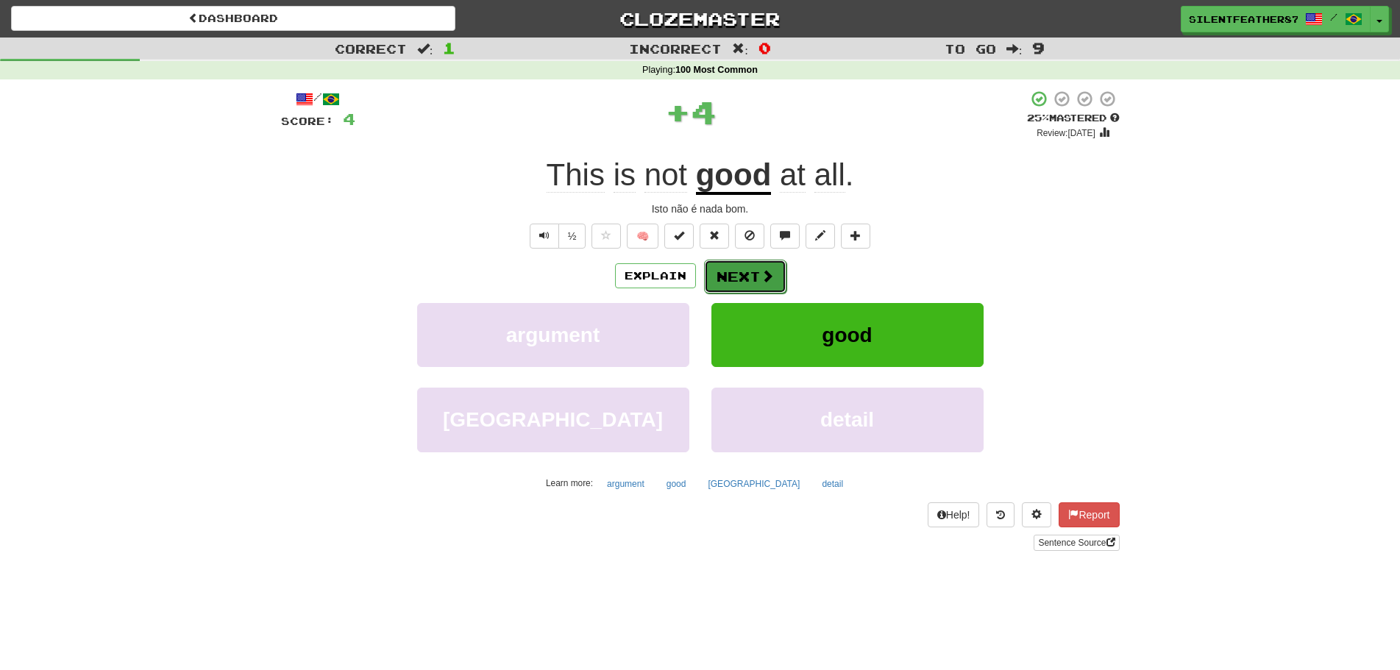
click at [772, 268] on button "Next" at bounding box center [745, 277] width 82 height 34
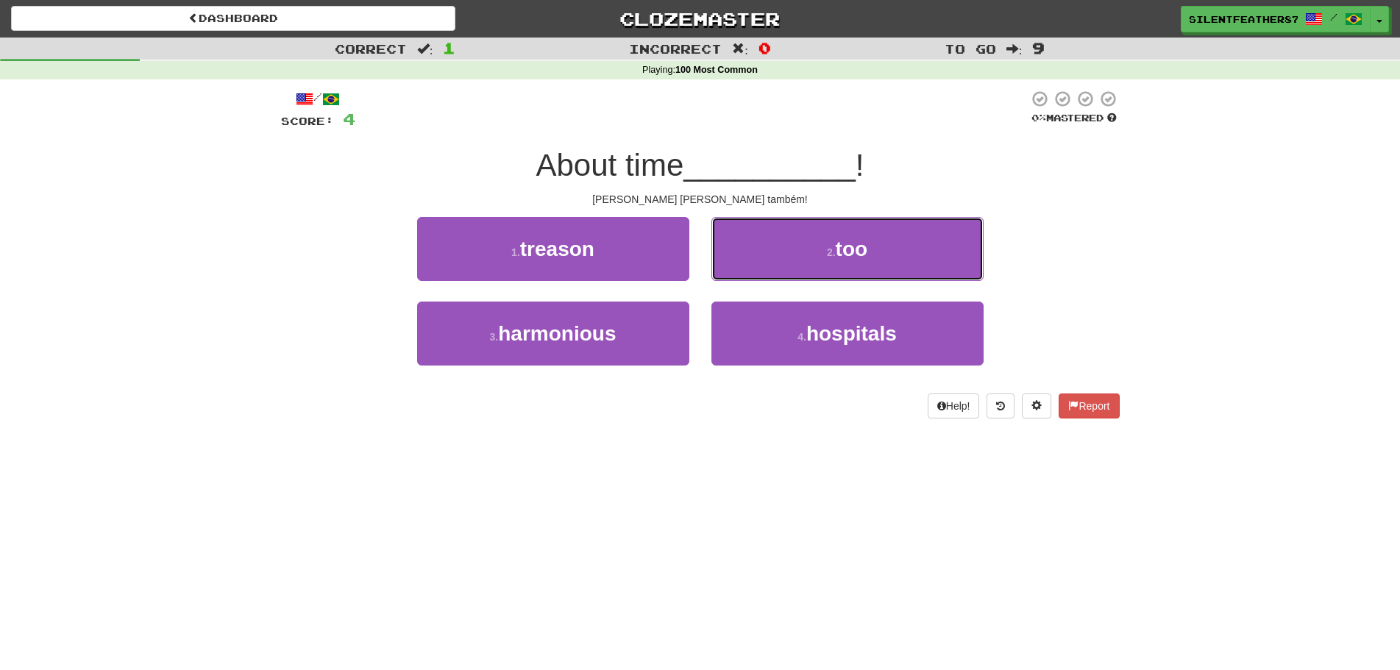
click at [772, 268] on button "2 . too" at bounding box center [847, 249] width 272 height 64
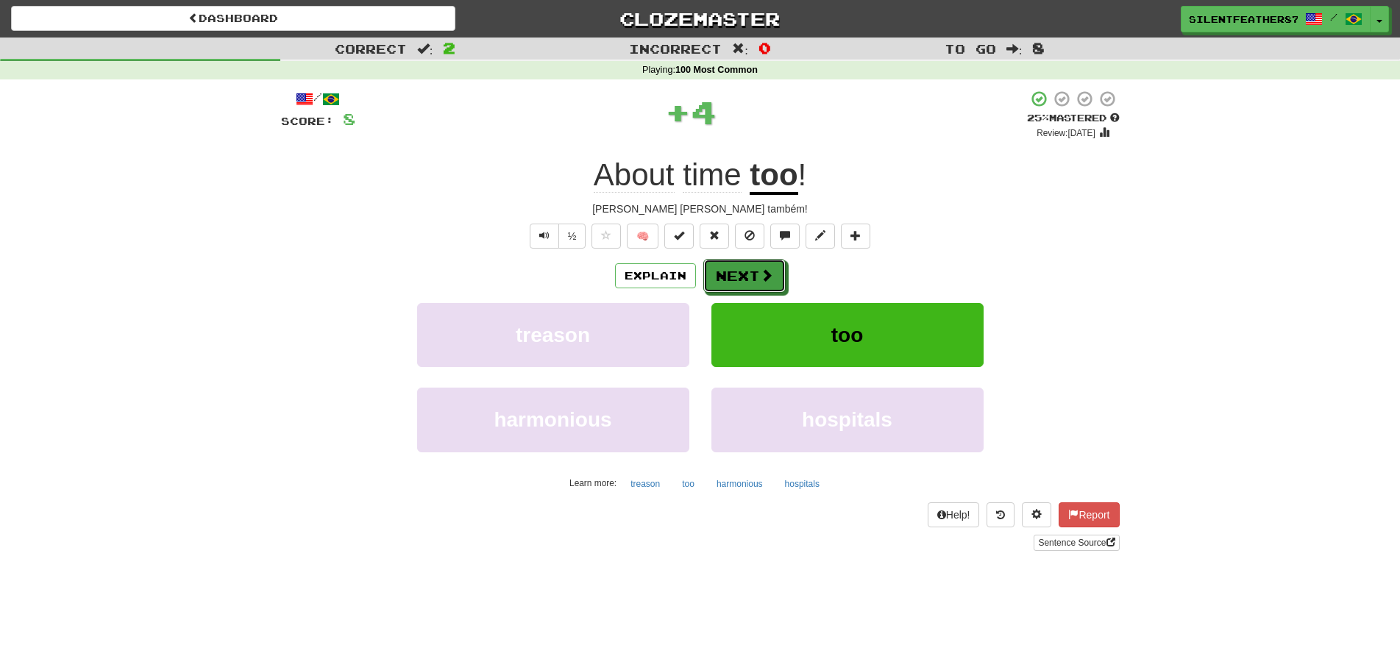
click at [772, 269] on span at bounding box center [766, 275] width 13 height 13
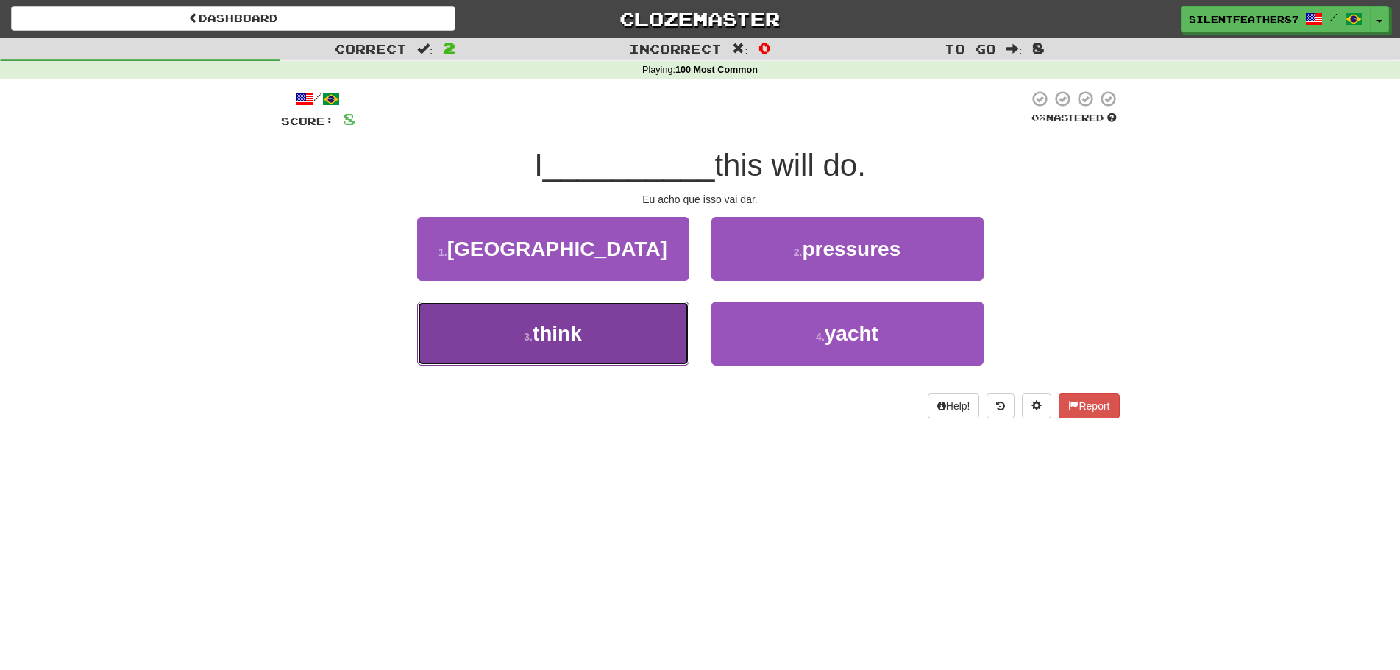
click at [617, 357] on button "3 . think" at bounding box center [553, 334] width 272 height 64
